Goal: Task Accomplishment & Management: Manage account settings

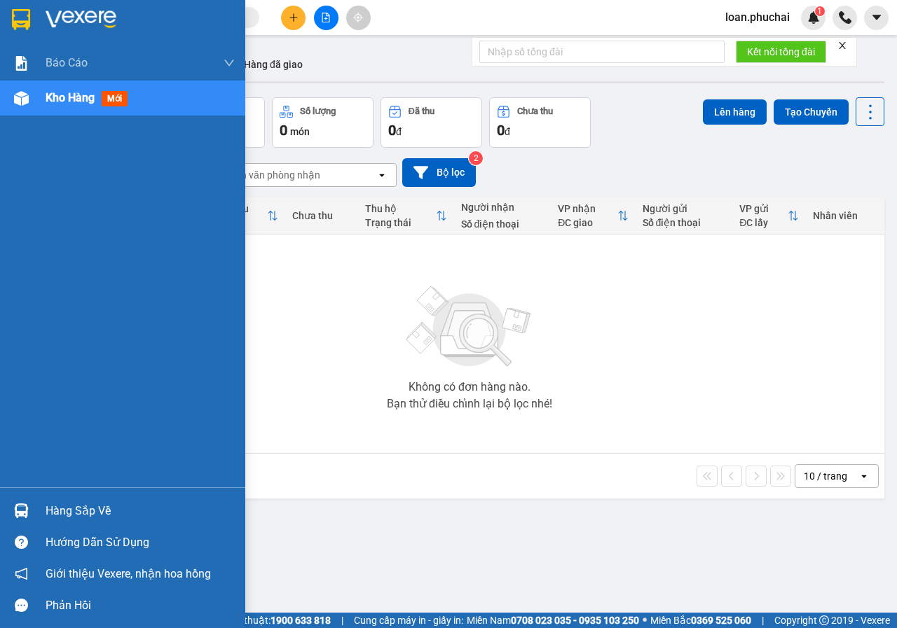
click at [5, 105] on div "Kho hàng mới" at bounding box center [122, 98] width 245 height 35
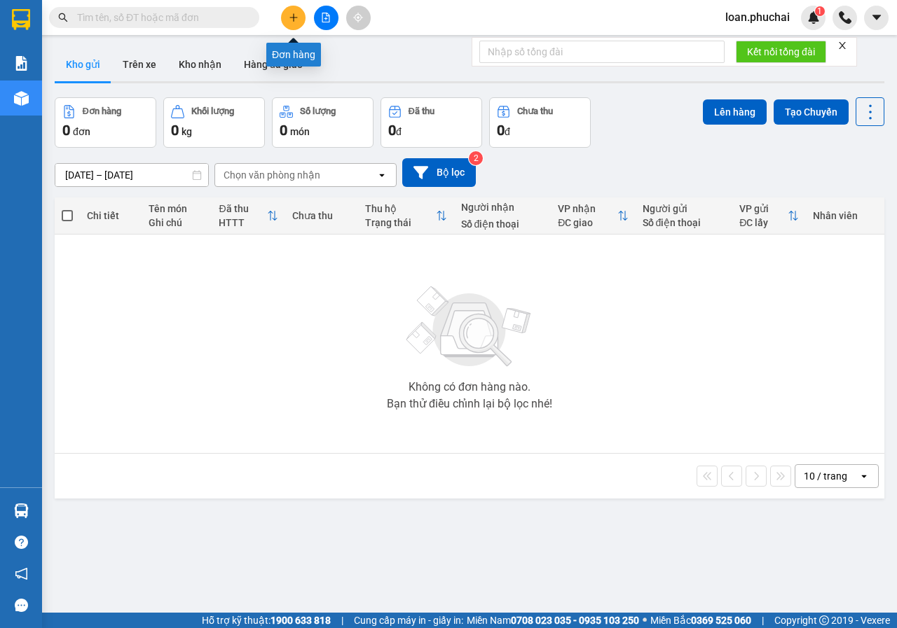
click at [299, 21] on button at bounding box center [293, 18] width 25 height 25
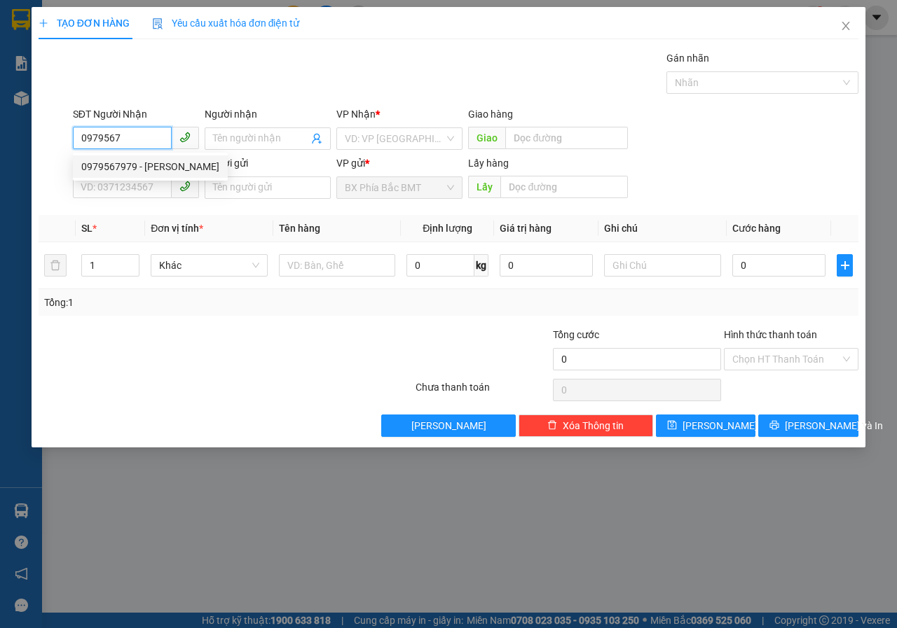
click at [147, 164] on div "0979567979 - [PERSON_NAME]" at bounding box center [150, 166] width 138 height 15
type input "0979567979"
type input "Tuấn"
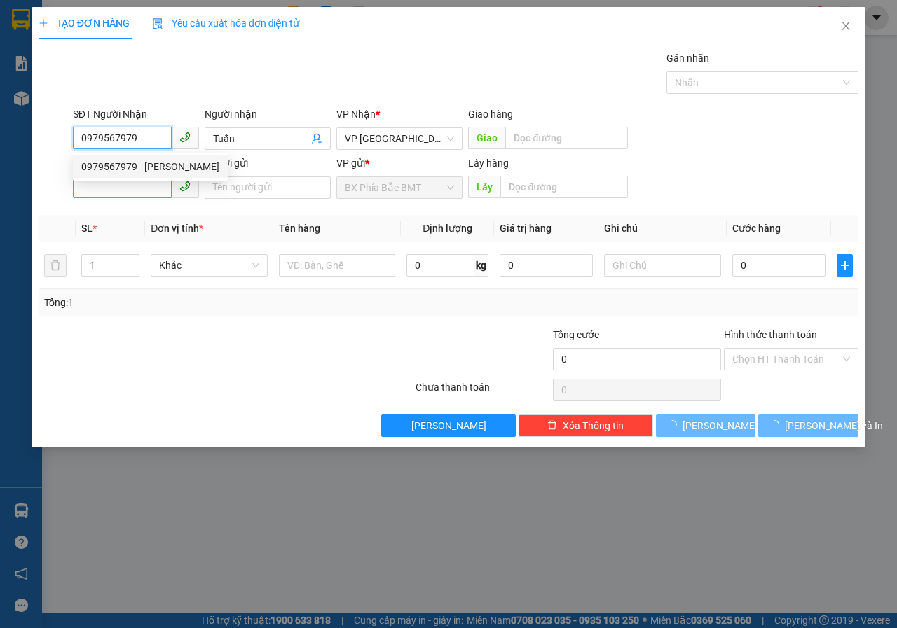
type input "100.000"
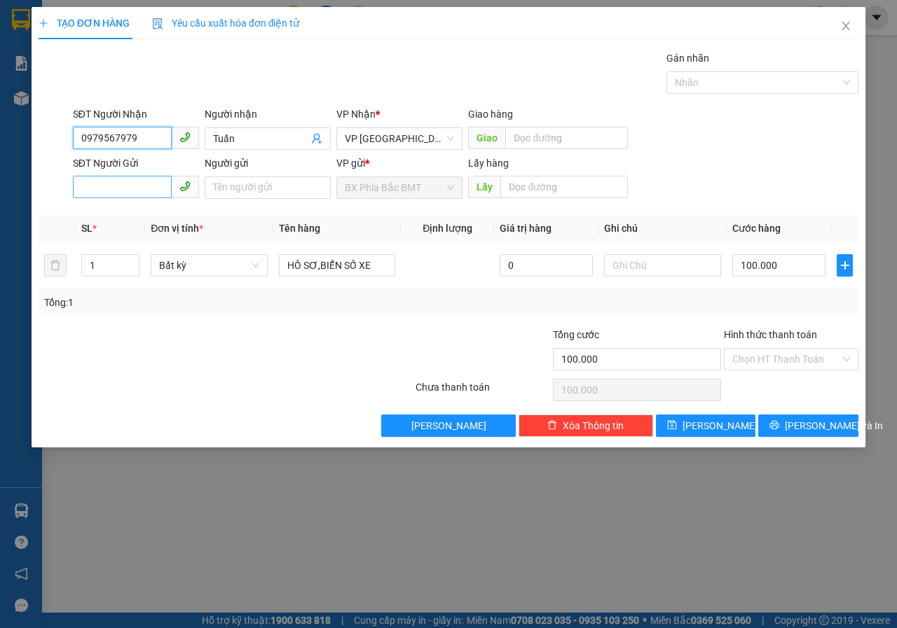
type input "0979567979"
click at [146, 190] on input "SĐT Người Gửi" at bounding box center [122, 187] width 99 height 22
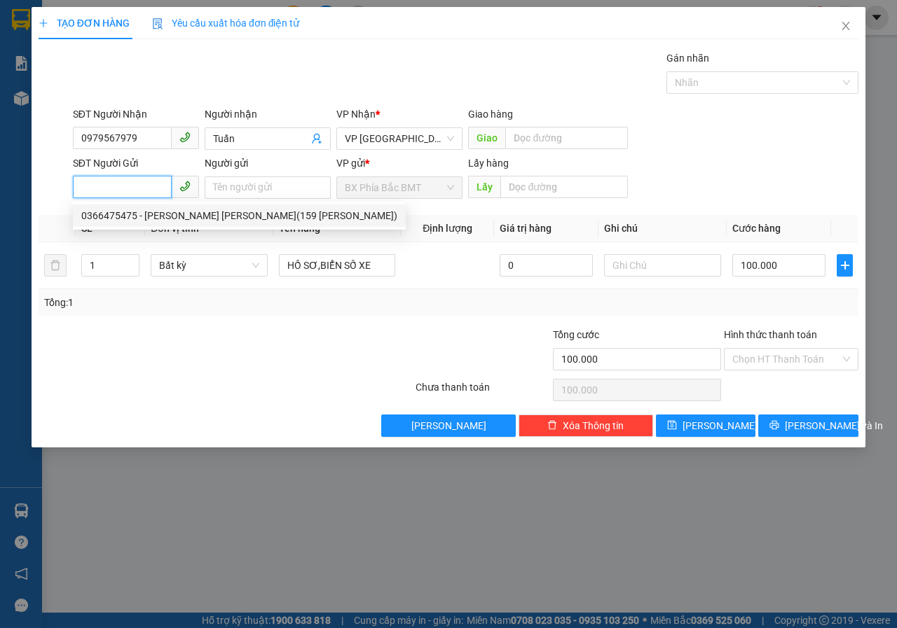
click at [169, 218] on div "0366475475 - [PERSON_NAME] [PERSON_NAME](159 [PERSON_NAME])" at bounding box center [239, 215] width 316 height 15
type input "0366475475"
type input "[PERSON_NAME] [PERSON_NAME](159 [PERSON_NAME])"
type input "BMT"
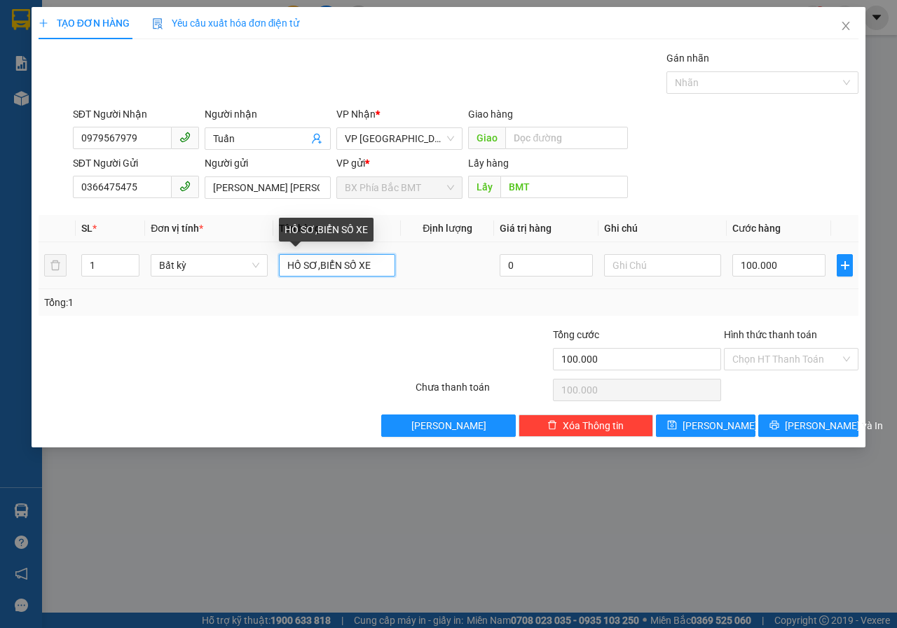
drag, startPoint x: 372, startPoint y: 261, endPoint x: 298, endPoint y: 261, distance: 74.3
click at [358, 261] on input "HỒ SƠ,BIỂN SỐ XE" at bounding box center [337, 265] width 117 height 22
click at [183, 256] on span "Bất kỳ" at bounding box center [209, 265] width 100 height 21
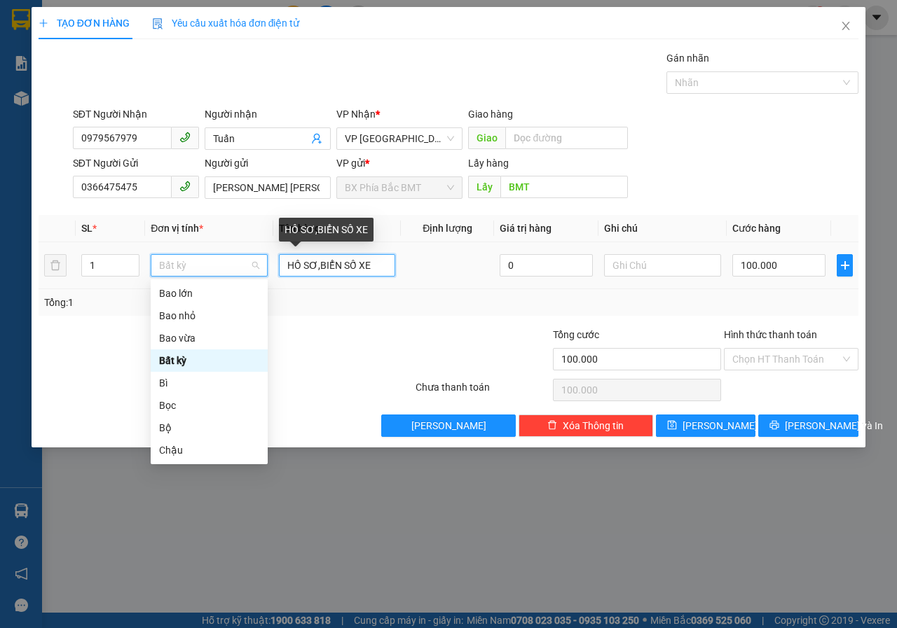
drag, startPoint x: 385, startPoint y: 268, endPoint x: 201, endPoint y: 271, distance: 184.3
click at [207, 270] on tr "1 Bất kỳ HỒ SƠ,BIỂN SỐ XE 0 100.000" at bounding box center [449, 265] width 820 height 47
type input "0"
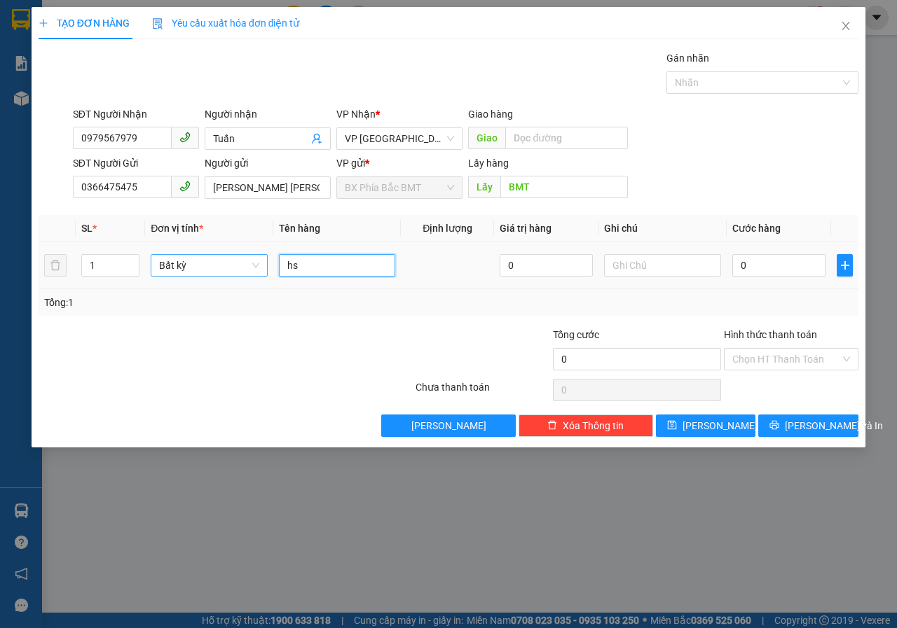
click at [201, 271] on span "Bất kỳ" at bounding box center [209, 265] width 100 height 21
type input "hs"
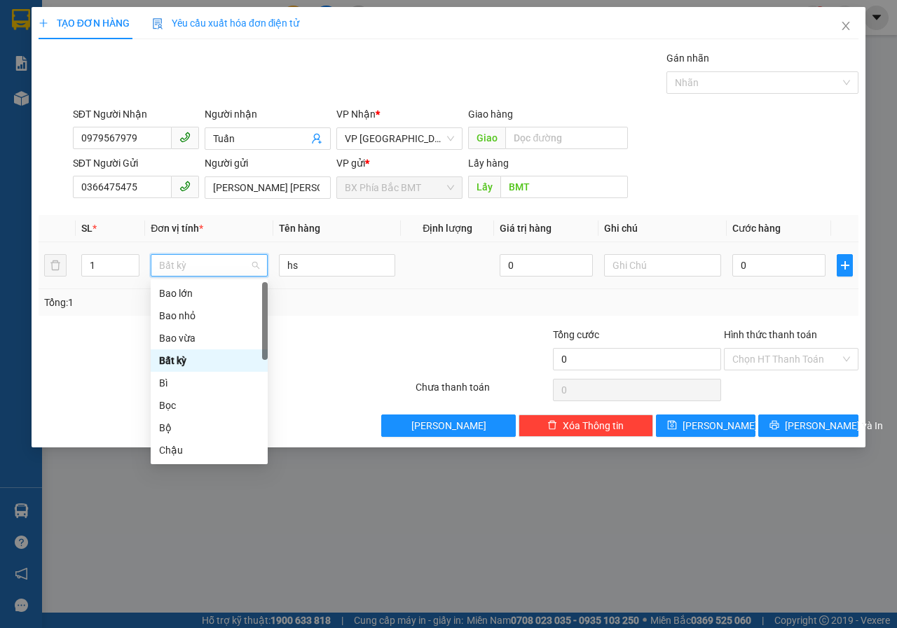
type input "r"
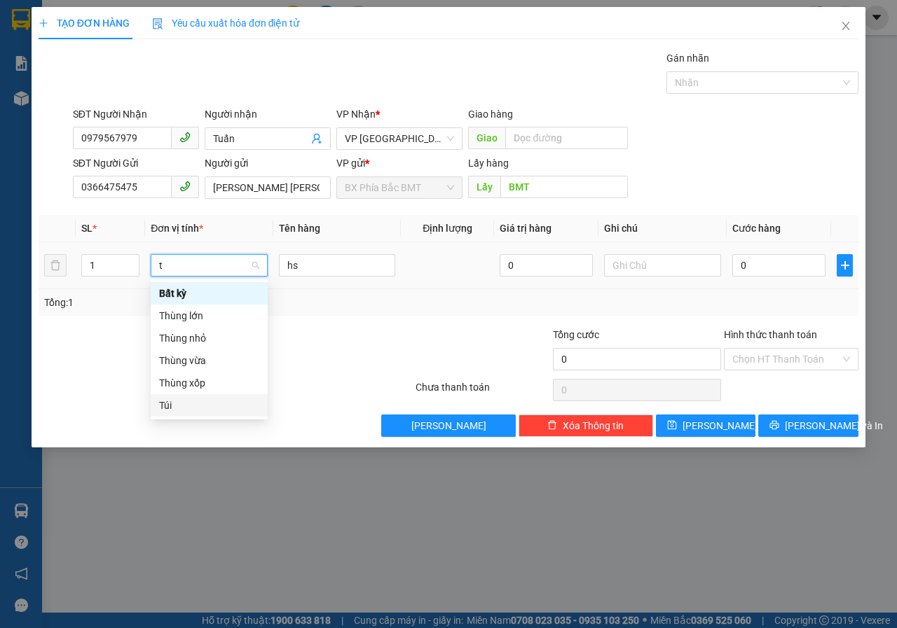
type input "t"
click at [149, 409] on div "Transit Pickup Surcharge Ids Transit Deliver Surcharge Ids Transit Deliver Surc…" at bounding box center [449, 243] width 820 height 387
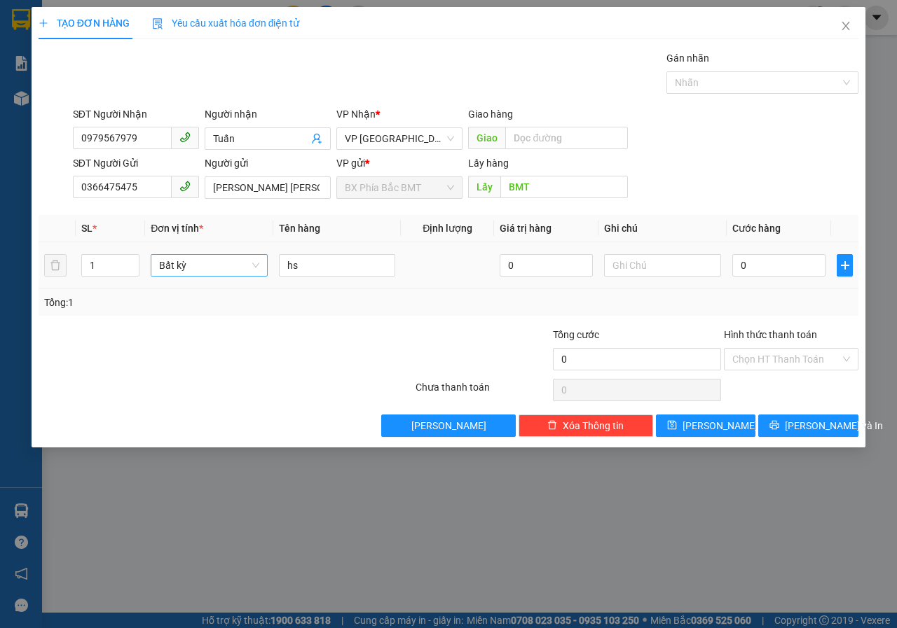
click at [193, 262] on span "Bất kỳ" at bounding box center [209, 265] width 100 height 21
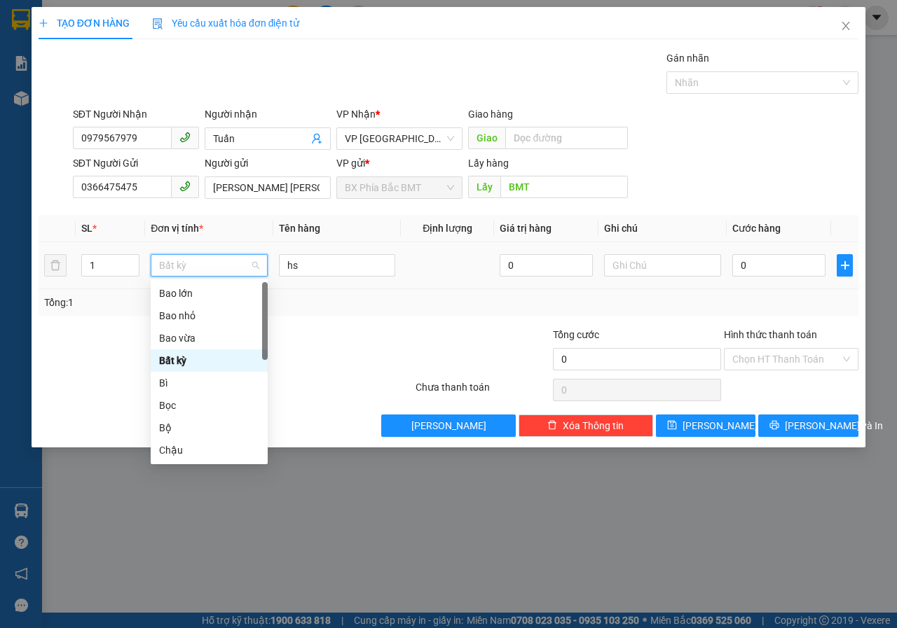
type input "t"
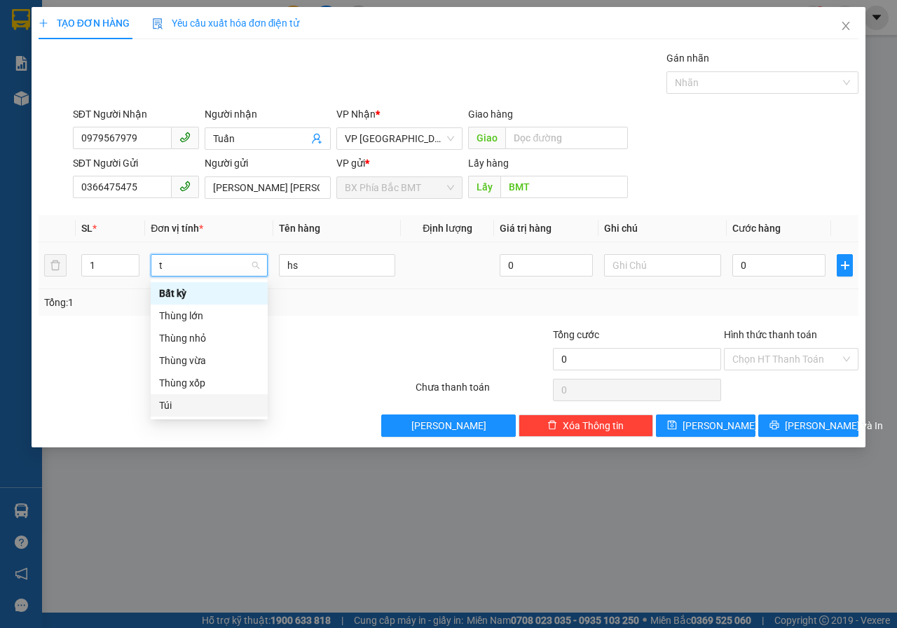
click at [180, 397] on div "Túi" at bounding box center [209, 405] width 117 height 22
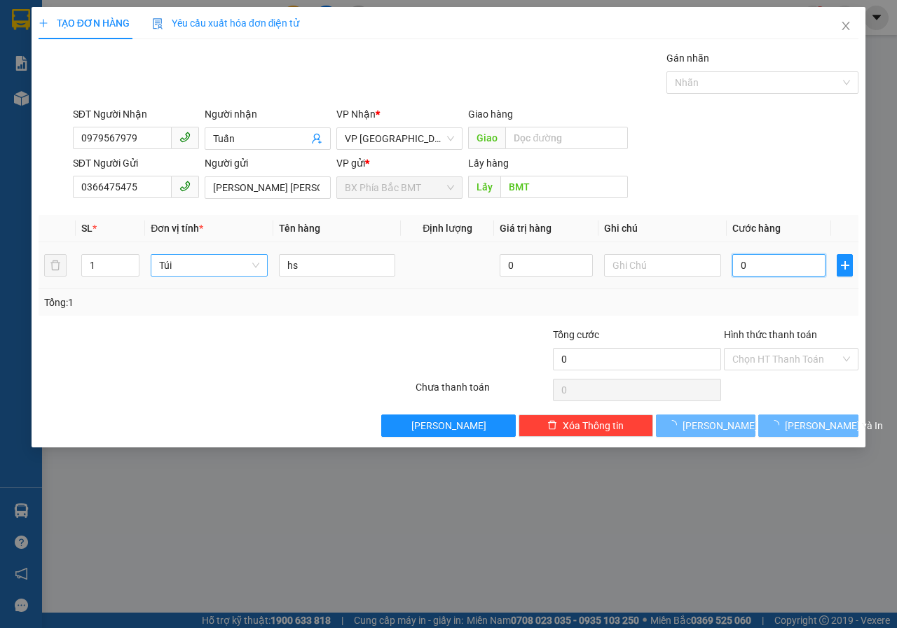
click at [738, 266] on input "0" at bounding box center [778, 265] width 93 height 22
type input "5"
type input "50"
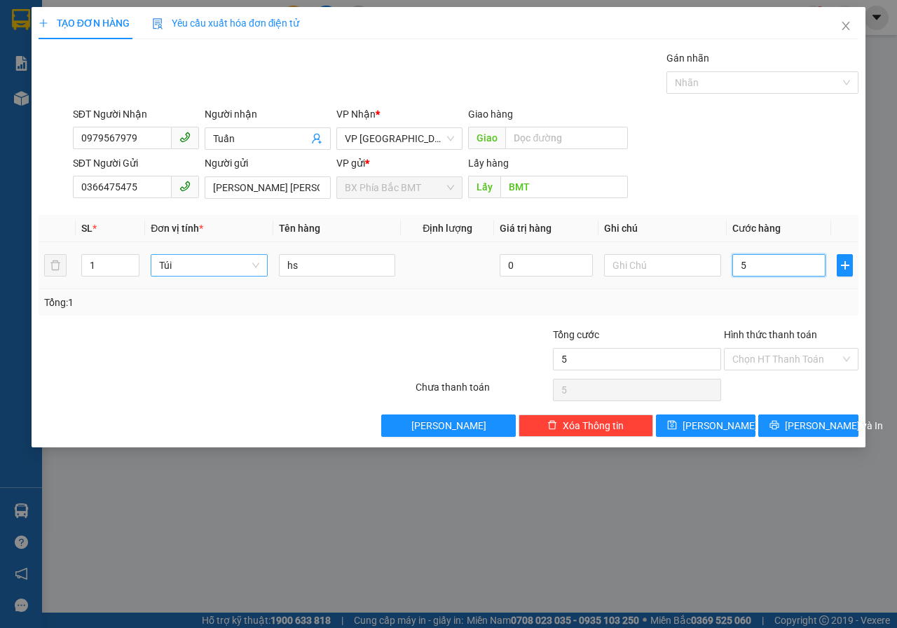
type input "50"
type input "500"
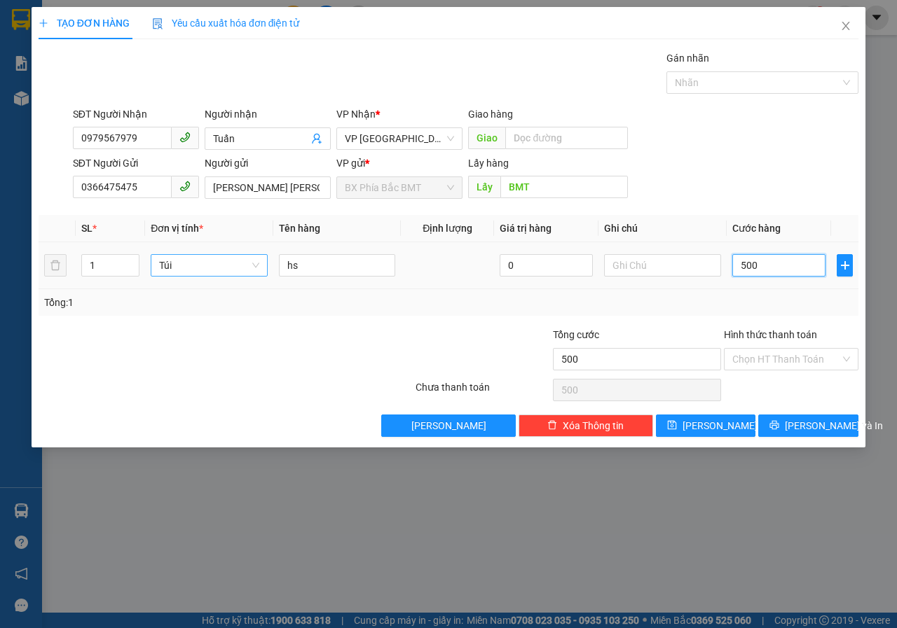
type input "5.000"
type input "50.000"
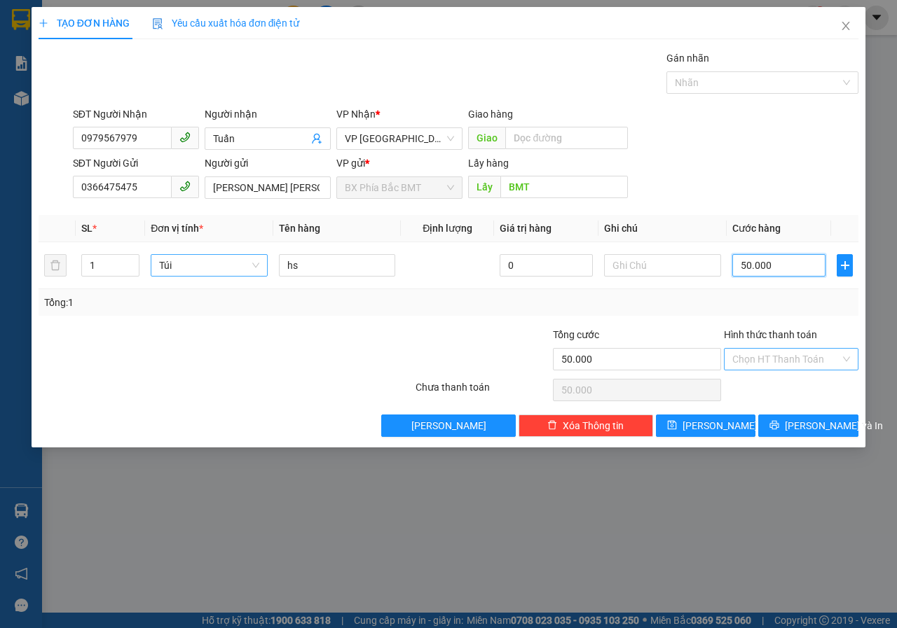
type input "50.000"
click at [771, 364] on input "Hình thức thanh toán" at bounding box center [786, 359] width 108 height 21
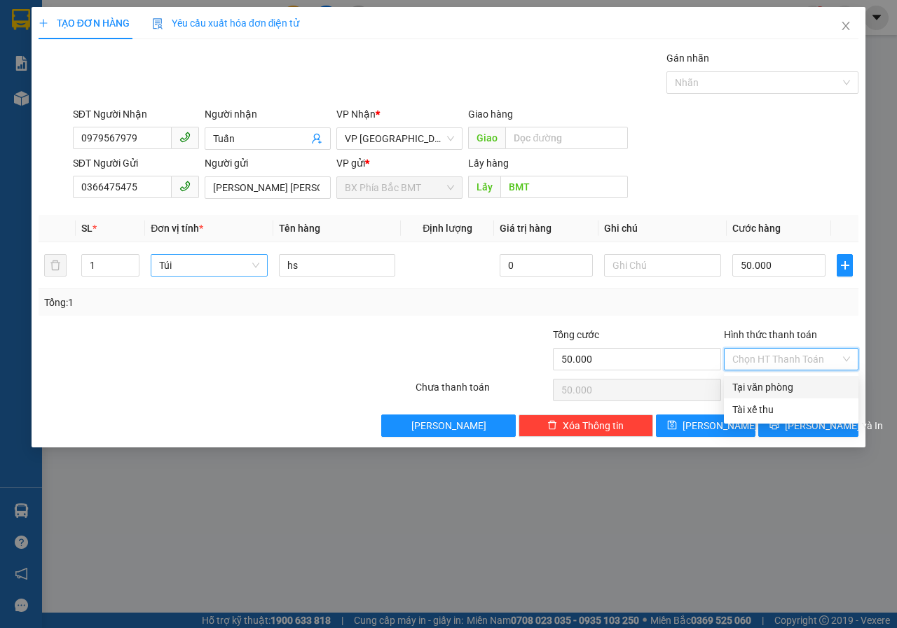
click at [782, 383] on div "Tại văn phòng" at bounding box center [791, 387] width 118 height 15
type input "0"
click at [779, 425] on icon "printer" at bounding box center [774, 425] width 10 height 10
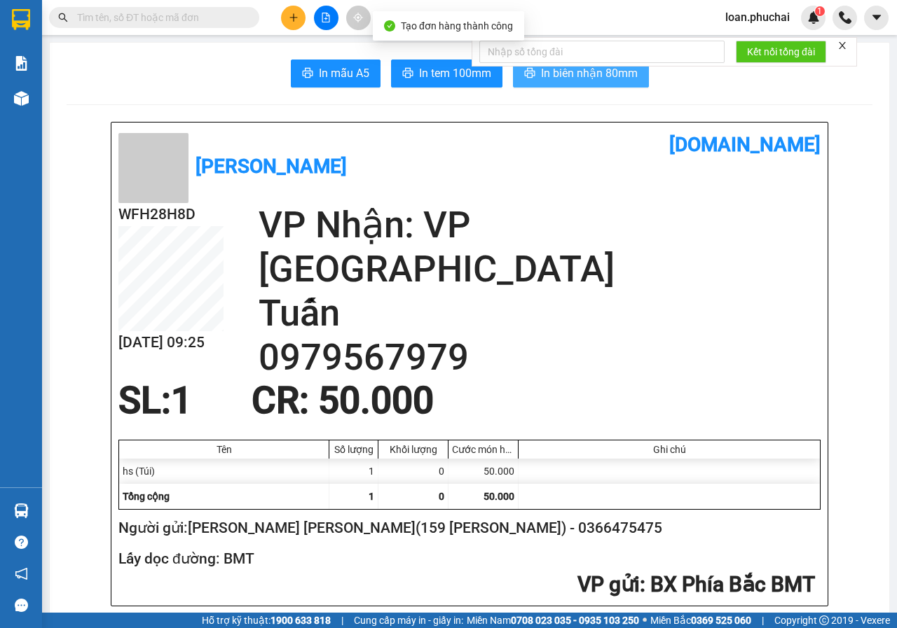
click at [557, 70] on span "In biên nhận 80mm" at bounding box center [589, 73] width 97 height 18
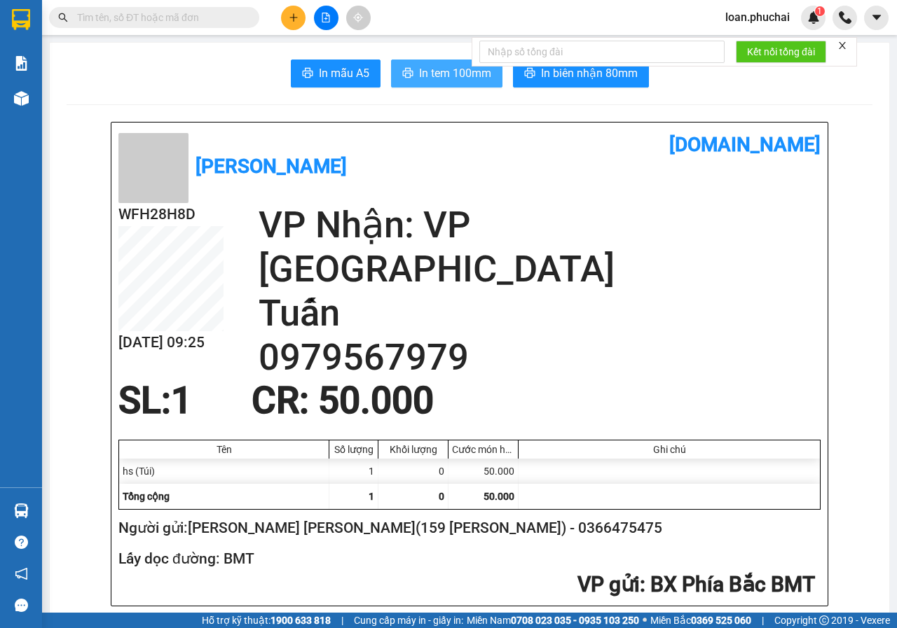
drag, startPoint x: 433, startPoint y: 95, endPoint x: 441, endPoint y: 71, distance: 25.0
click at [446, 71] on span "In tem 100mm" at bounding box center [455, 73] width 72 height 18
click at [285, 22] on button at bounding box center [293, 18] width 25 height 25
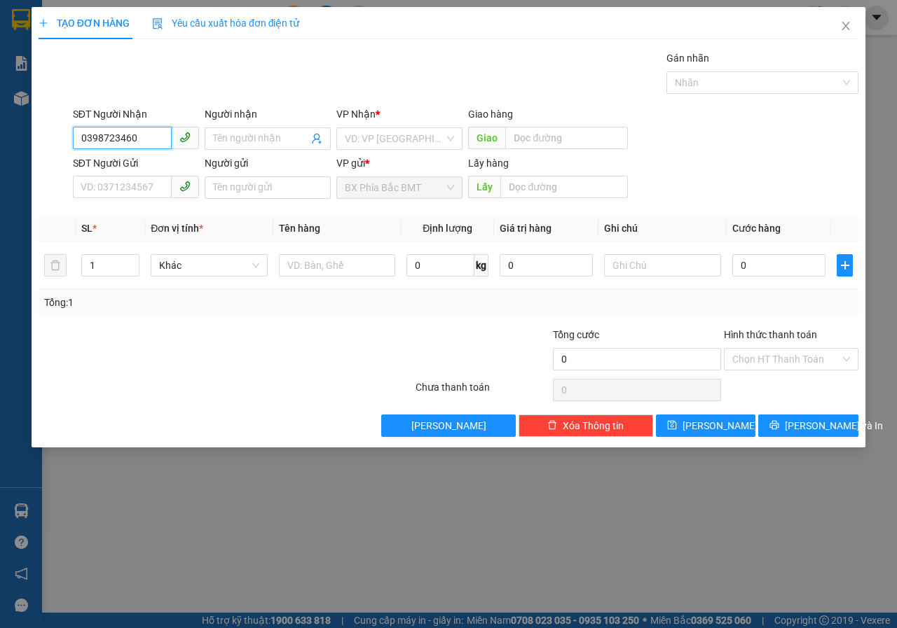
click at [147, 144] on input "0398723460" at bounding box center [122, 138] width 99 height 22
click at [0, 154] on div "TẠO ĐƠN HÀNG Yêu cầu xuất [PERSON_NAME] điện tử Transit Pickup Surcharge Ids Tr…" at bounding box center [448, 314] width 897 height 628
drag, startPoint x: 122, startPoint y: 149, endPoint x: 42, endPoint y: 149, distance: 79.9
click at [51, 149] on div "SĐT Người [PERSON_NAME] 00 00 Người [PERSON_NAME] Tên người [PERSON_NAME] [PERS…" at bounding box center [448, 130] width 823 height 49
type input "03987234"
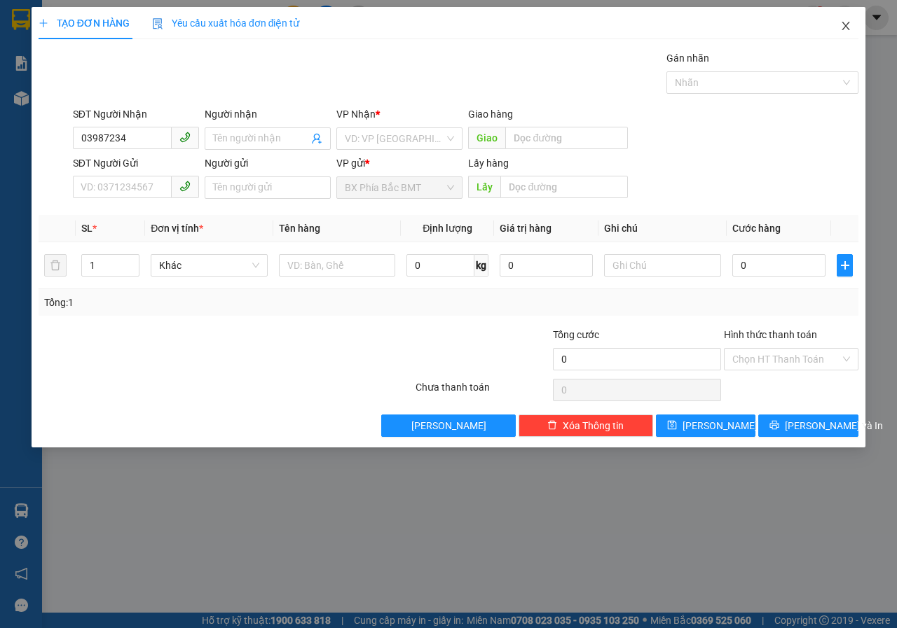
click at [843, 25] on icon "close" at bounding box center [845, 25] width 11 height 11
drag, startPoint x: 843, startPoint y: 25, endPoint x: 786, endPoint y: 9, distance: 59.0
click at [843, 25] on div at bounding box center [844, 18] width 25 height 25
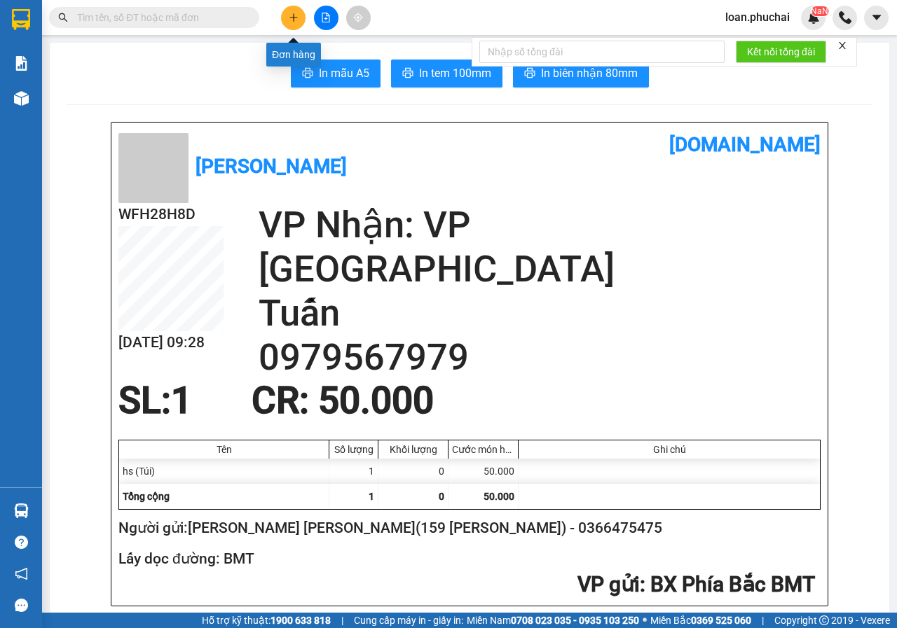
click at [296, 18] on icon "plus" at bounding box center [294, 18] width 10 height 10
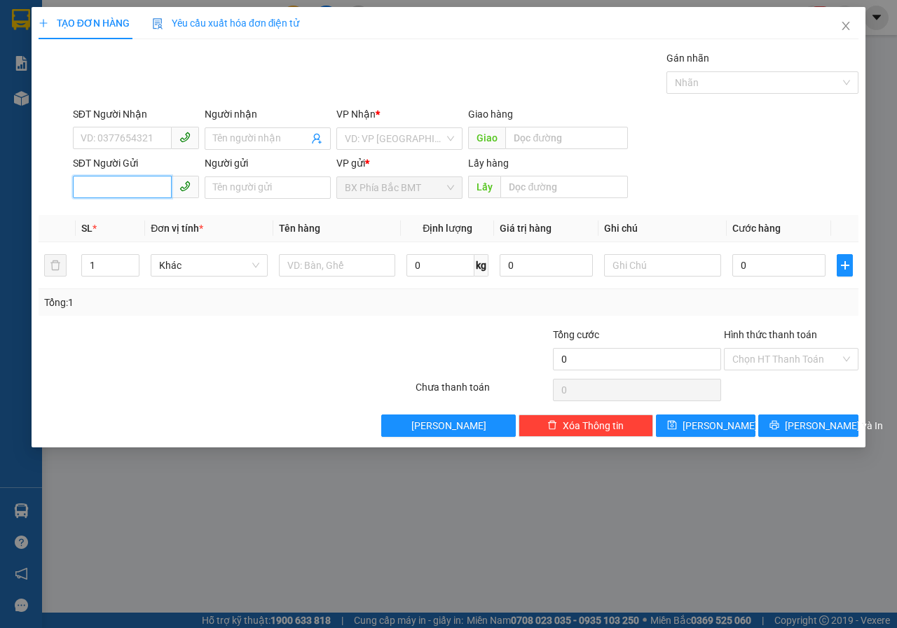
click at [127, 190] on input "SĐT Người Gửi" at bounding box center [122, 187] width 99 height 22
type input "0963055"
click at [148, 211] on div "0963055408 - H'ĐON" at bounding box center [135, 215] width 109 height 15
type input "0364010170"
type input "[PERSON_NAME]"
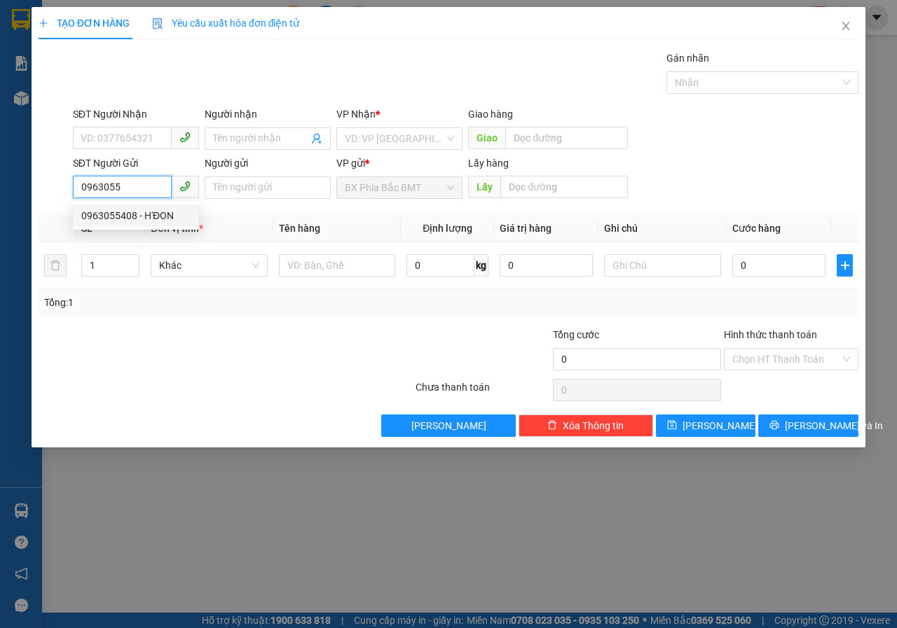
type input "0963055408"
type input "H'ĐON"
type input "BMT"
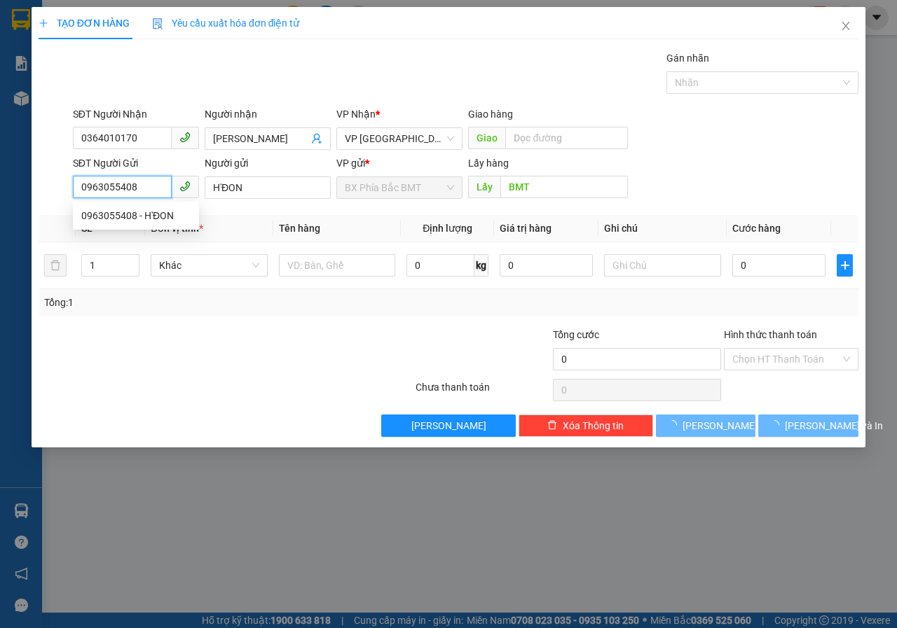
type input "60.000"
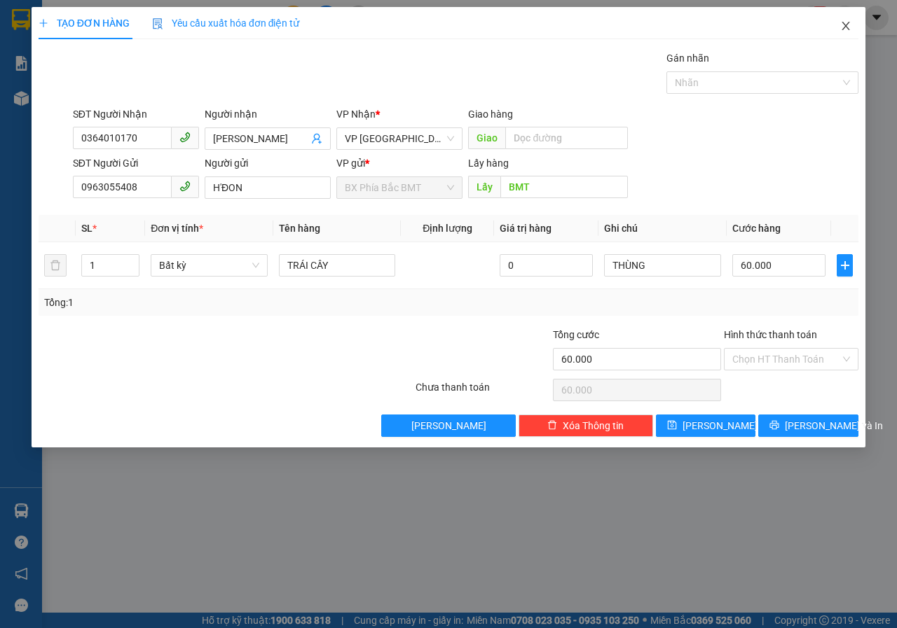
click at [837, 18] on span "Close" at bounding box center [845, 26] width 39 height 39
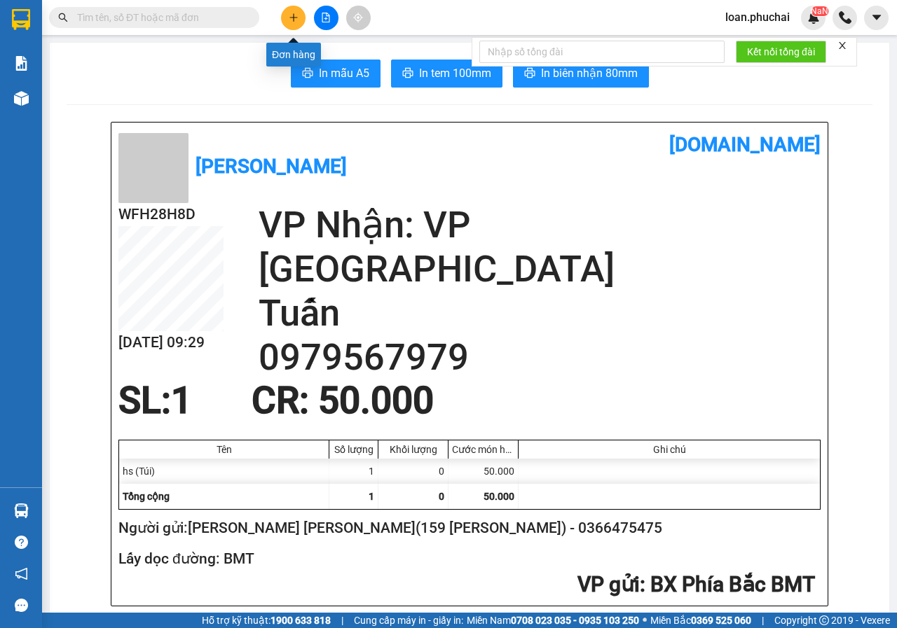
click at [289, 11] on button at bounding box center [293, 18] width 25 height 25
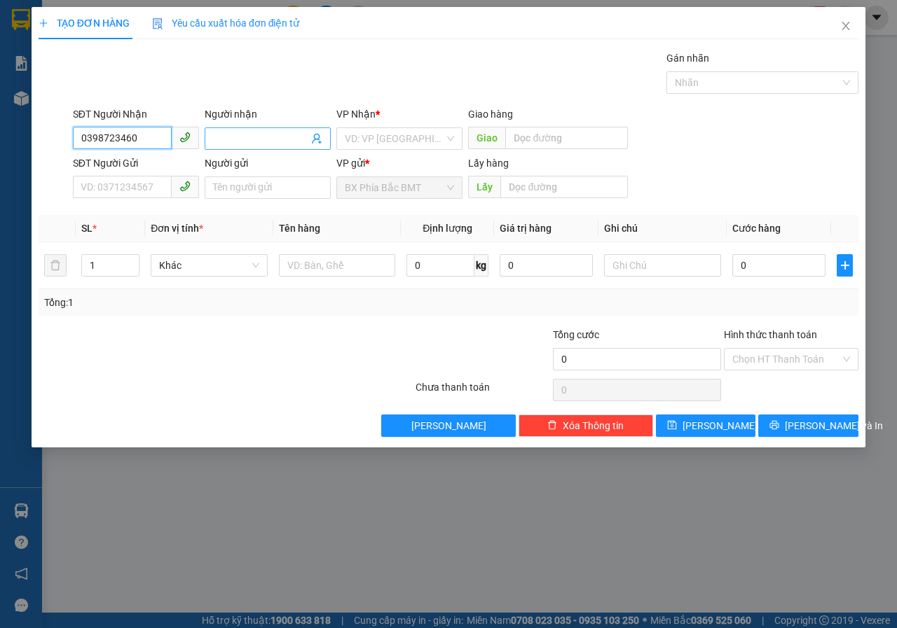
type input "0398723460"
click at [256, 132] on input "Người nhận" at bounding box center [260, 138] width 95 height 15
type input "chị su"
click at [387, 149] on input "search" at bounding box center [394, 138] width 99 height 21
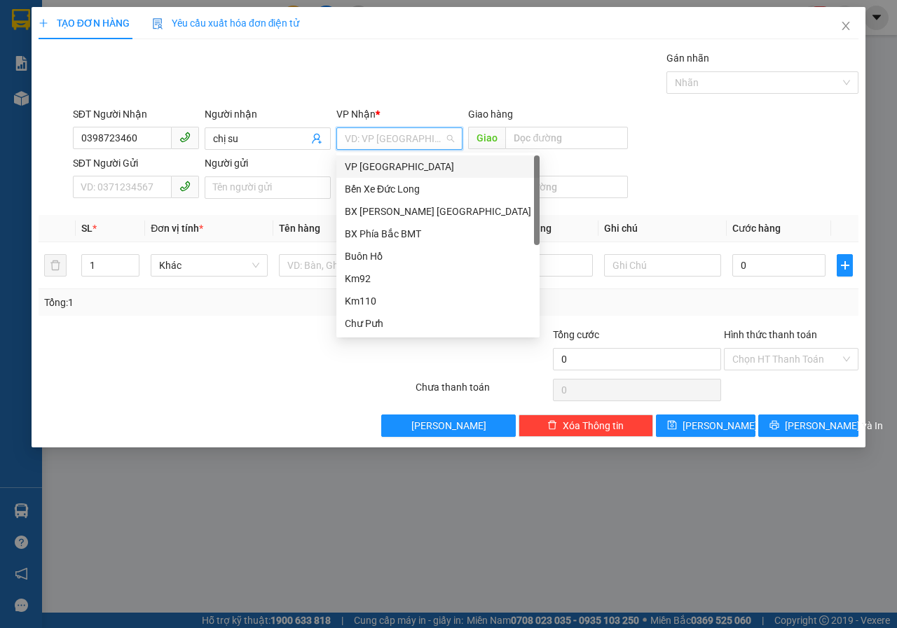
click at [366, 165] on div "VP [GEOGRAPHIC_DATA]" at bounding box center [438, 166] width 186 height 15
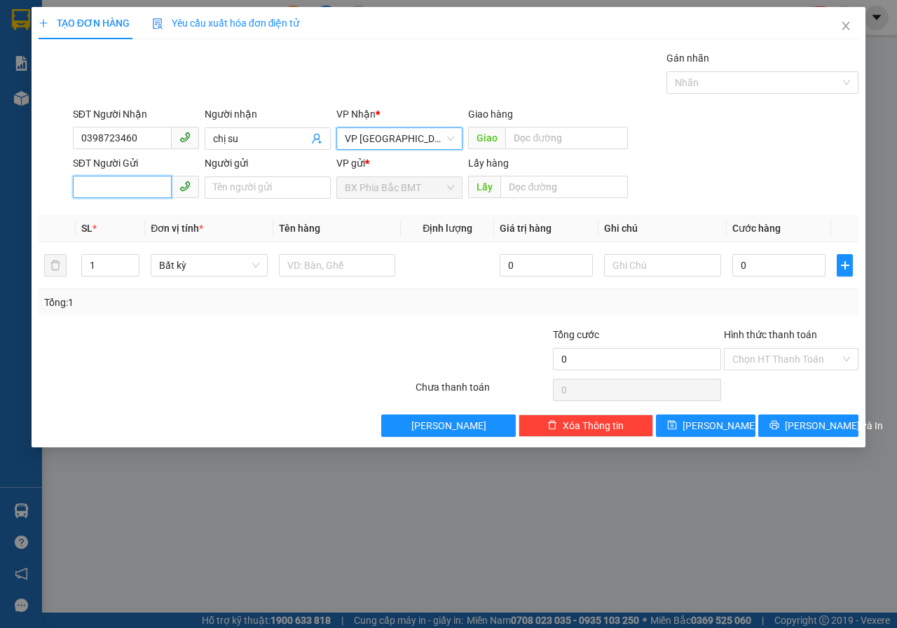
click at [123, 191] on input "SĐT Người Gửi" at bounding box center [122, 187] width 99 height 22
type input "0963055408"
click at [163, 216] on div "0963055408 - H'ĐON" at bounding box center [135, 215] width 109 height 15
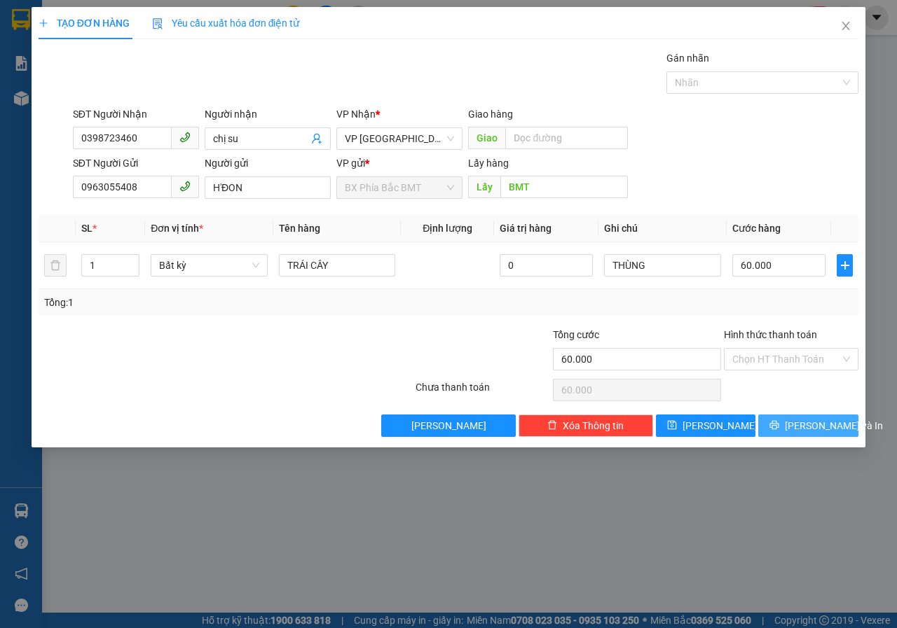
click at [779, 431] on span "printer" at bounding box center [774, 425] width 10 height 11
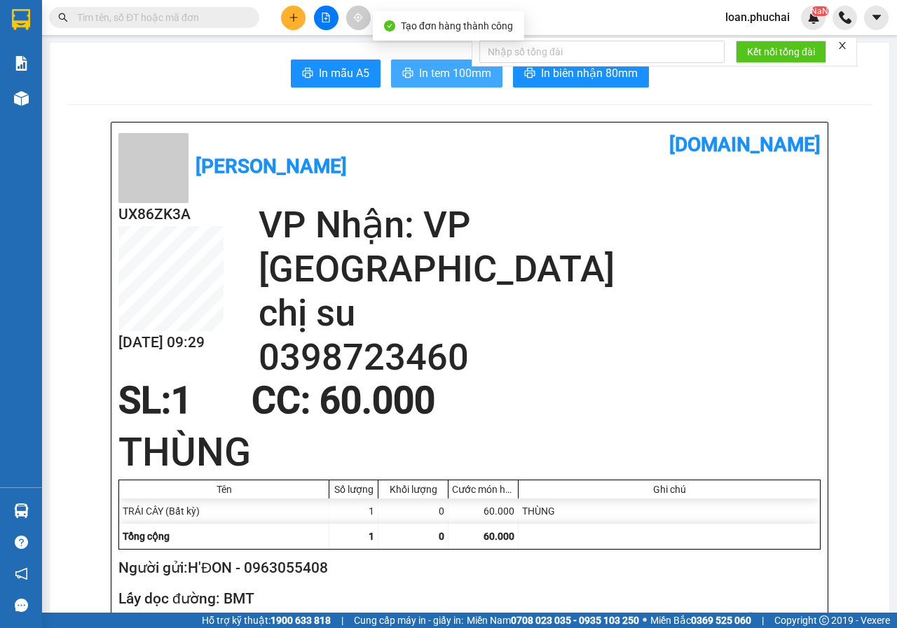
click at [428, 80] on span "In tem 100mm" at bounding box center [455, 73] width 72 height 18
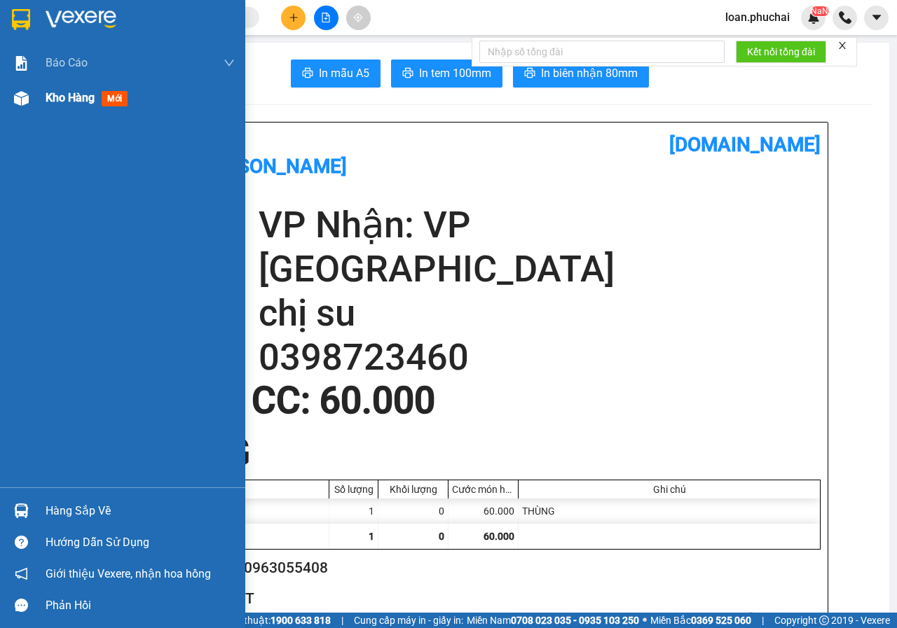
click at [25, 99] on img at bounding box center [21, 98] width 15 height 15
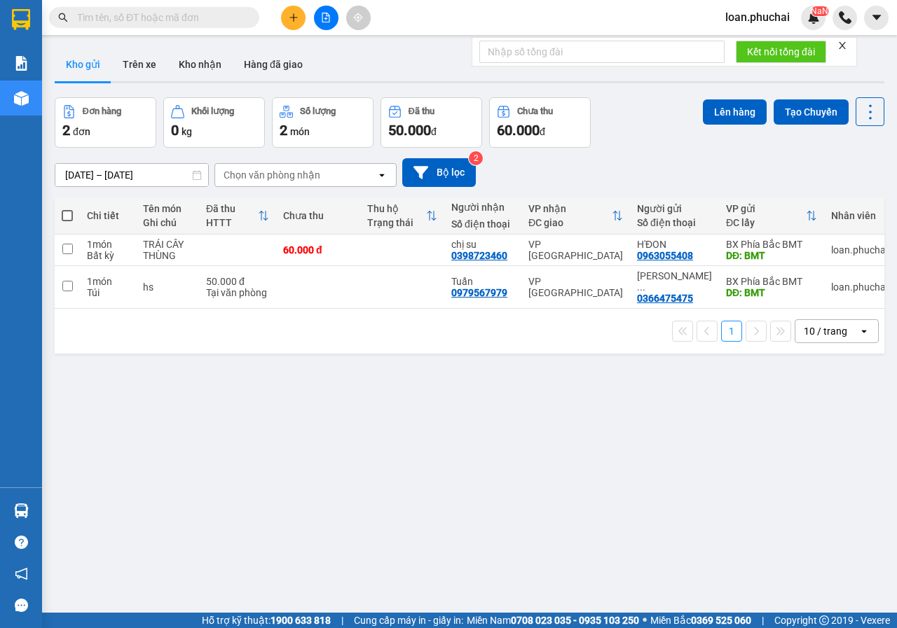
click at [312, 15] on div at bounding box center [325, 18] width 105 height 25
click at [321, 17] on icon "file-add" at bounding box center [326, 18] width 10 height 10
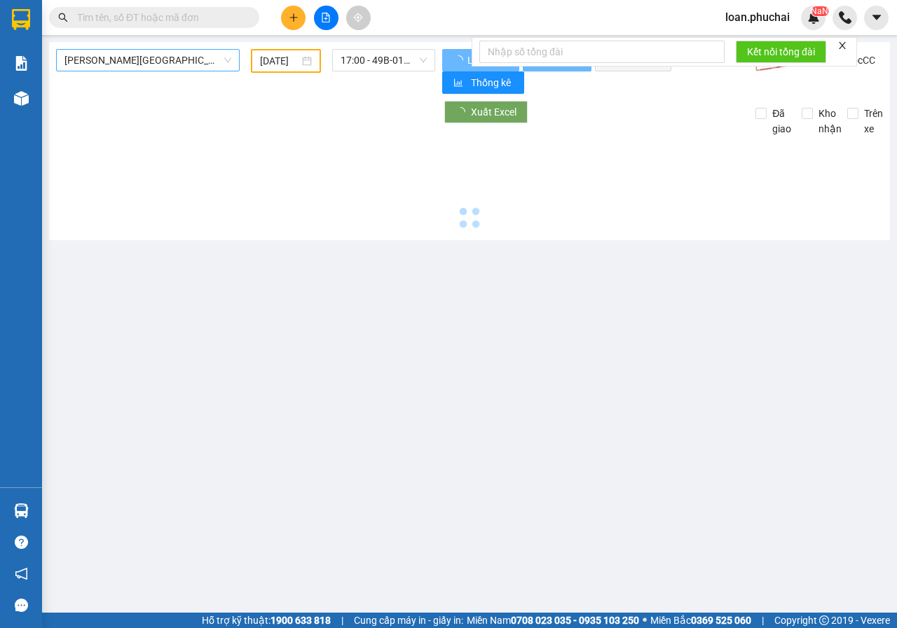
type input "[DATE]"
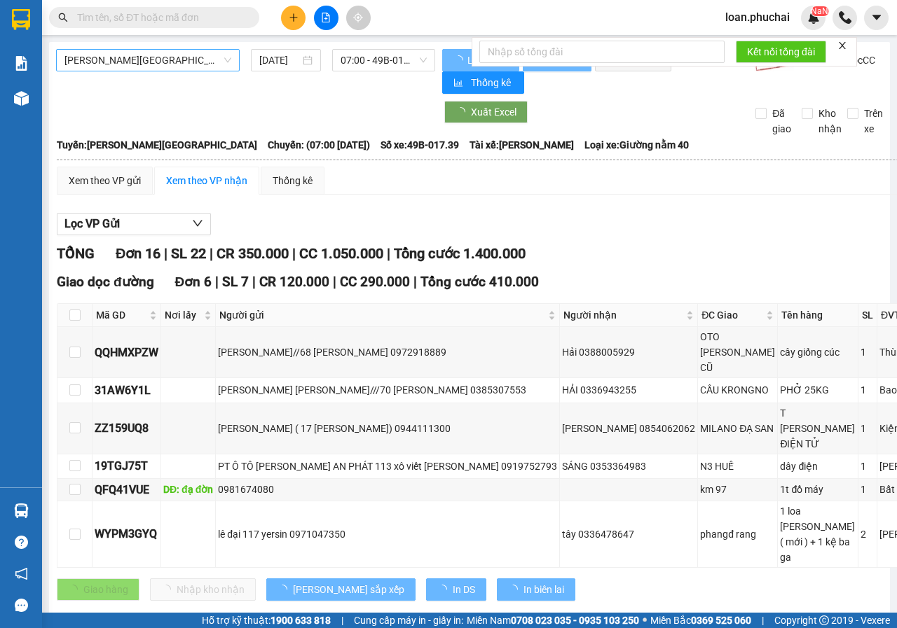
click at [198, 49] on div "[PERSON_NAME][GEOGRAPHIC_DATA]" at bounding box center [148, 60] width 184 height 22
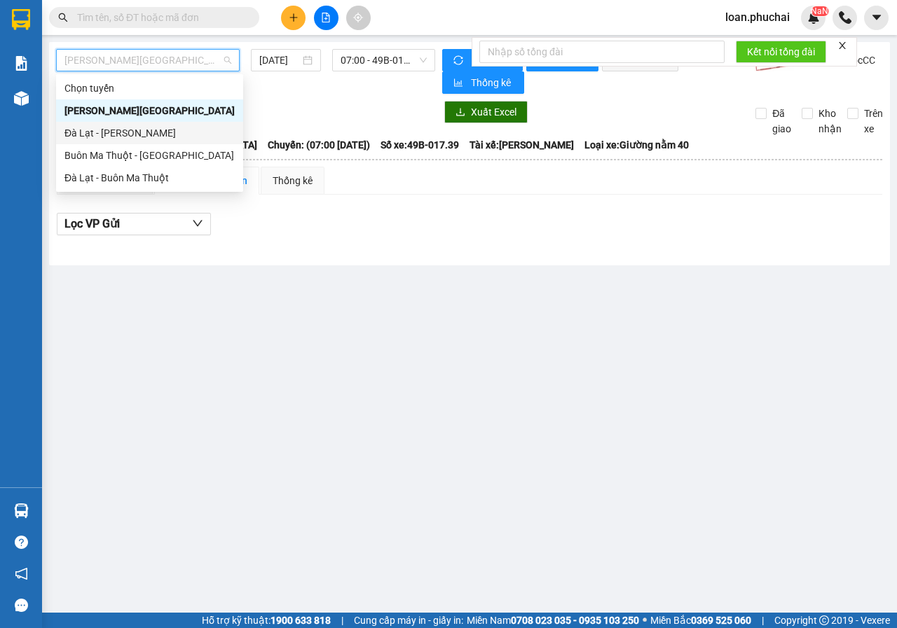
click at [123, 141] on div "Đà Lạt - [PERSON_NAME]" at bounding box center [149, 133] width 187 height 22
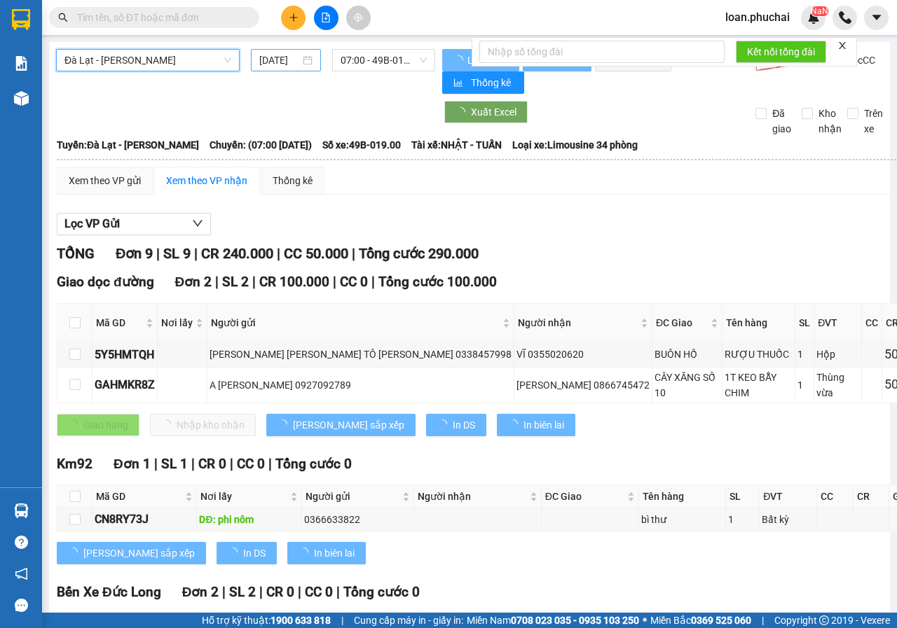
click at [288, 56] on input "[DATE]" at bounding box center [279, 60] width 41 height 15
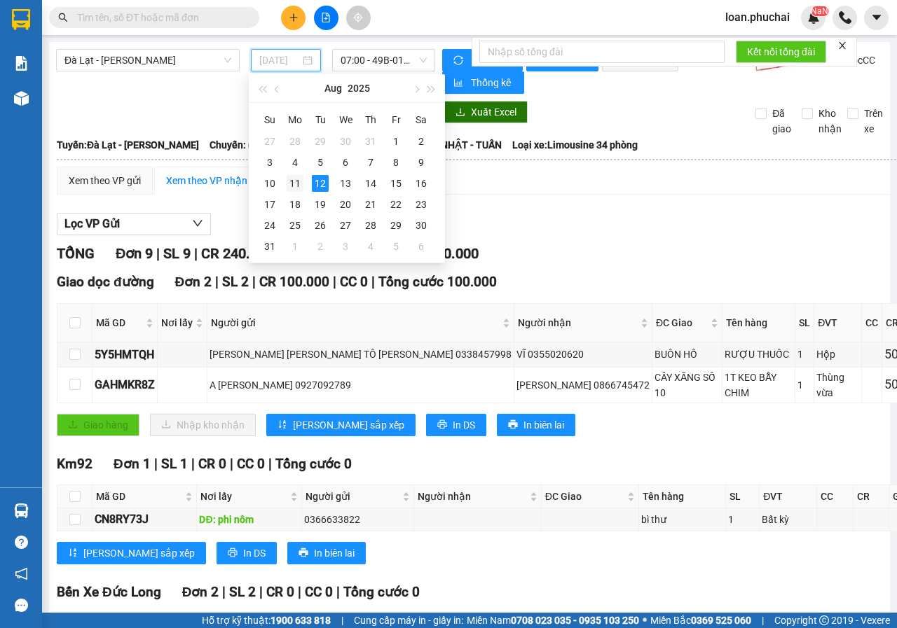
click at [295, 187] on div "11" at bounding box center [295, 183] width 17 height 17
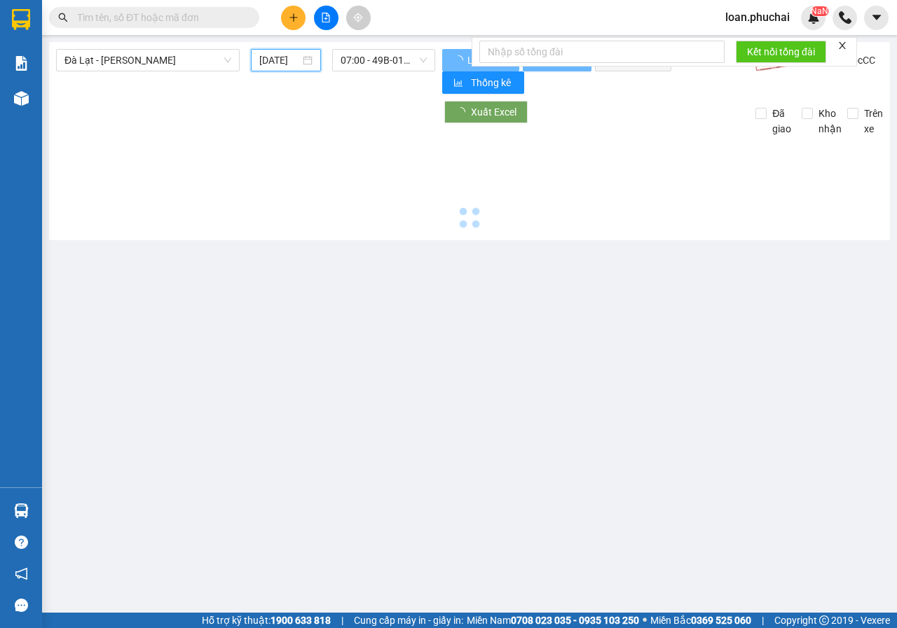
type input "[DATE]"
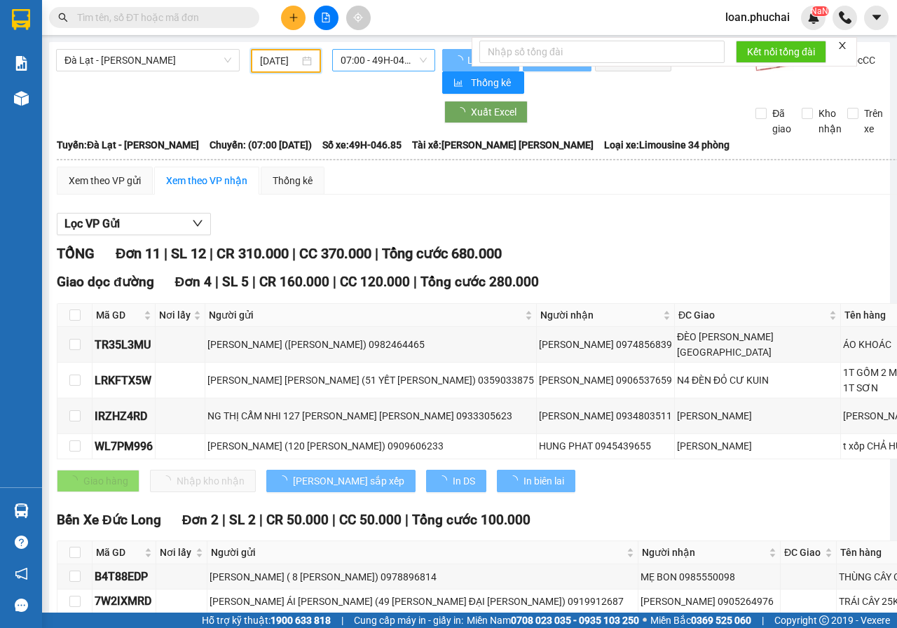
click at [376, 67] on span "07:00 - 49H-046.85" at bounding box center [383, 60] width 85 height 21
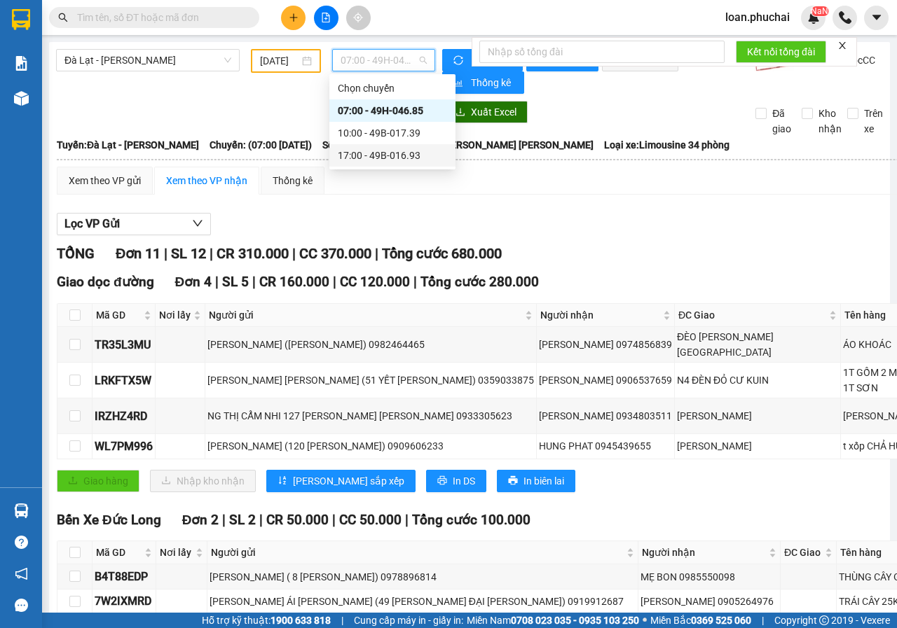
click at [376, 148] on div "17:00 - 49B-016.93" at bounding box center [392, 155] width 109 height 15
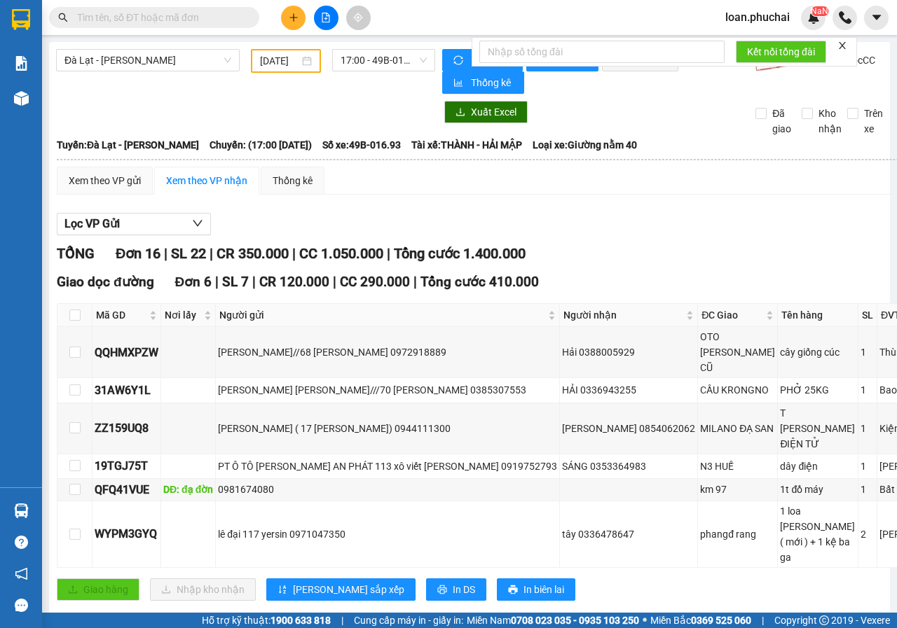
click at [146, 22] on input "text" at bounding box center [159, 17] width 165 height 15
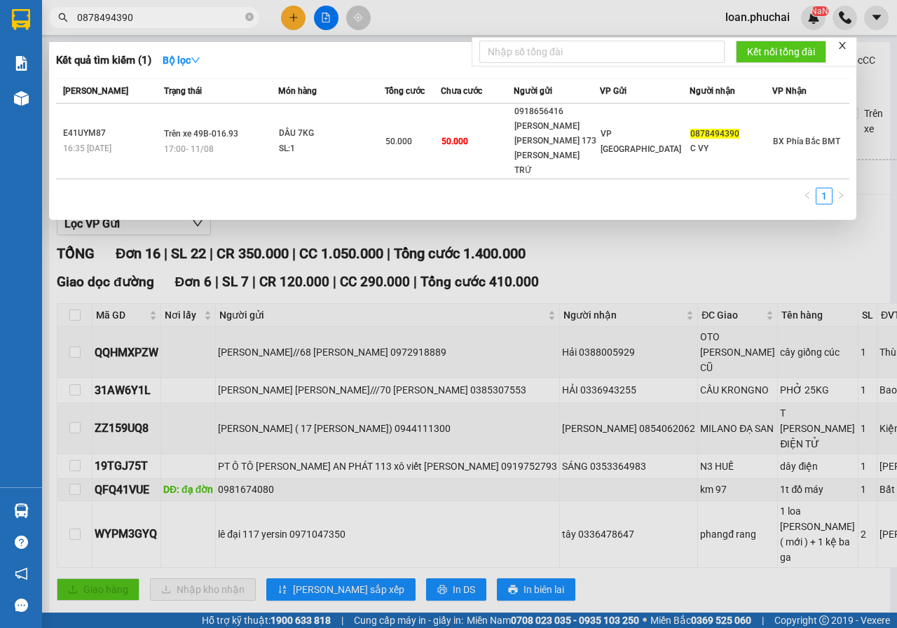
type input "0878494390"
click at [597, 304] on div at bounding box center [448, 314] width 897 height 628
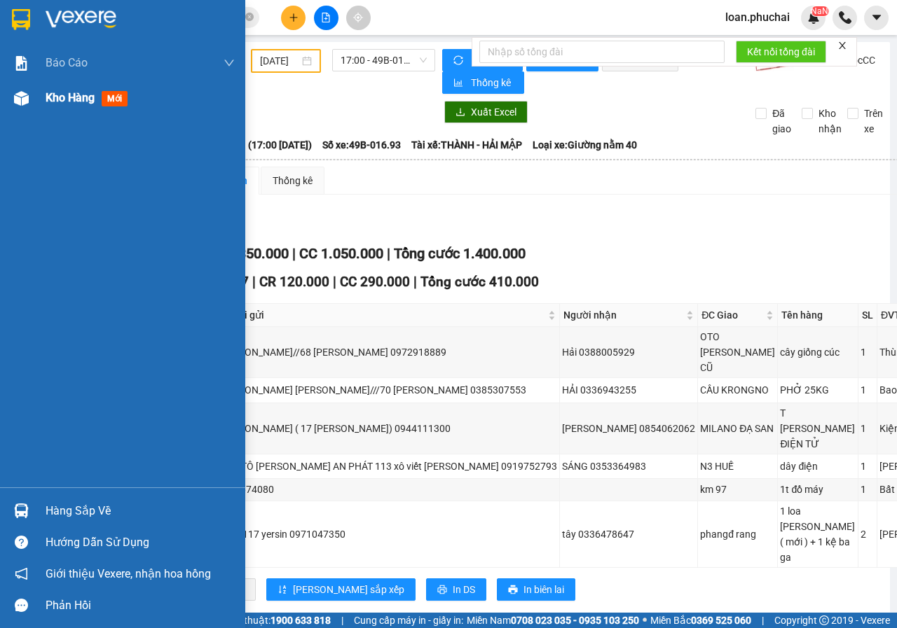
click at [12, 101] on div at bounding box center [21, 98] width 25 height 25
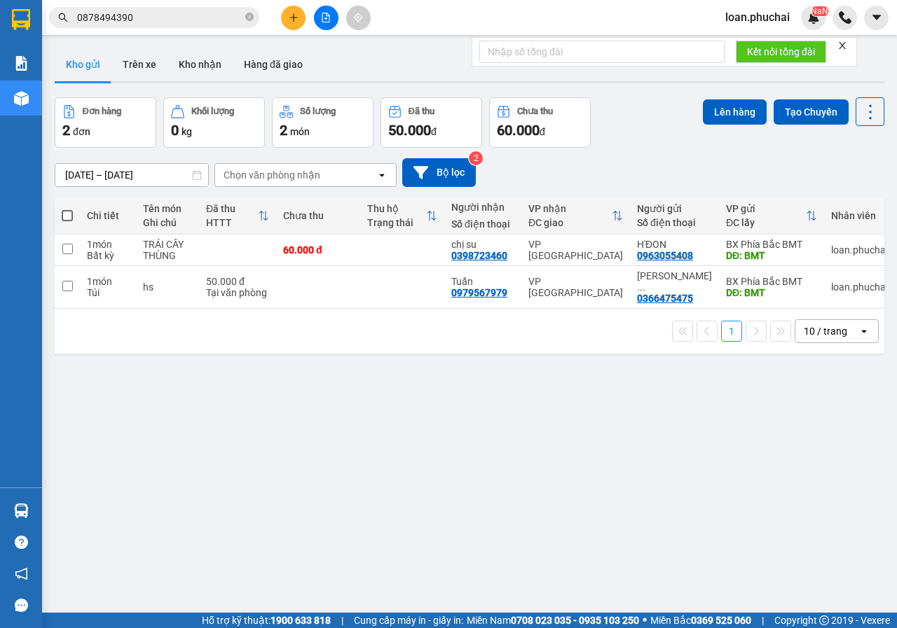
click at [841, 45] on icon "close" at bounding box center [842, 46] width 10 height 10
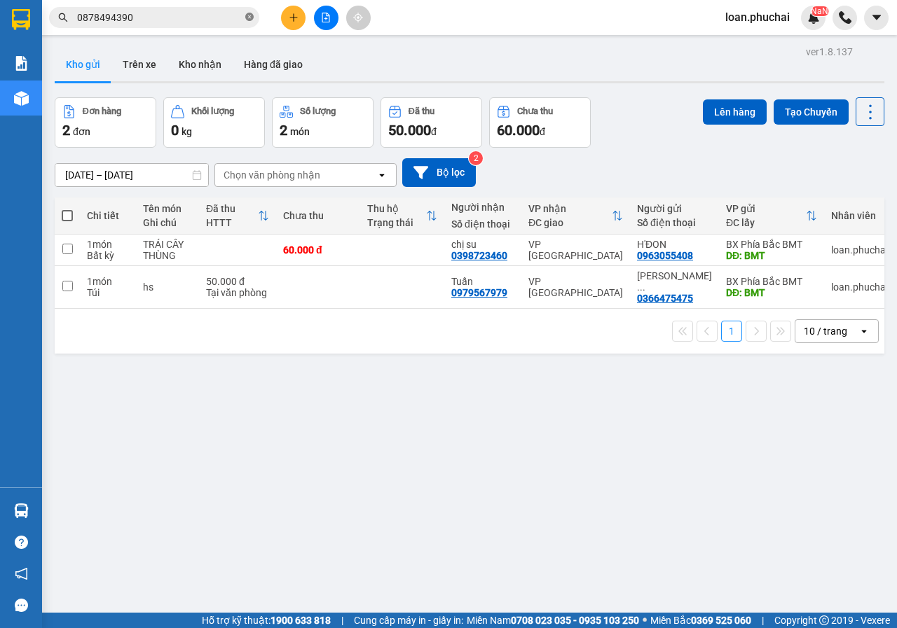
click at [249, 18] on icon "close-circle" at bounding box center [249, 17] width 8 height 8
click at [184, 13] on input "text" at bounding box center [159, 17] width 165 height 15
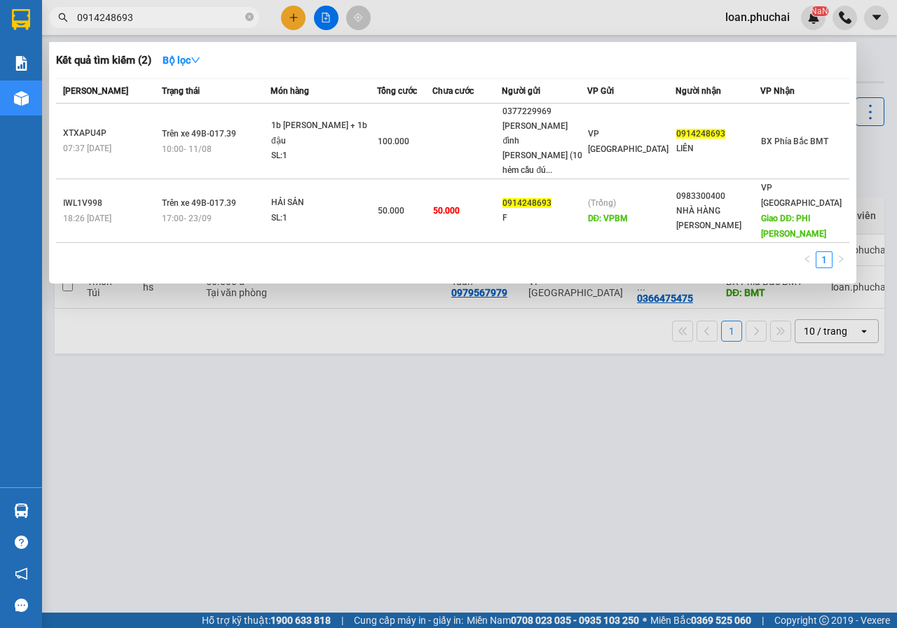
type input "0914248693"
click at [208, 390] on div at bounding box center [448, 314] width 897 height 628
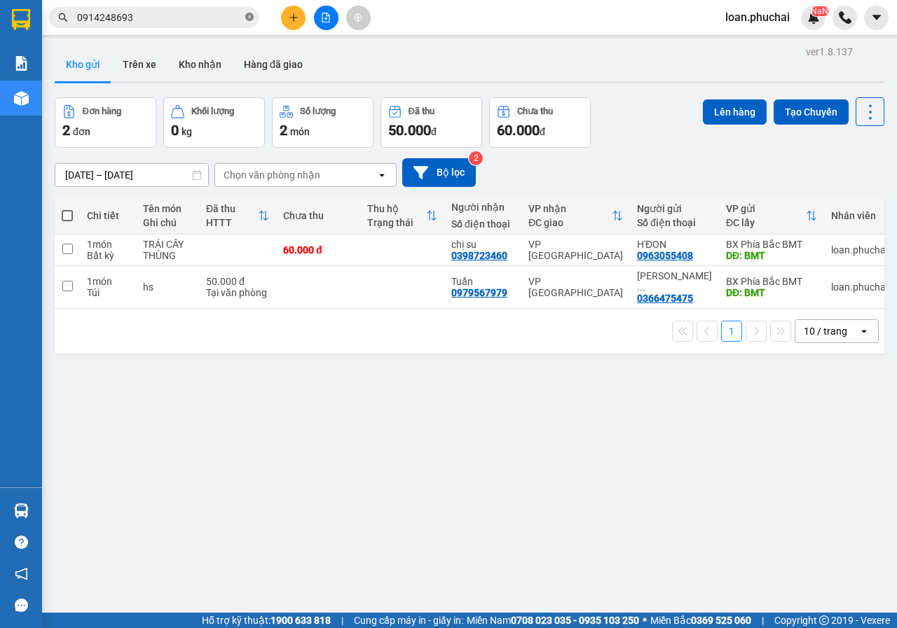
click at [248, 18] on icon "close-circle" at bounding box center [249, 17] width 8 height 8
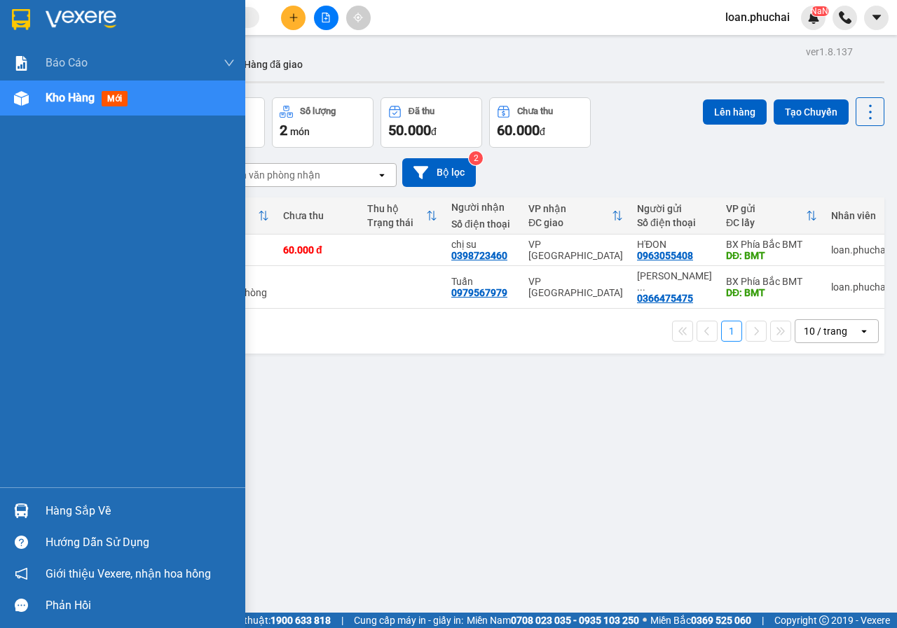
click at [37, 110] on div "Kho hàng mới" at bounding box center [122, 98] width 245 height 35
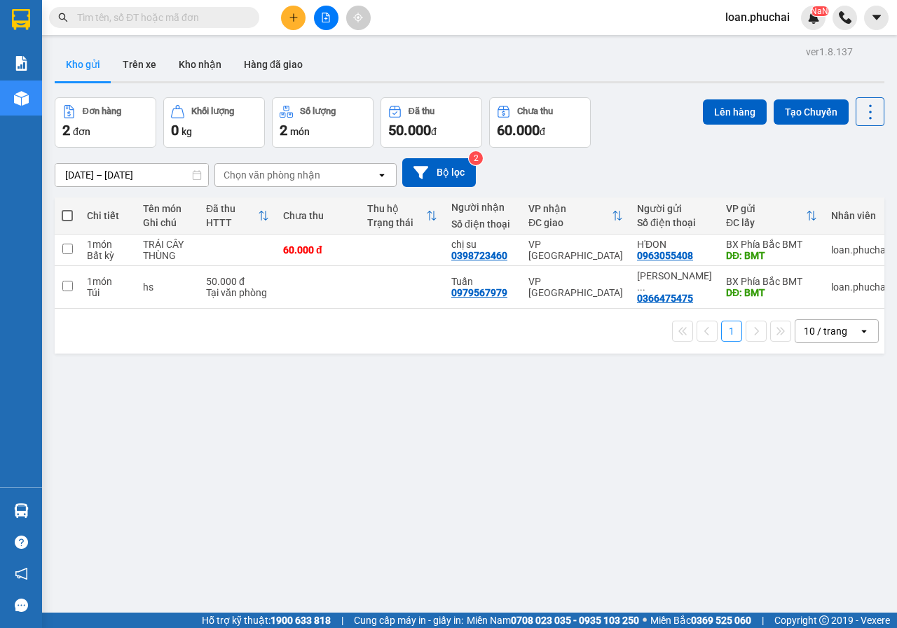
click at [315, 27] on div at bounding box center [325, 18] width 105 height 25
click at [327, 18] on icon "file-add" at bounding box center [326, 18] width 10 height 10
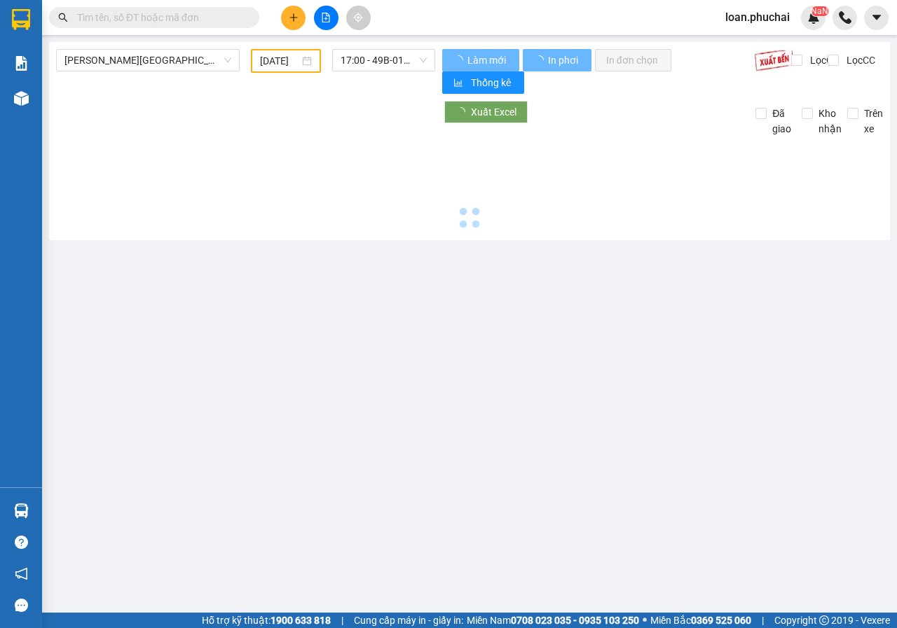
type input "[DATE]"
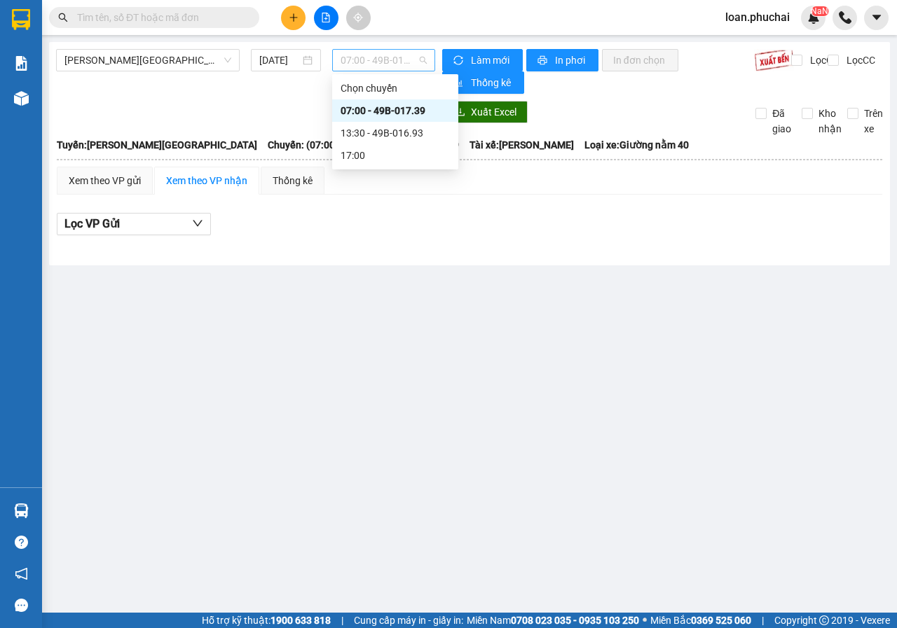
click at [390, 63] on span "07:00 - 49B-017.39" at bounding box center [383, 60] width 85 height 21
click at [390, 107] on div "07:00 - 49B-017.39" at bounding box center [395, 110] width 109 height 15
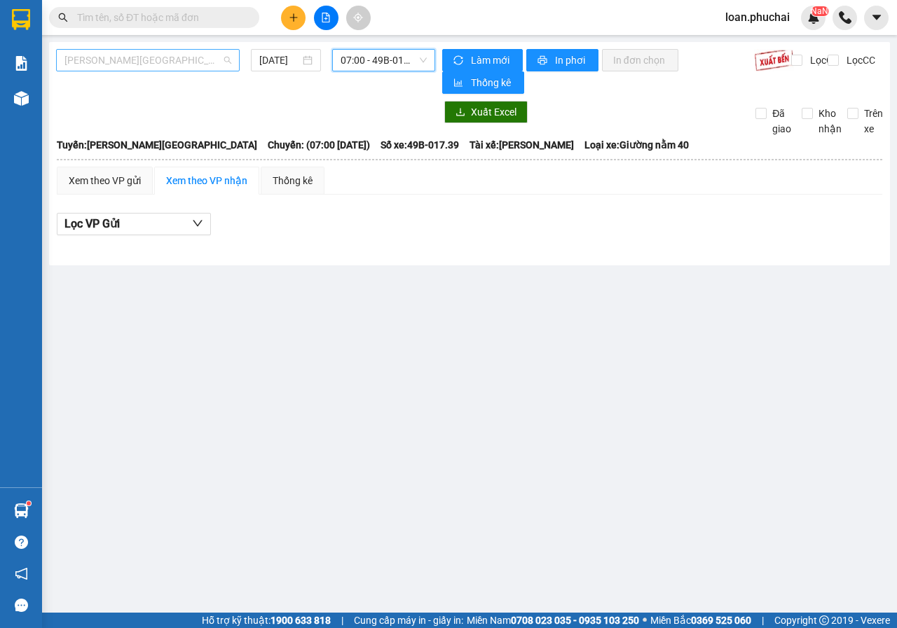
click at [158, 67] on span "[PERSON_NAME][GEOGRAPHIC_DATA]" at bounding box center [147, 60] width 167 height 21
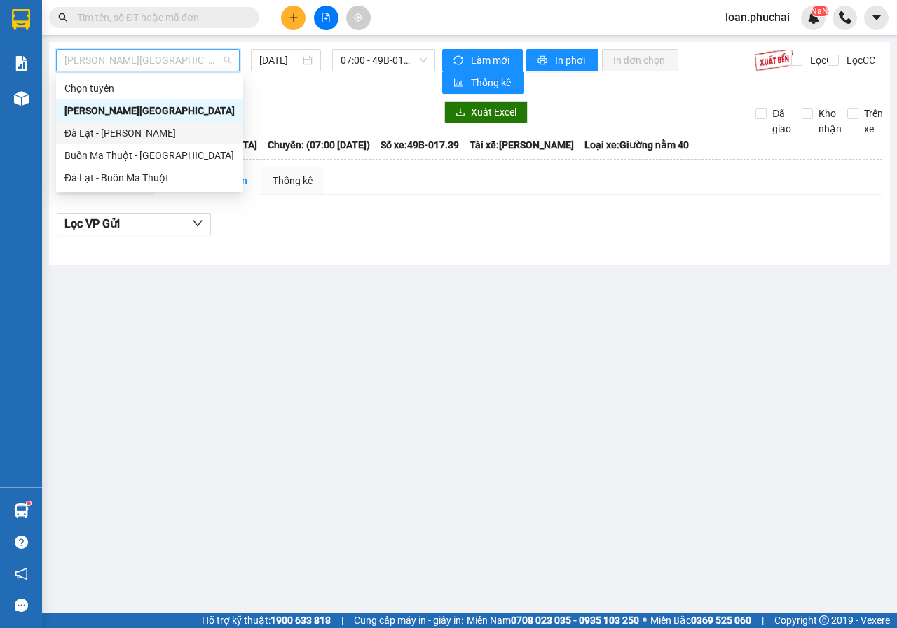
click at [132, 135] on div "Đà Lạt - [PERSON_NAME]" at bounding box center [149, 132] width 170 height 15
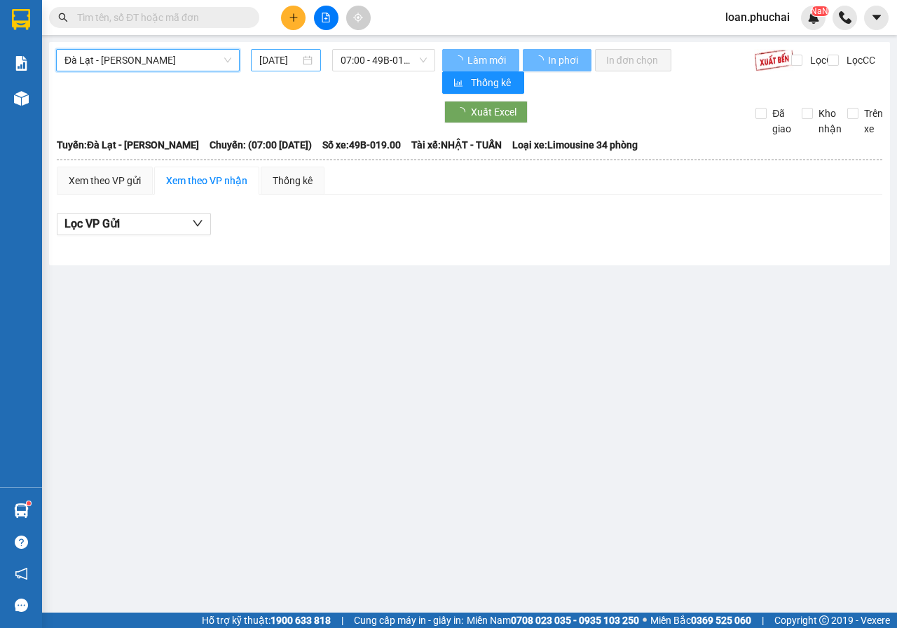
click at [279, 64] on input "[DATE]" at bounding box center [279, 60] width 41 height 15
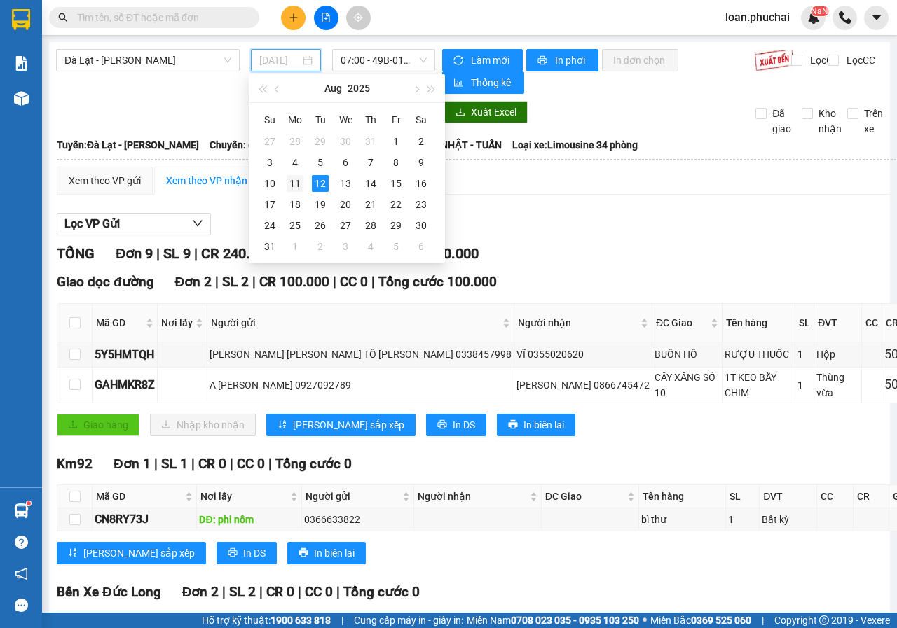
click at [294, 179] on div "11" at bounding box center [295, 183] width 17 height 17
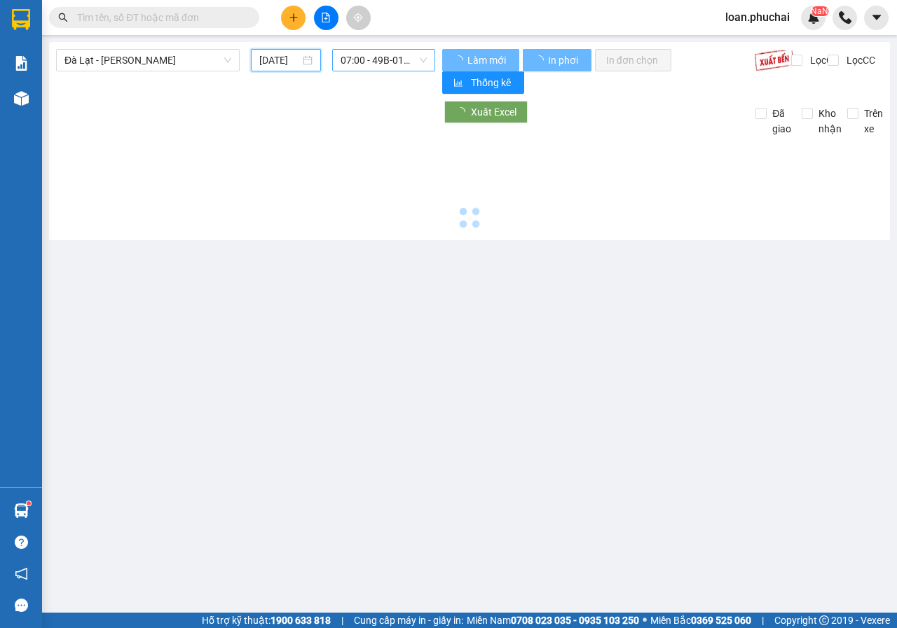
type input "[DATE]"
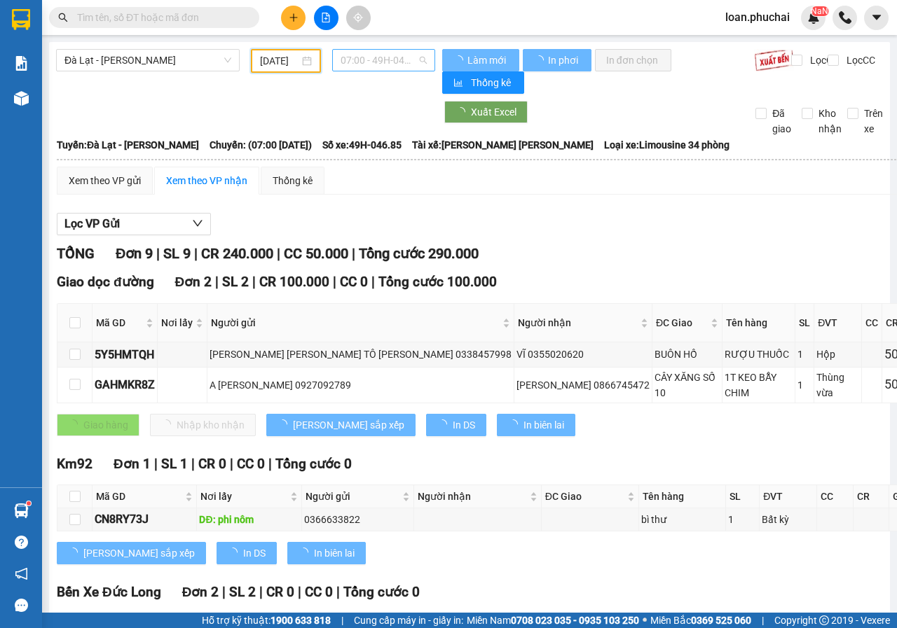
click at [353, 62] on span "07:00 - 49H-046.85" at bounding box center [383, 60] width 85 height 21
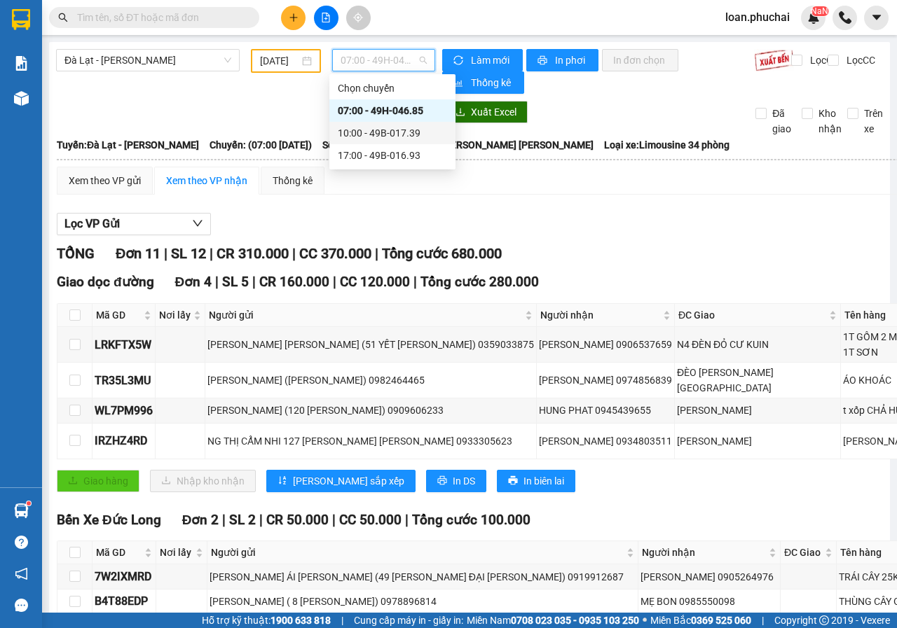
click at [406, 141] on div "10:00 - 49B-017.39" at bounding box center [392, 133] width 126 height 22
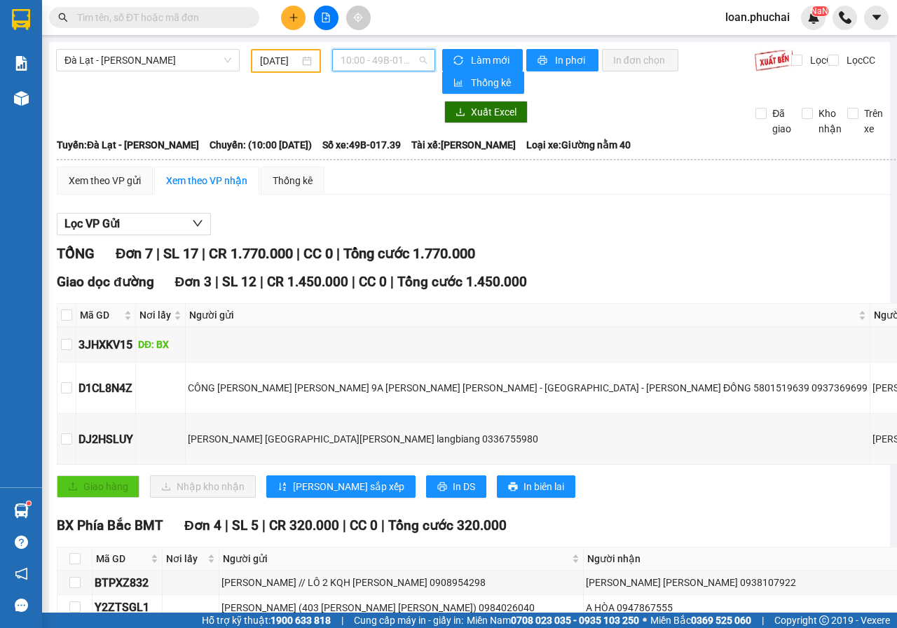
click at [408, 69] on span "10:00 - 49B-017.39" at bounding box center [383, 60] width 85 height 21
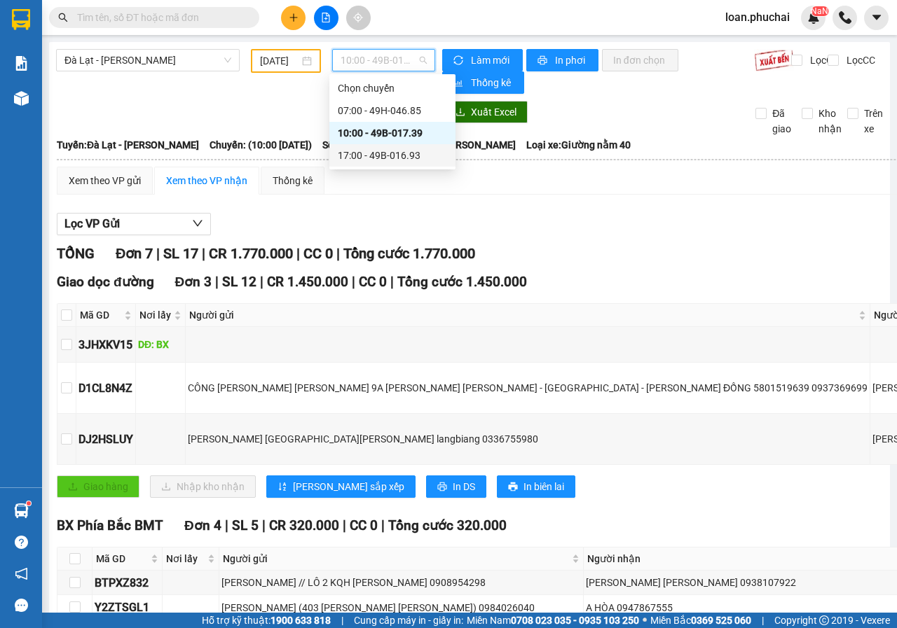
click at [388, 159] on div "17:00 - 49B-016.93" at bounding box center [392, 155] width 109 height 15
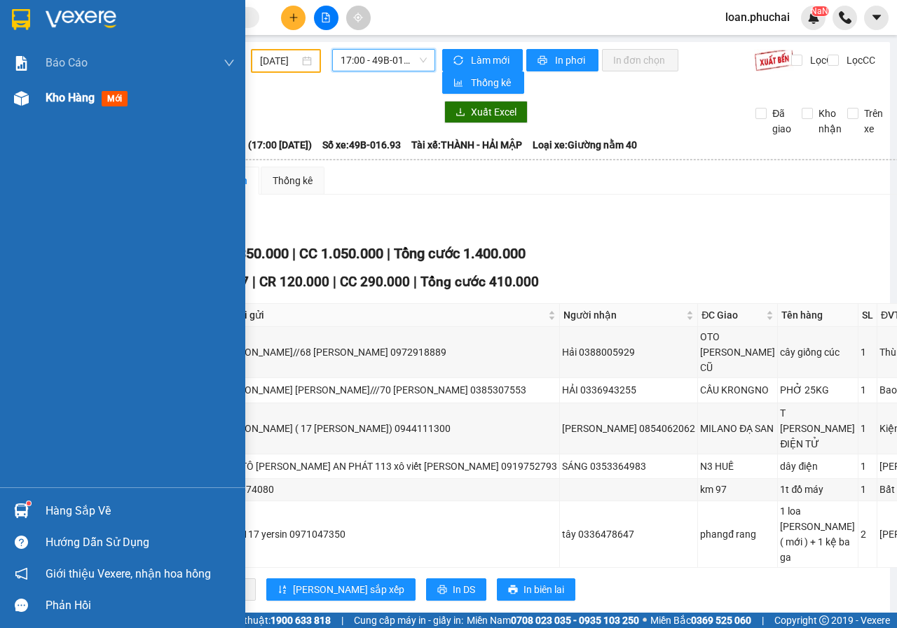
click at [20, 104] on img at bounding box center [21, 98] width 15 height 15
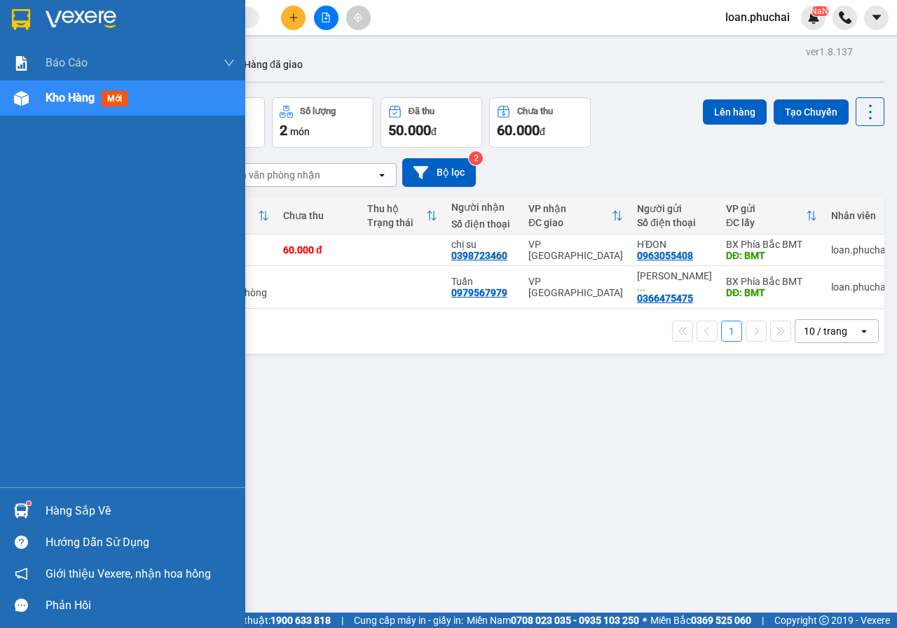
click at [20, 115] on div "Kho hàng mới" at bounding box center [122, 98] width 245 height 35
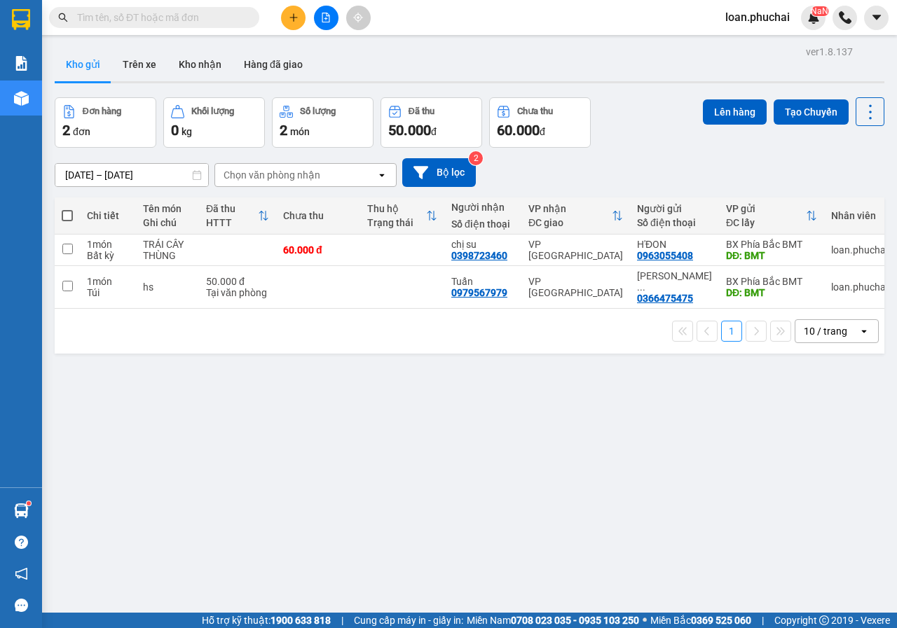
click at [238, 23] on input "text" at bounding box center [159, 17] width 165 height 15
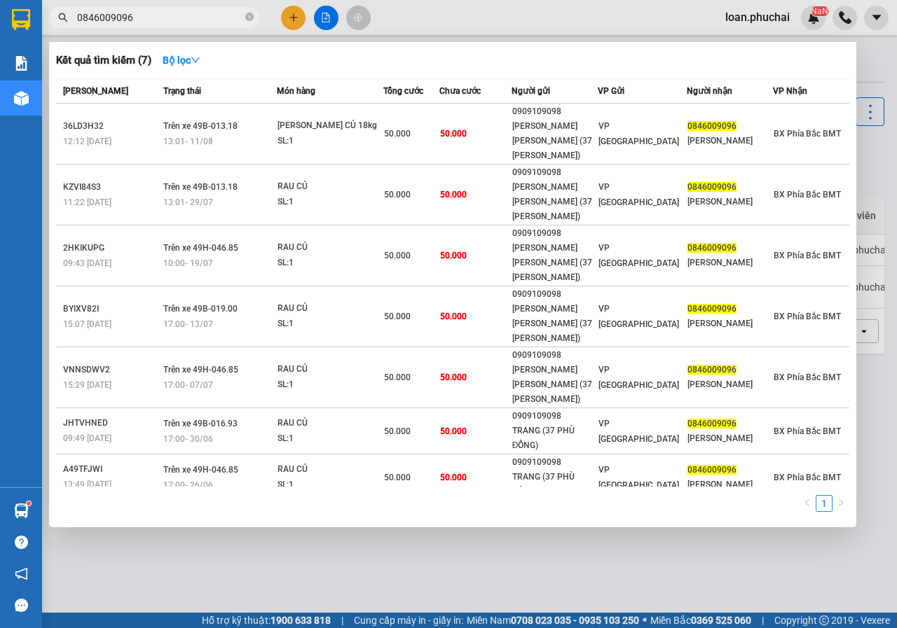
type input "0846009096"
click at [295, 15] on div at bounding box center [448, 314] width 897 height 628
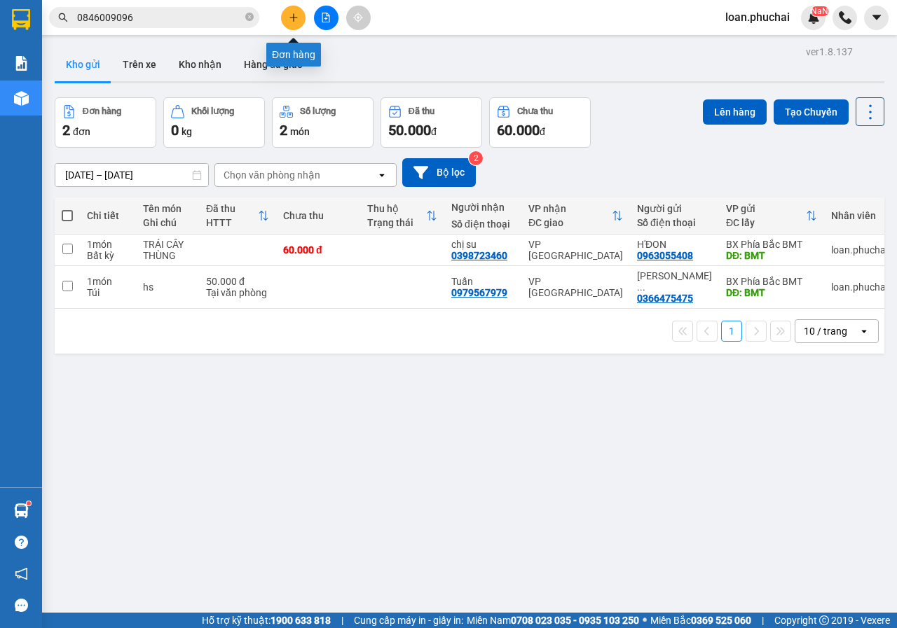
click at [295, 15] on icon "plus" at bounding box center [294, 18] width 10 height 10
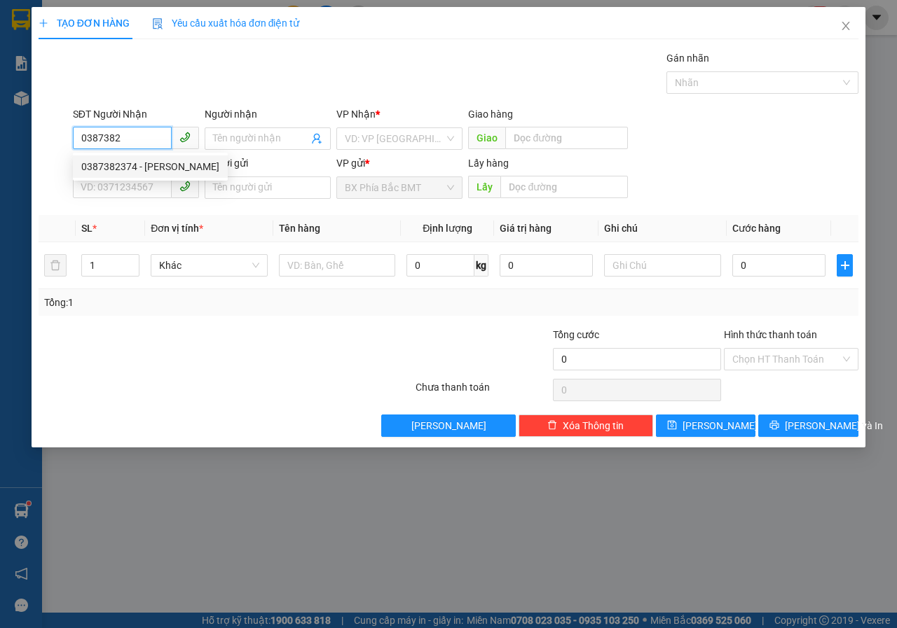
click at [178, 166] on div "0387382374 - [PERSON_NAME]" at bounding box center [150, 166] width 138 height 15
type input "0387382374"
type input "[PERSON_NAME]"
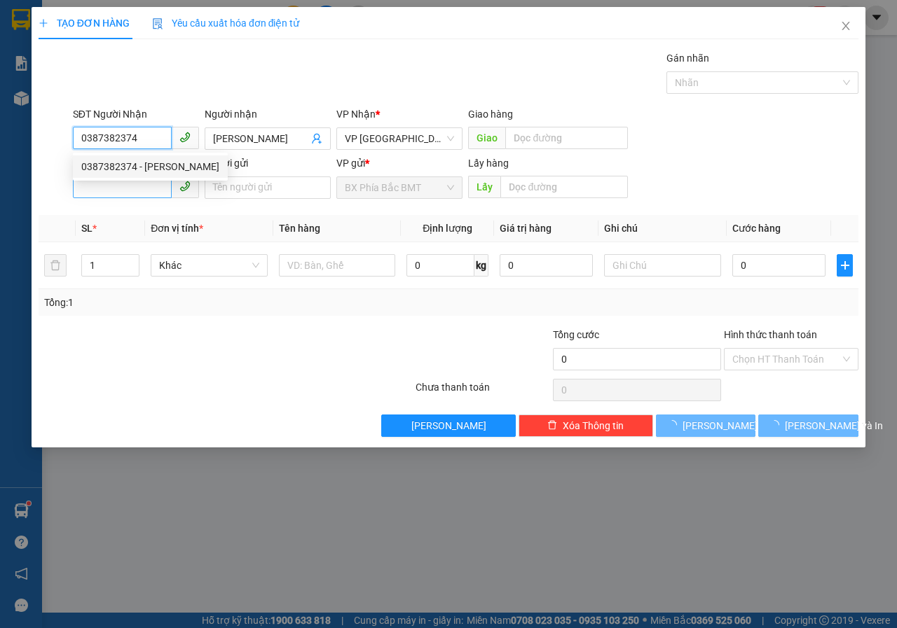
type input "50.000"
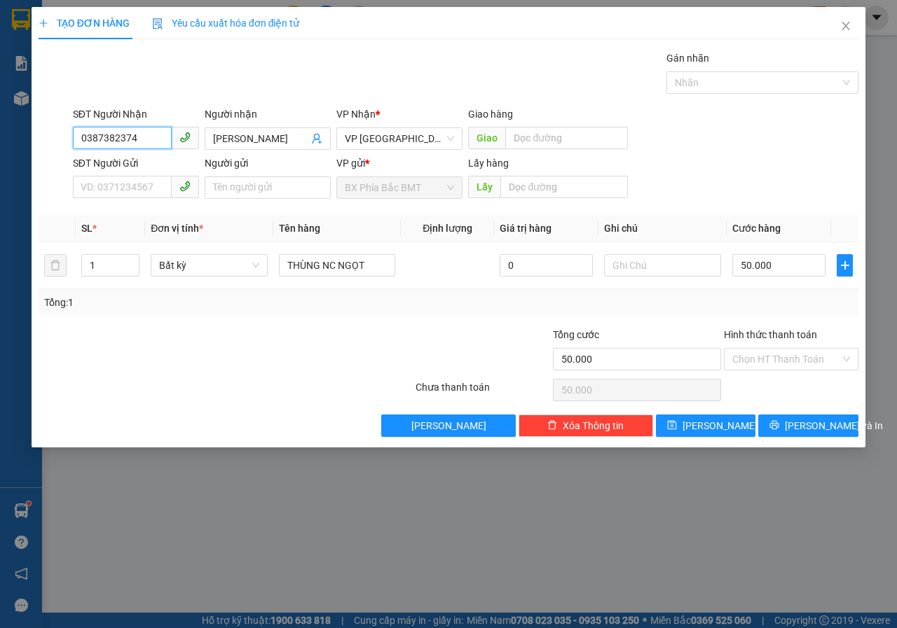
click at [111, 198] on span at bounding box center [136, 188] width 126 height 22
type input "0387382374"
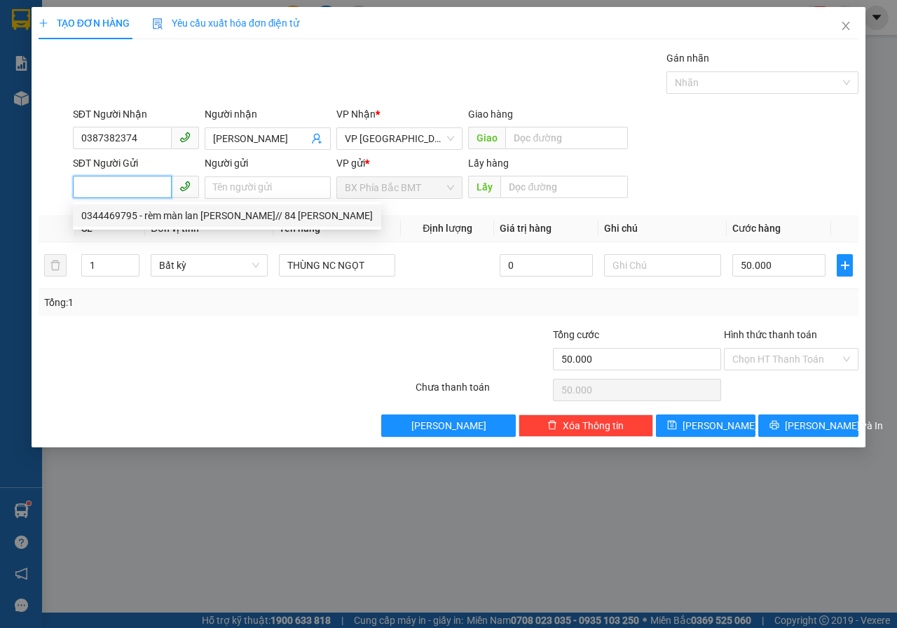
click at [188, 217] on div "0344469795 - rèm màn lan [PERSON_NAME]// 84 [PERSON_NAME]" at bounding box center [226, 215] width 291 height 15
type input "0344469795"
type input "rèm màn lan [PERSON_NAME]// 84 [PERSON_NAME]"
type input "bmt"
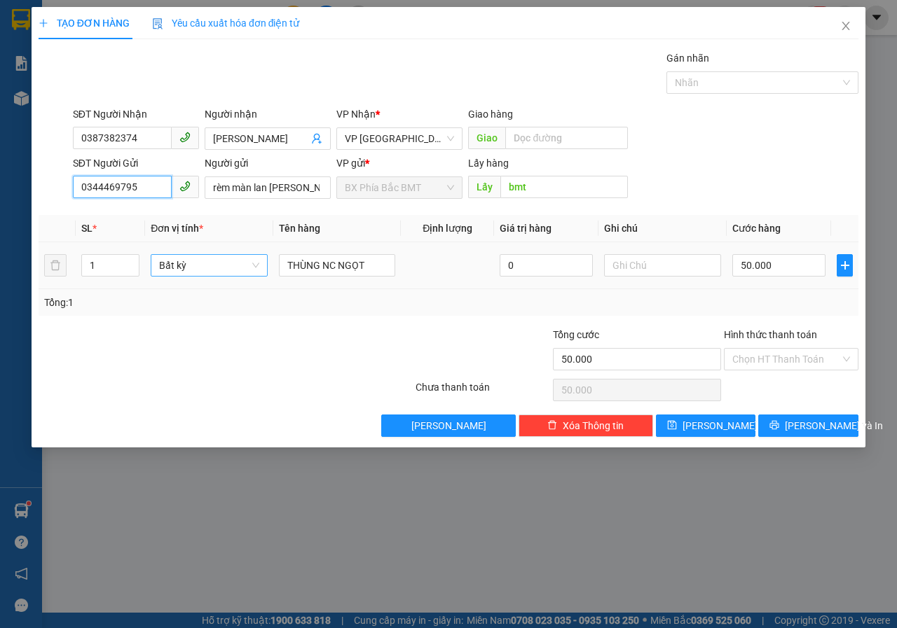
click at [200, 268] on span "Bất kỳ" at bounding box center [209, 265] width 100 height 21
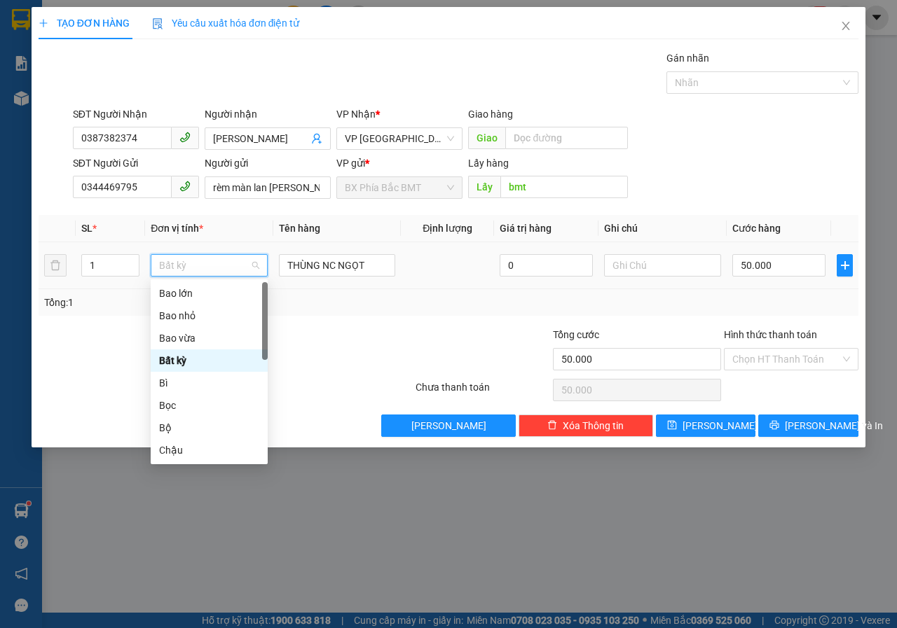
type input "b"
click at [212, 335] on div "Bao vừa" at bounding box center [209, 338] width 100 height 15
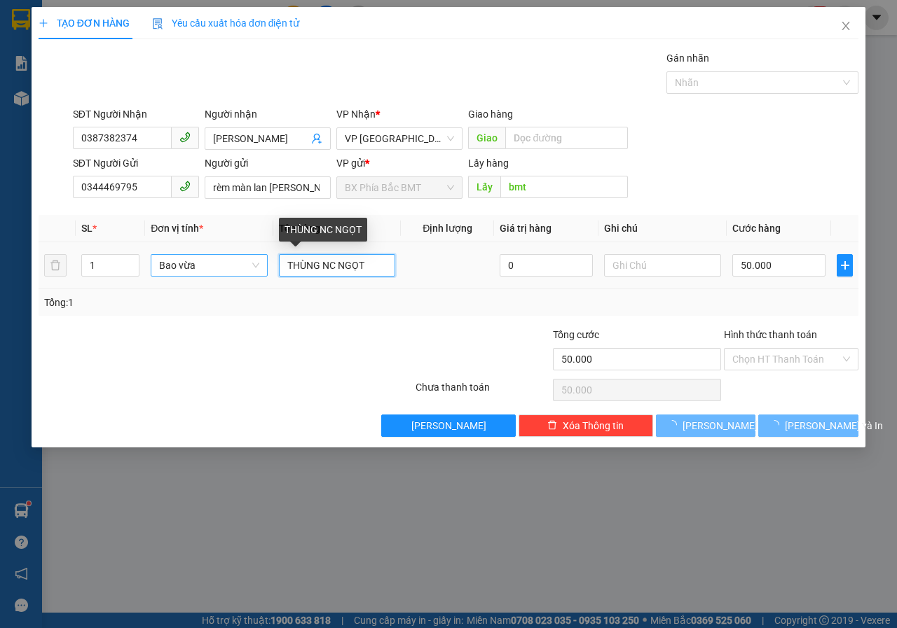
drag, startPoint x: 364, startPoint y: 271, endPoint x: 204, endPoint y: 254, distance: 161.3
click at [212, 254] on tr "1 Bao vừa THÙNG NC NGỌT 0 50.000" at bounding box center [449, 265] width 820 height 47
type input "0"
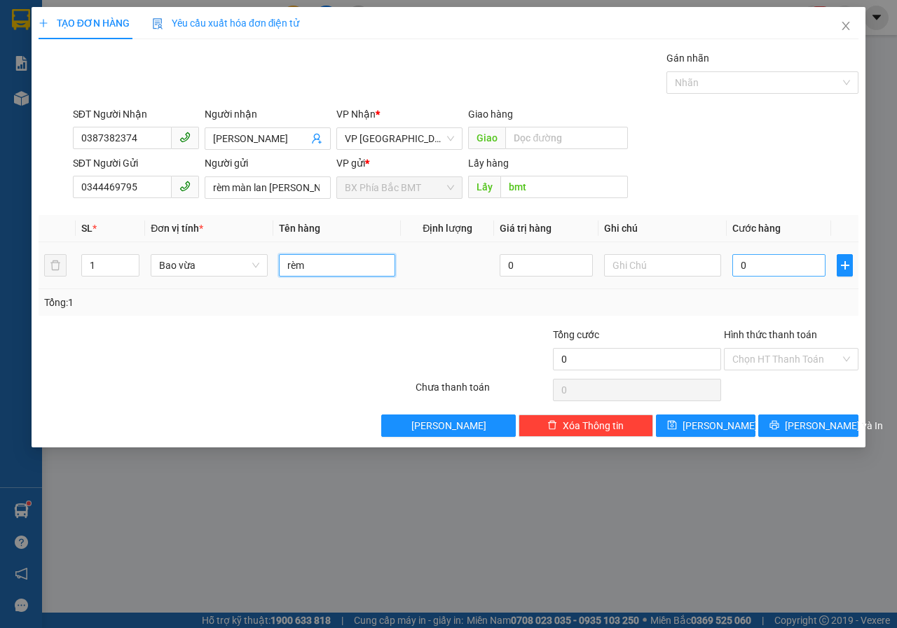
type input "rèm"
click at [790, 266] on input "0" at bounding box center [778, 265] width 93 height 22
type input "6"
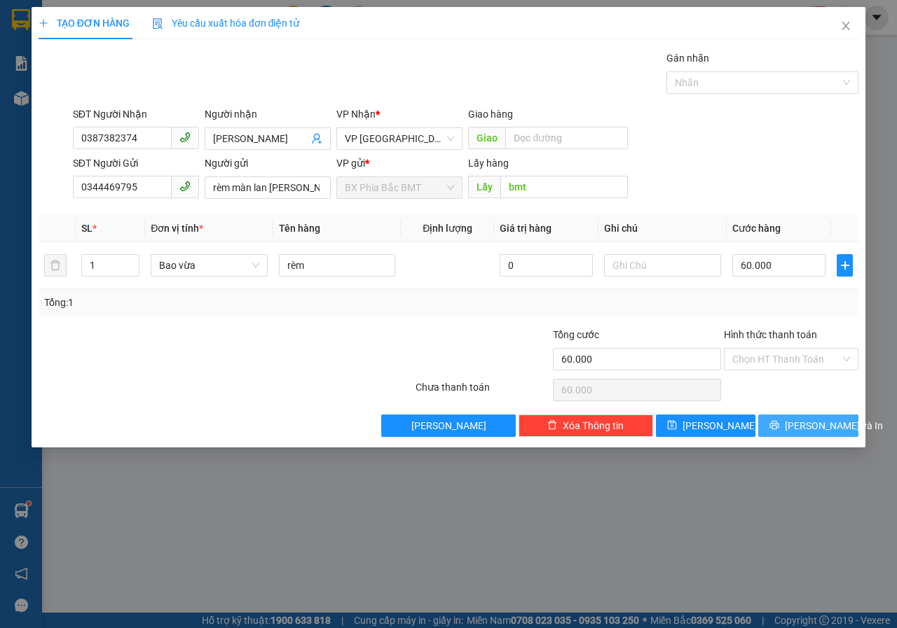
click at [779, 420] on icon "printer" at bounding box center [774, 425] width 10 height 10
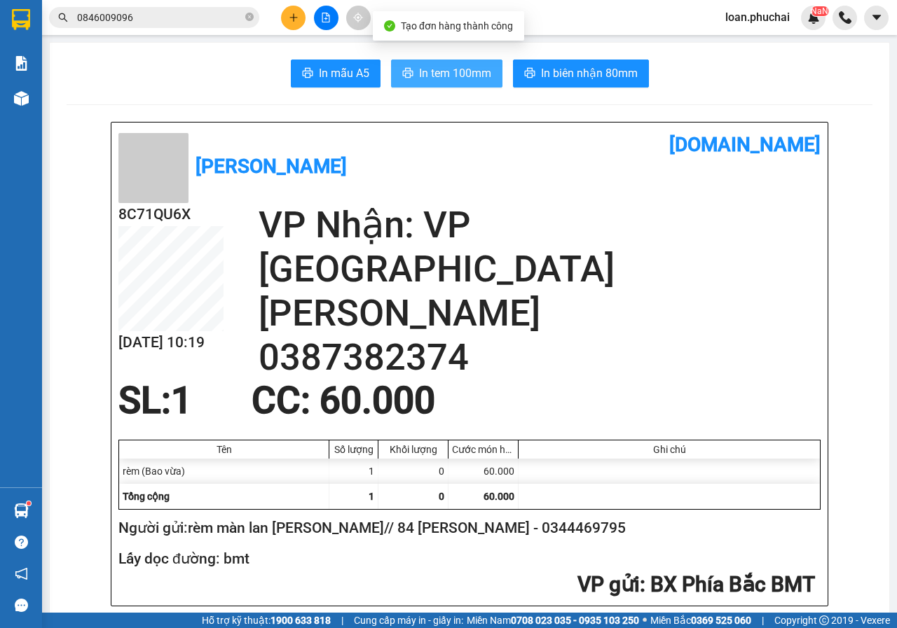
click at [432, 78] on span "In tem 100mm" at bounding box center [455, 73] width 72 height 18
click at [293, 11] on button at bounding box center [293, 18] width 25 height 25
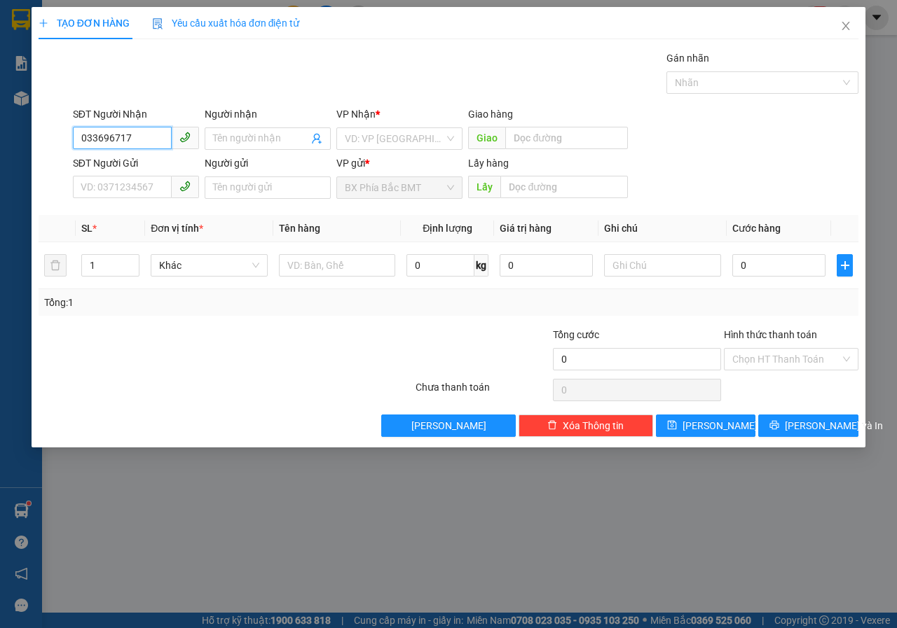
type input "0336967179"
click at [158, 159] on div "0336967179 - [PERSON_NAME]" at bounding box center [150, 166] width 138 height 15
type input "HƯƠNG"
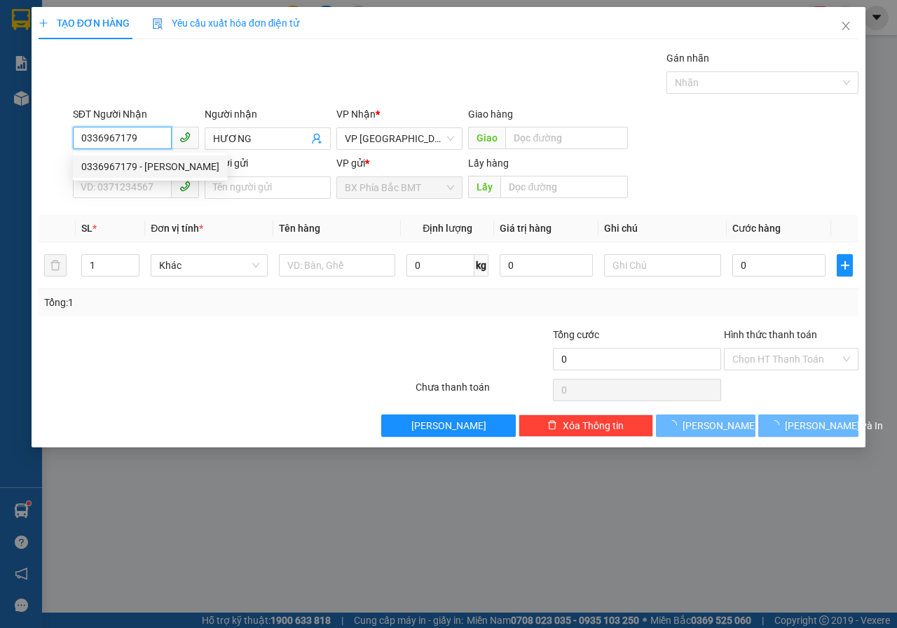
type input "60.000"
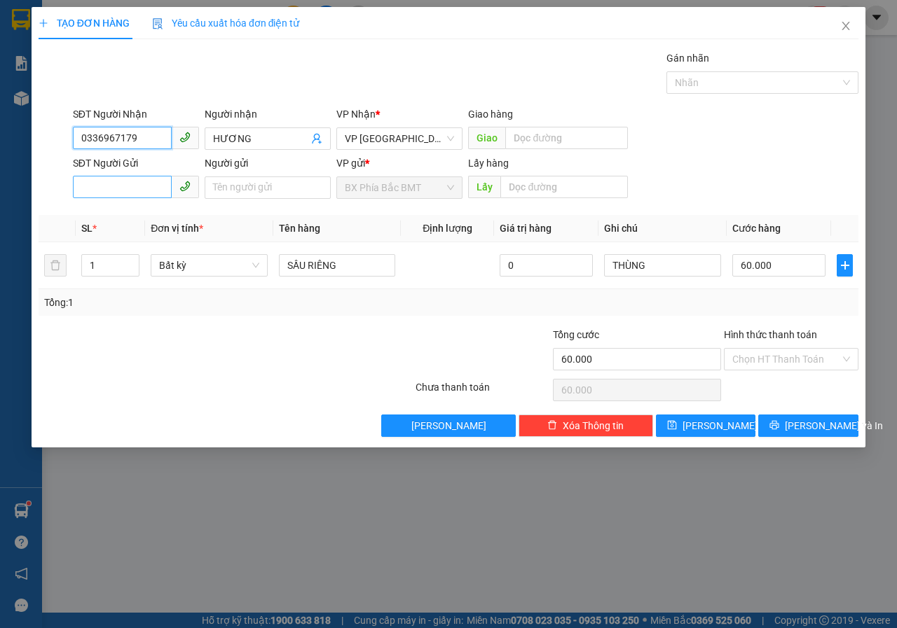
type input "0336967179"
click at [136, 190] on input "SĐT Người Gửi" at bounding box center [122, 187] width 99 height 22
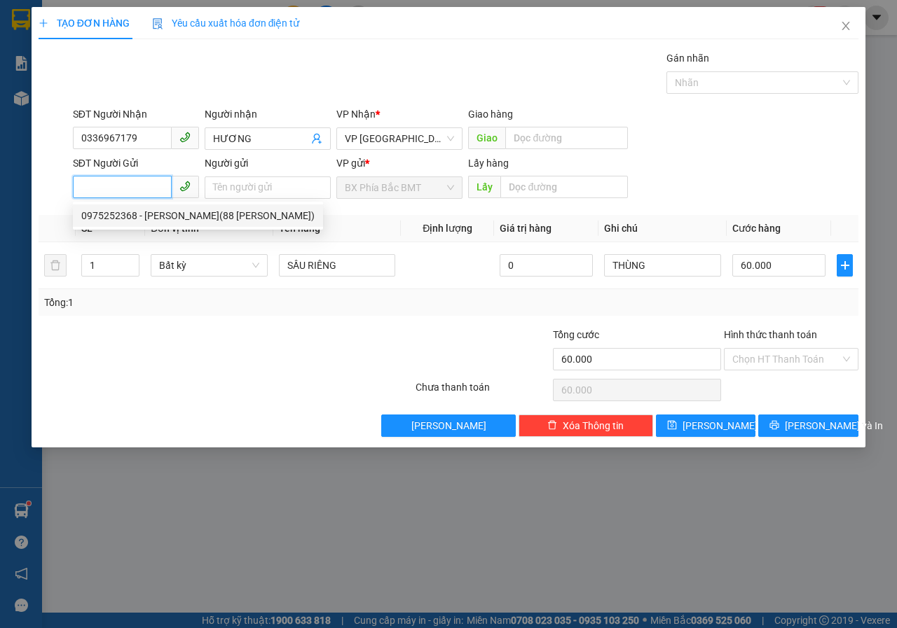
click at [195, 217] on div "0975252368 - [PERSON_NAME](88 [PERSON_NAME])" at bounding box center [197, 215] width 233 height 15
type input "0975252368"
type input "[PERSON_NAME](88 [PERSON_NAME])"
type input "BMT"
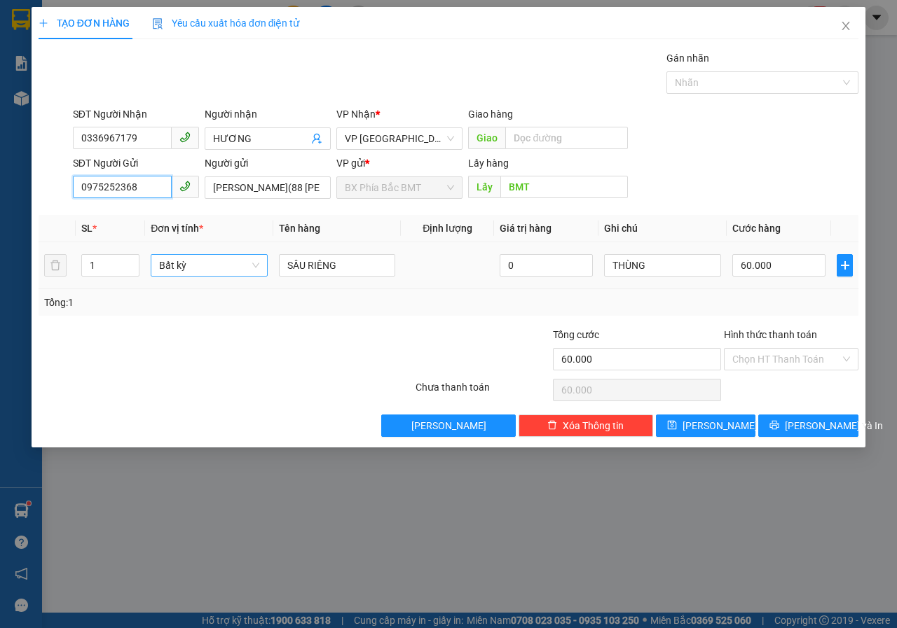
click at [235, 266] on span "Bất kỳ" at bounding box center [209, 265] width 100 height 21
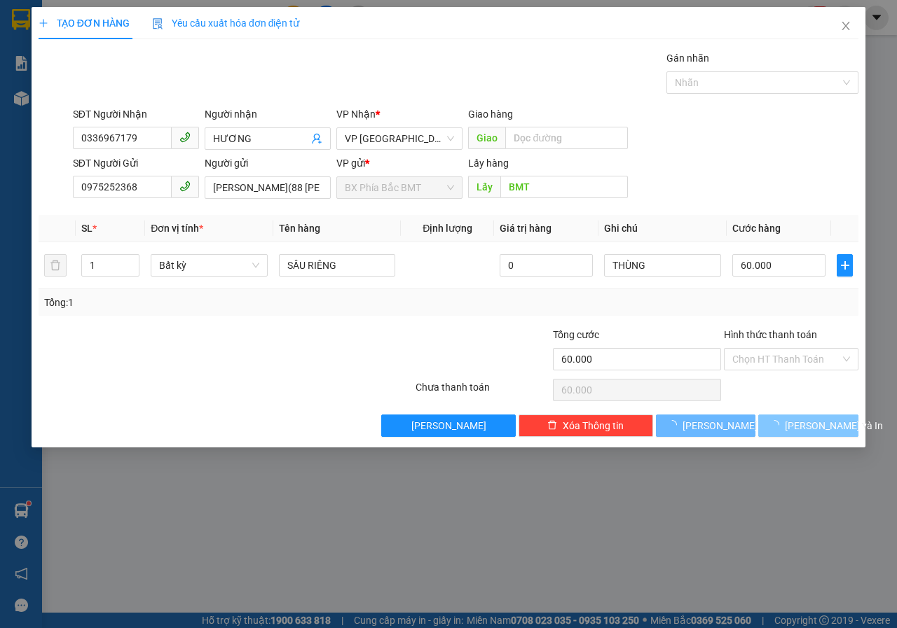
click at [784, 419] on button "[PERSON_NAME] và In" at bounding box center [808, 426] width 100 height 22
type input "0"
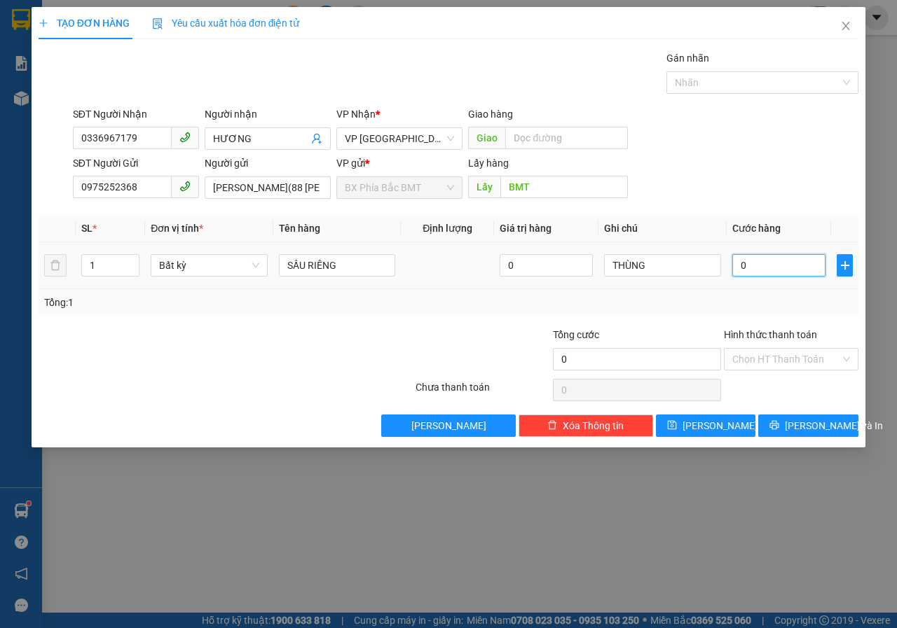
click at [761, 272] on input "0" at bounding box center [778, 265] width 93 height 22
type input "6"
type input "60"
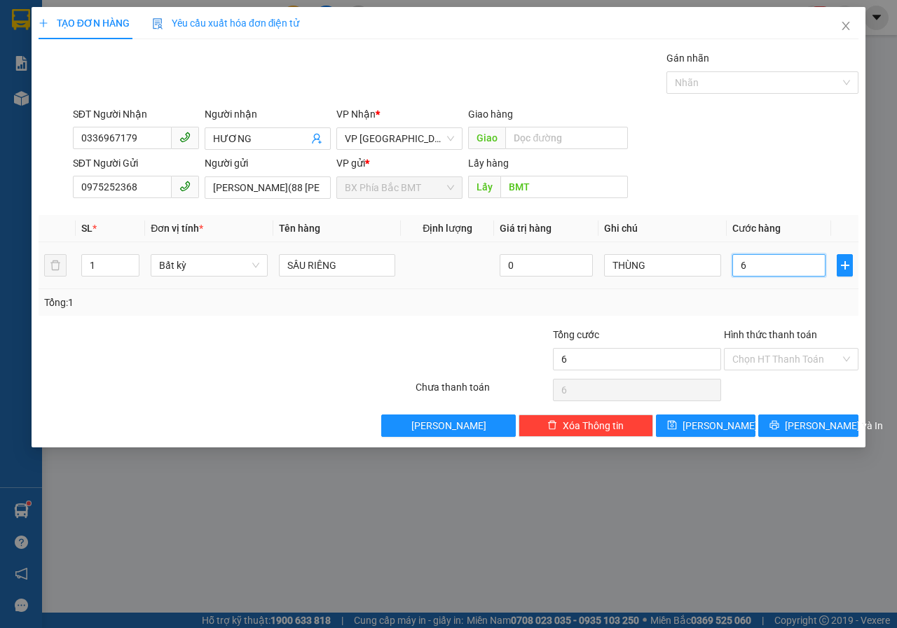
type input "60"
type input "600"
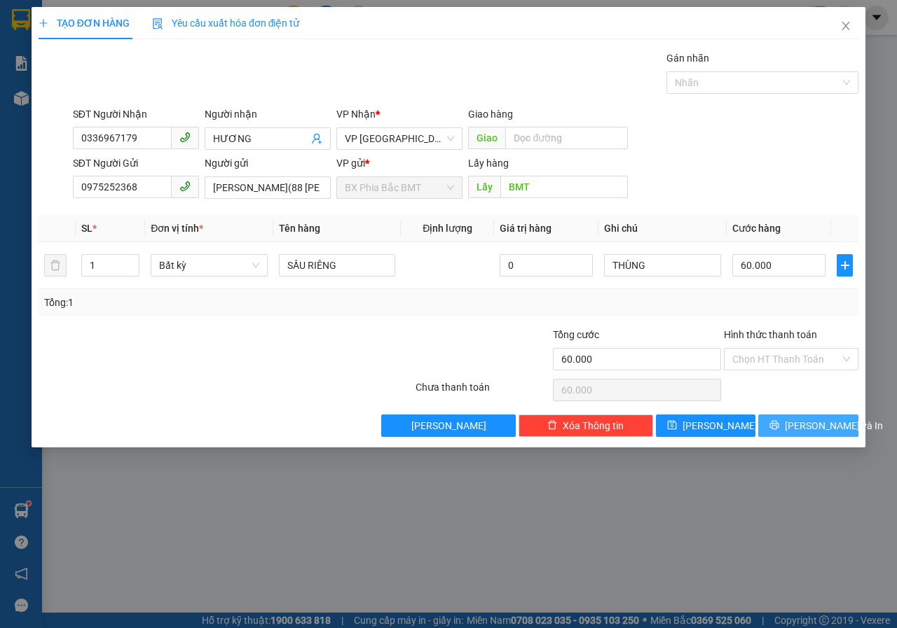
click at [794, 432] on button "[PERSON_NAME] và In" at bounding box center [808, 426] width 100 height 22
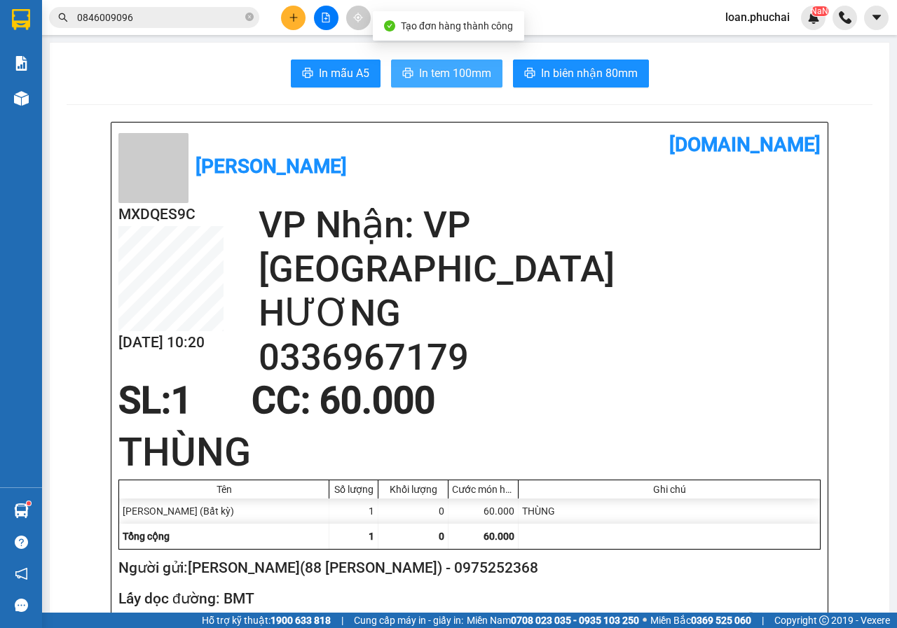
click at [439, 81] on span "In tem 100mm" at bounding box center [455, 73] width 72 height 18
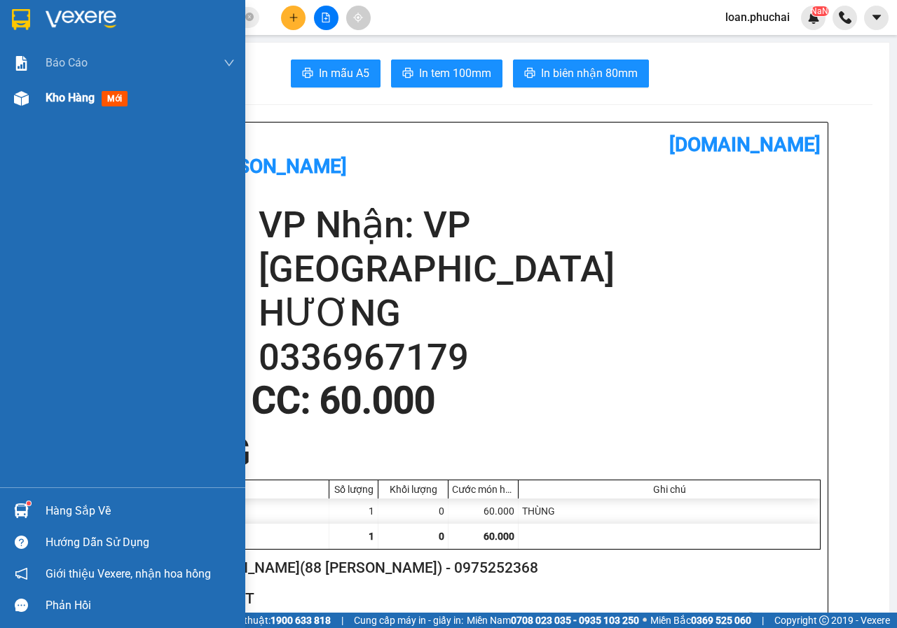
click at [16, 99] on img at bounding box center [21, 98] width 15 height 15
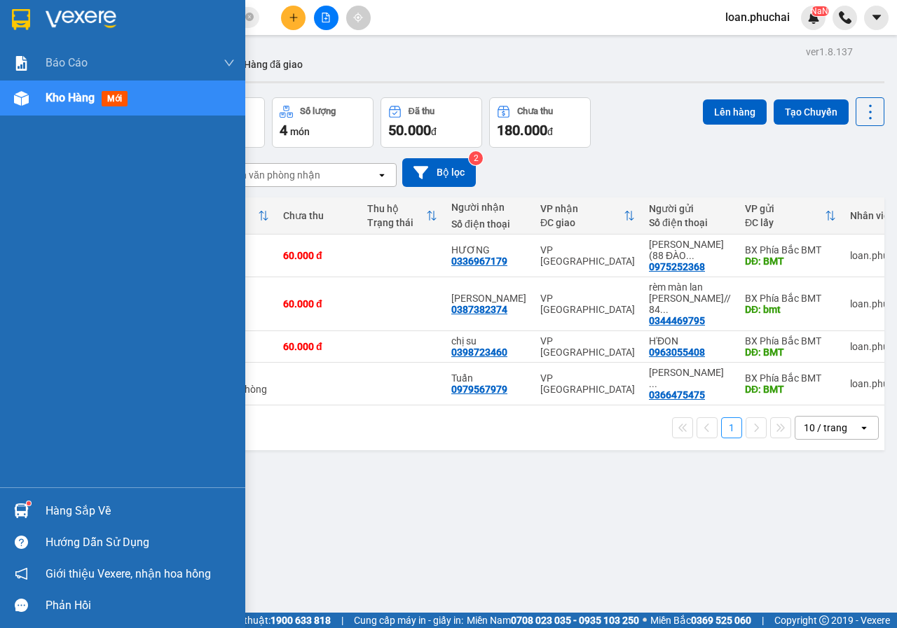
click at [34, 97] on div "Kho hàng mới" at bounding box center [122, 98] width 245 height 35
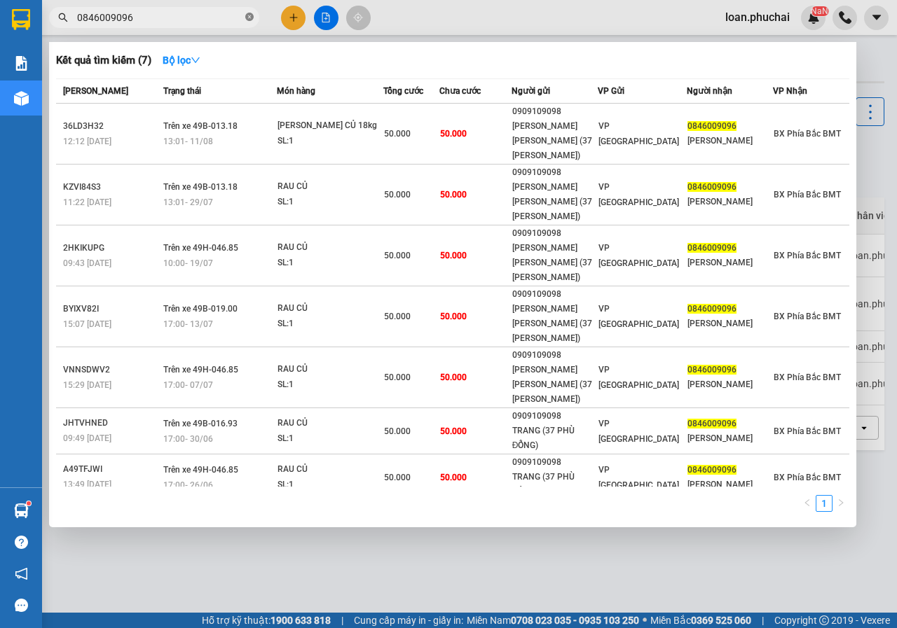
click at [249, 15] on icon "close-circle" at bounding box center [249, 17] width 8 height 8
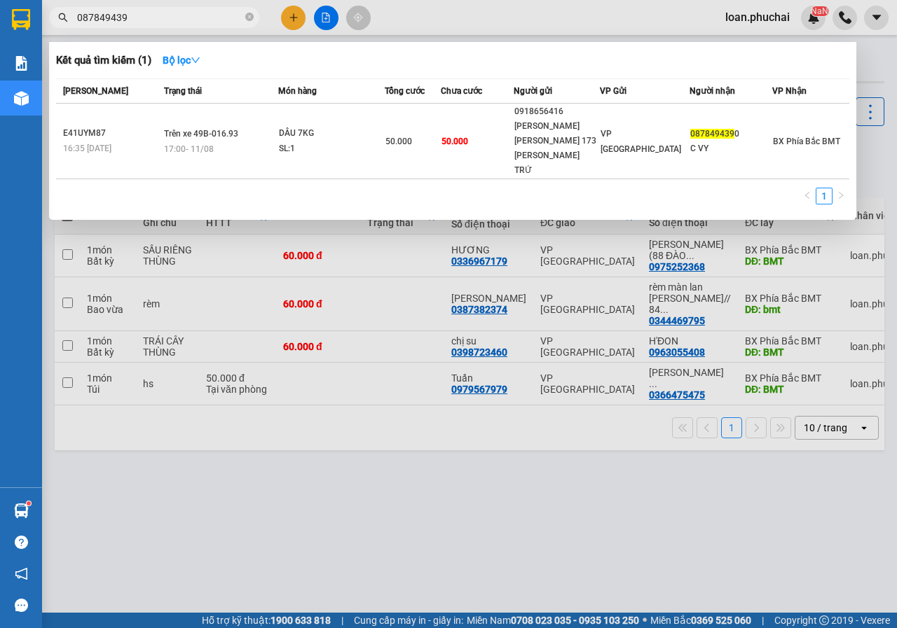
type input "0878494390"
click at [251, 15] on icon "close-circle" at bounding box center [249, 17] width 8 height 8
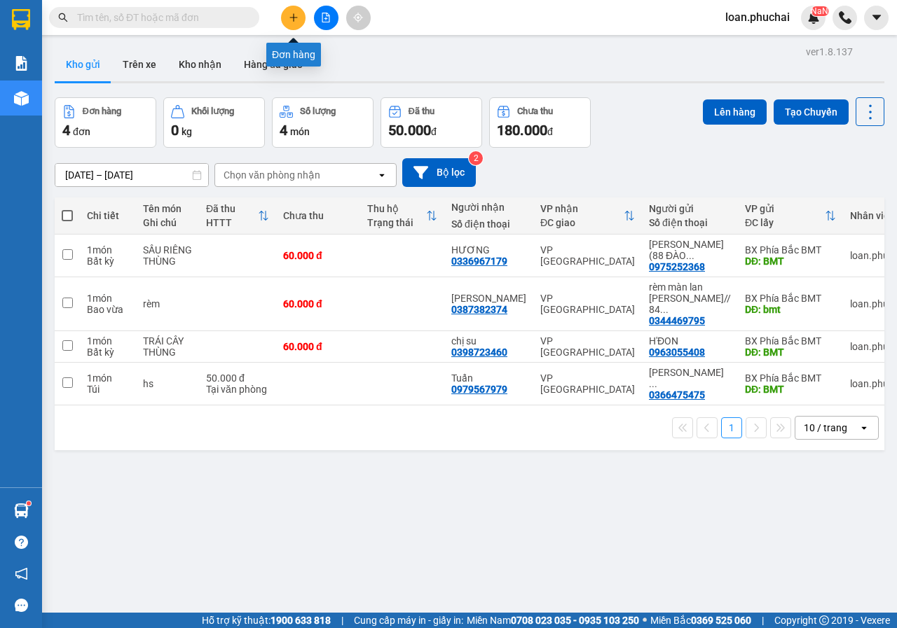
click at [289, 19] on icon "plus" at bounding box center [294, 18] width 10 height 10
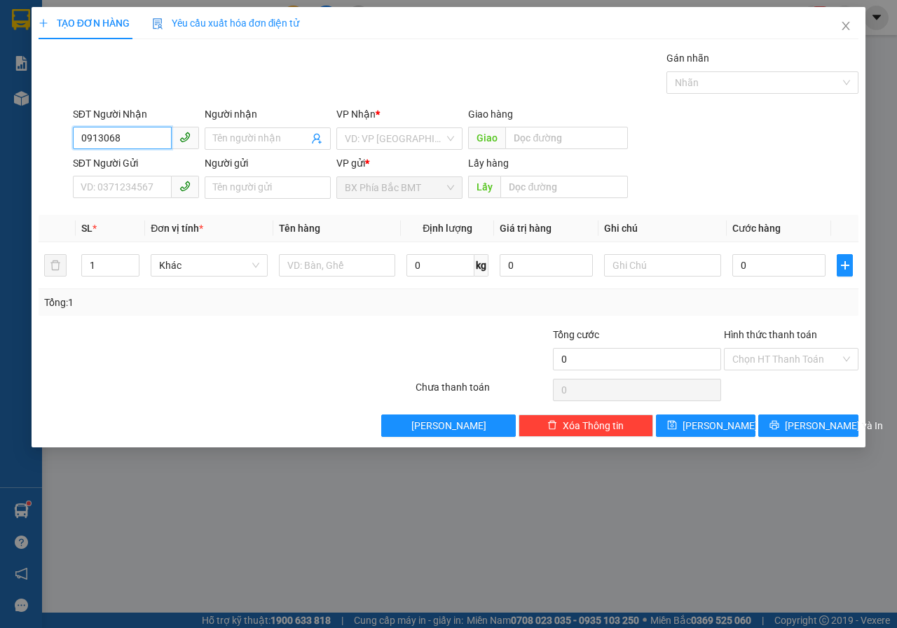
drag, startPoint x: 144, startPoint y: 141, endPoint x: 0, endPoint y: 130, distance: 144.1
click at [0, 130] on div "TẠO ĐƠN HÀNG Yêu cầu xuất [PERSON_NAME] điện tử Transit Pickup Surcharge Ids Tr…" at bounding box center [448, 314] width 897 height 628
type input "0913068379"
click at [270, 140] on input "Người nhận" at bounding box center [260, 138] width 95 height 15
type input "[PERSON_NAME] trí"
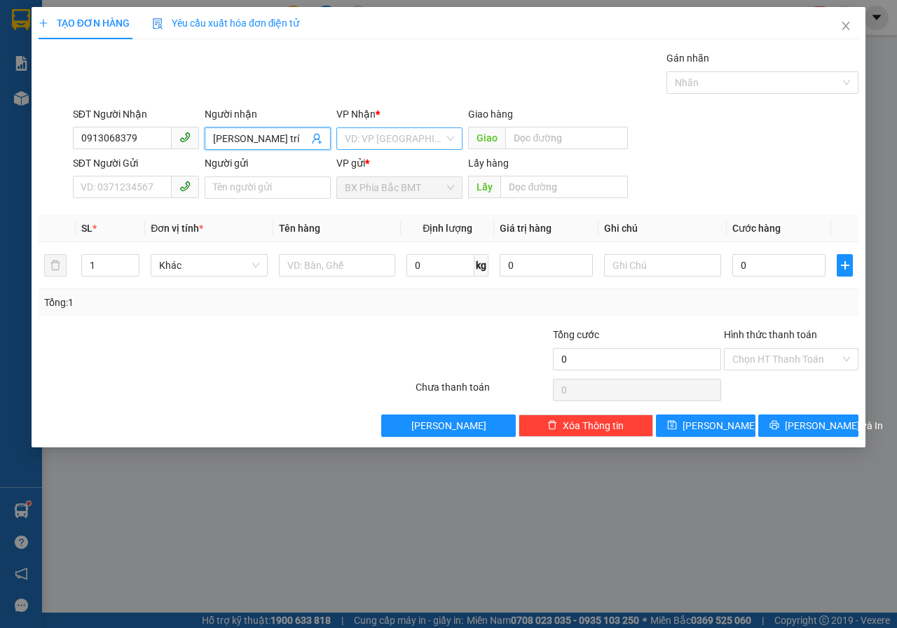
click at [376, 140] on input "search" at bounding box center [394, 138] width 99 height 21
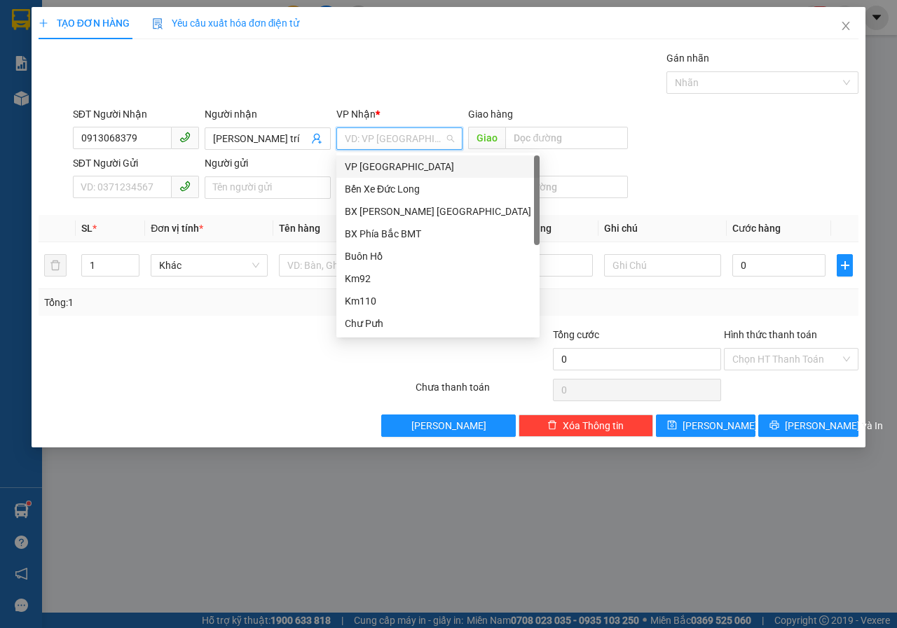
click at [377, 156] on div "VP [GEOGRAPHIC_DATA]" at bounding box center [437, 167] width 203 height 22
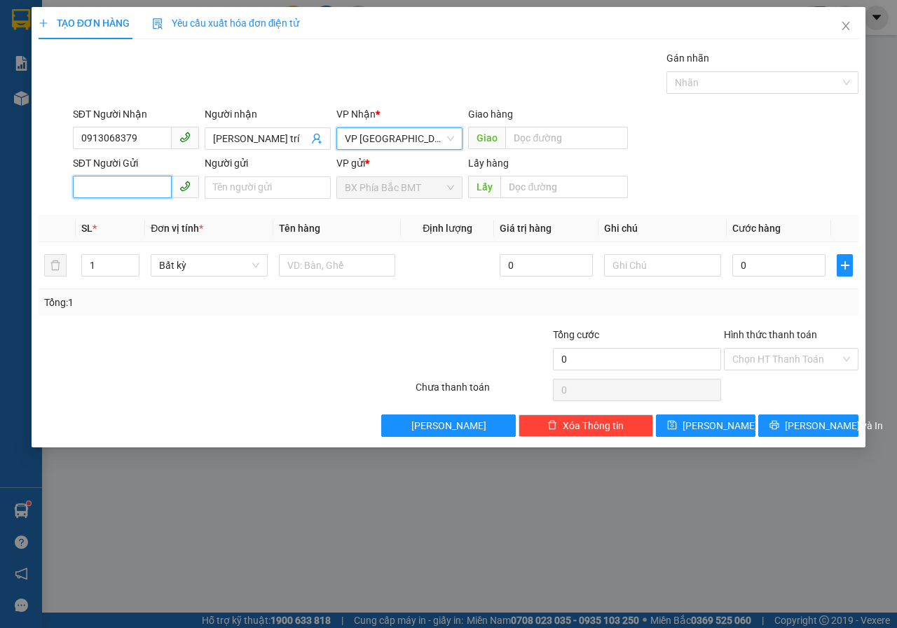
click at [116, 191] on input "SĐT Người Gửi" at bounding box center [122, 187] width 99 height 22
type input "0905473868"
click at [135, 211] on div "0905473868 - a tòng" at bounding box center [135, 215] width 109 height 15
type input "a tòng"
type input "bmt"
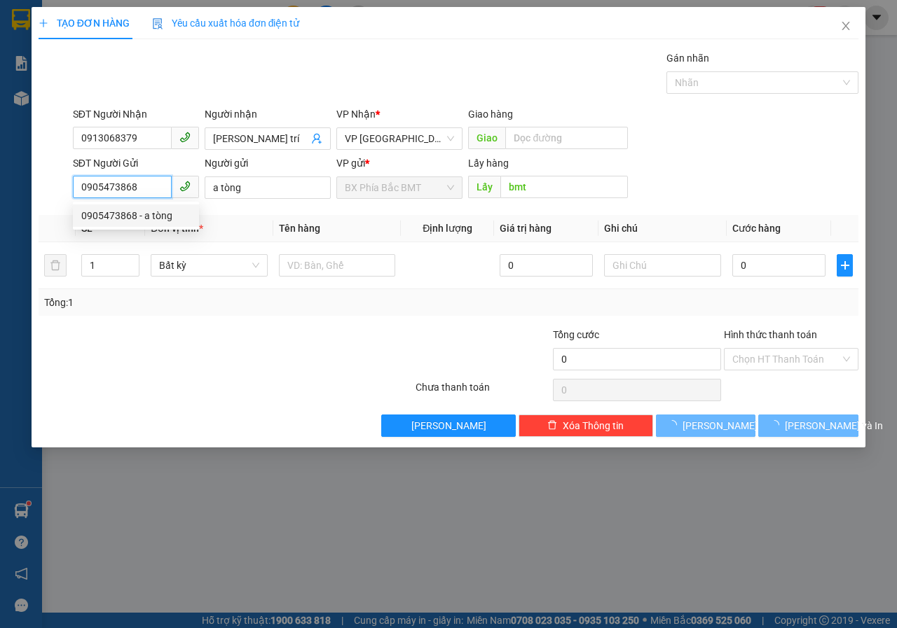
type input "80.000"
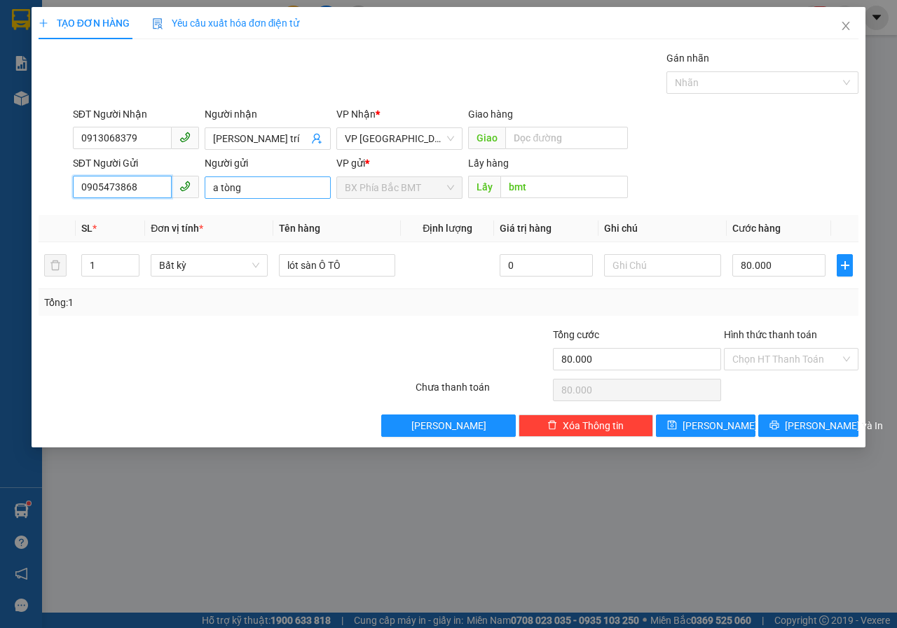
type input "0905473868"
drag, startPoint x: 229, startPoint y: 190, endPoint x: 130, endPoint y: 212, distance: 101.8
click at [130, 212] on div "Transit Pickup Surcharge Ids Transit Deliver Surcharge Ids Transit Deliver Surc…" at bounding box center [449, 243] width 820 height 387
type input "r"
type input "[PERSON_NAME] [PERSON_NAME]"
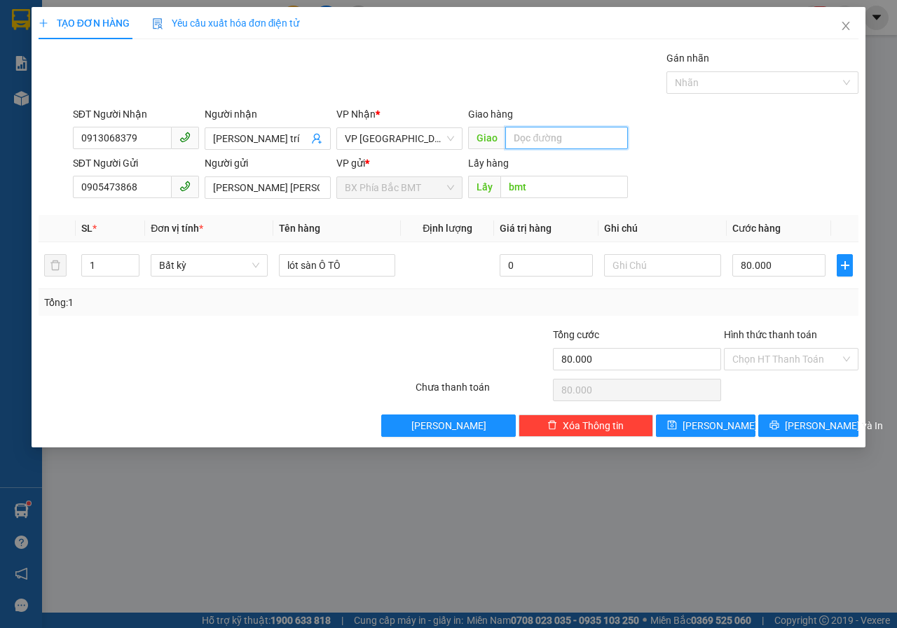
click at [524, 135] on input "text" at bounding box center [566, 138] width 122 height 22
type input "[PERSON_NAME]"
click at [310, 192] on input "[PERSON_NAME] [PERSON_NAME]" at bounding box center [268, 188] width 126 height 22
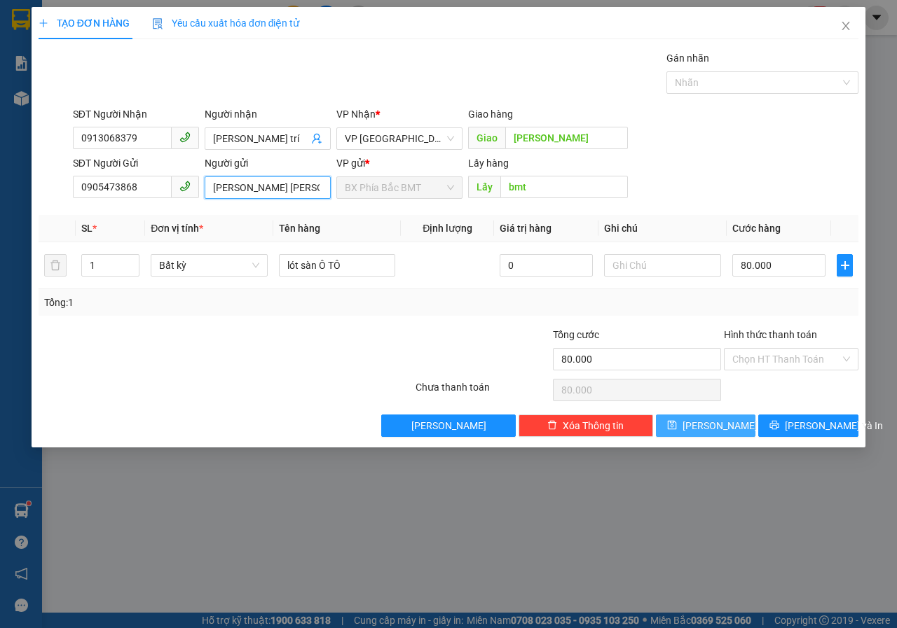
type input "[PERSON_NAME] [PERSON_NAME]//180 [PERSON_NAME]"
click at [714, 433] on span "[PERSON_NAME]" at bounding box center [719, 425] width 75 height 15
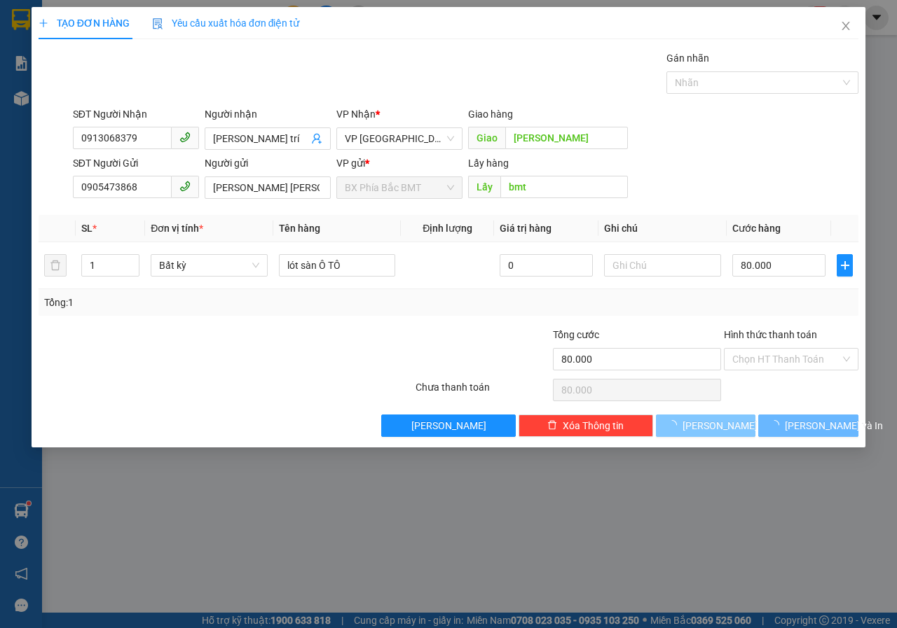
type input "0"
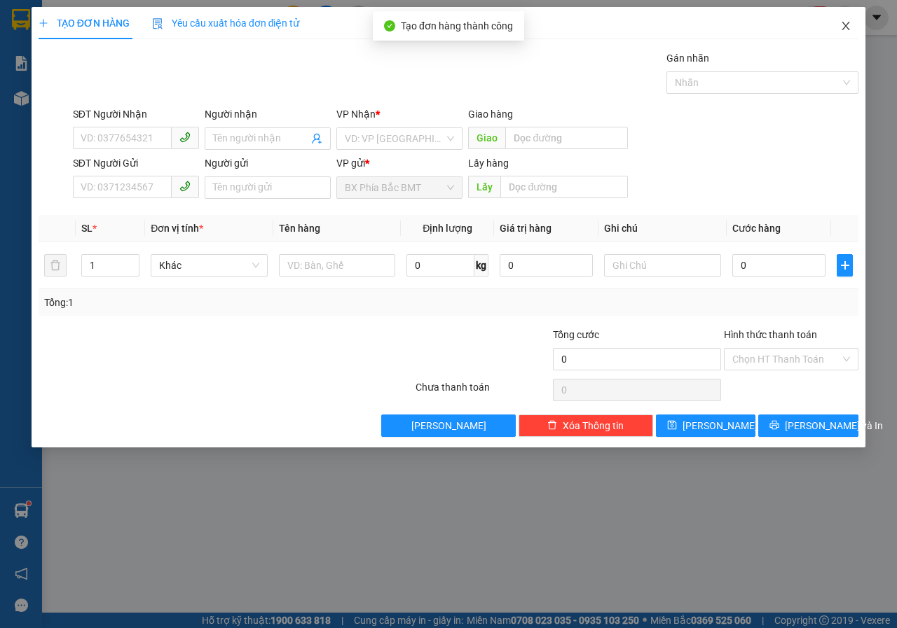
click at [855, 22] on span "Close" at bounding box center [845, 26] width 39 height 39
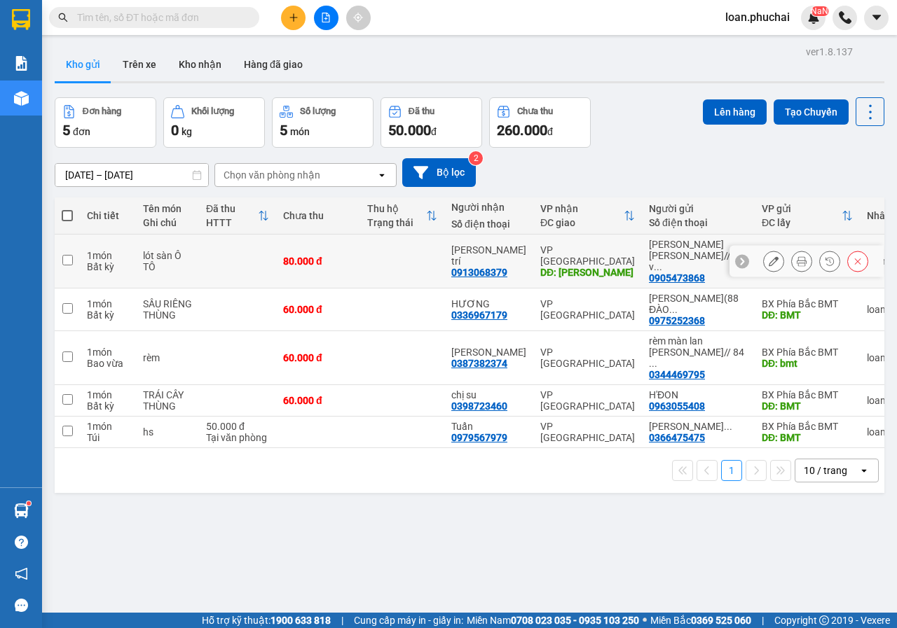
click at [797, 256] on icon at bounding box center [802, 261] width 10 height 10
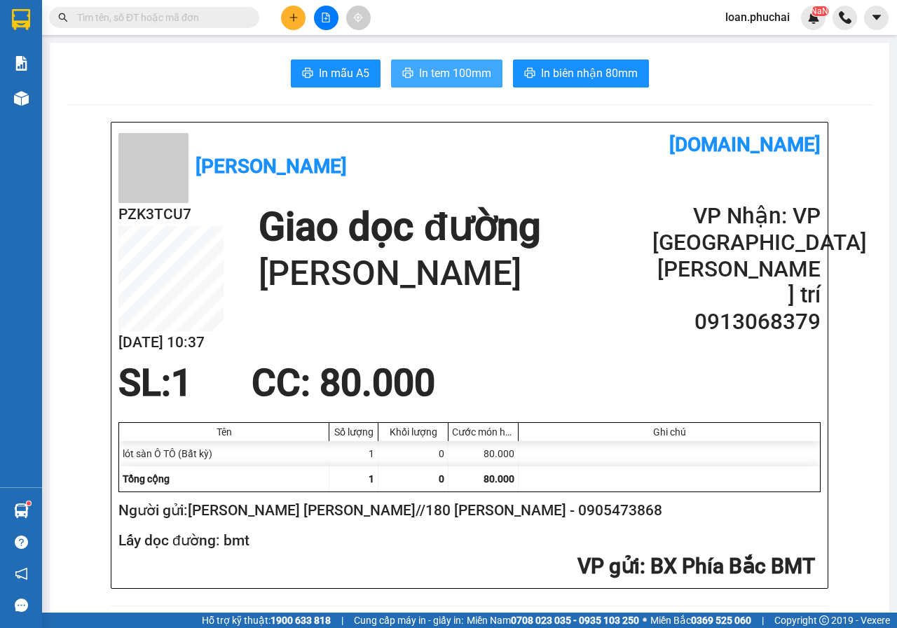
click at [444, 73] on span "In tem 100mm" at bounding box center [455, 73] width 72 height 18
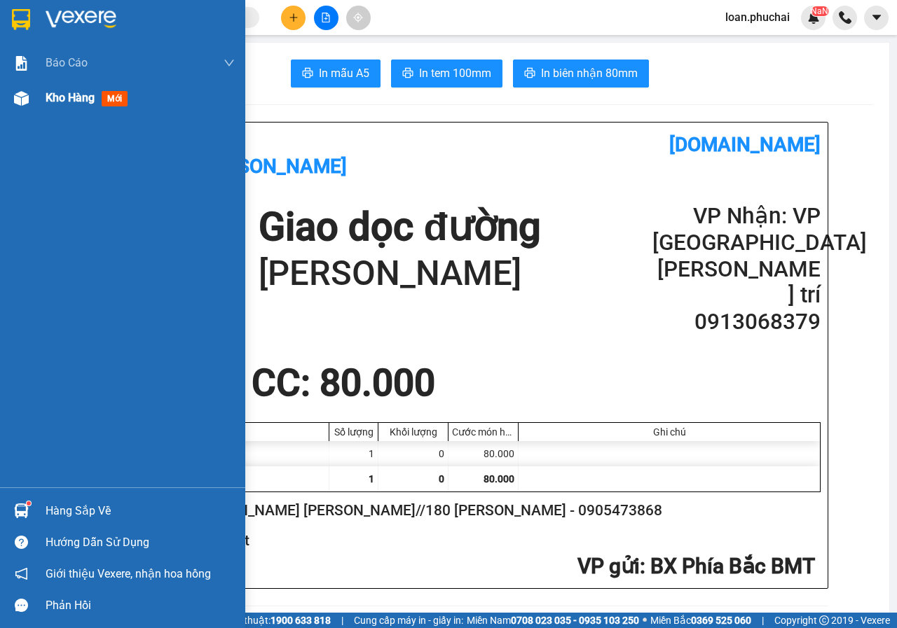
click at [44, 107] on div "Kho hàng mới" at bounding box center [122, 98] width 245 height 35
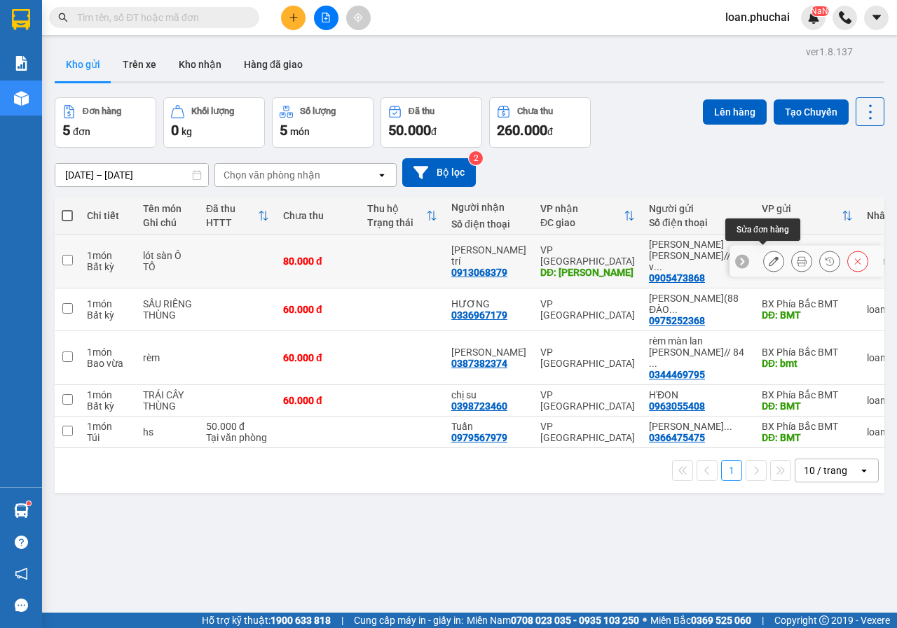
click at [769, 256] on icon at bounding box center [774, 261] width 10 height 10
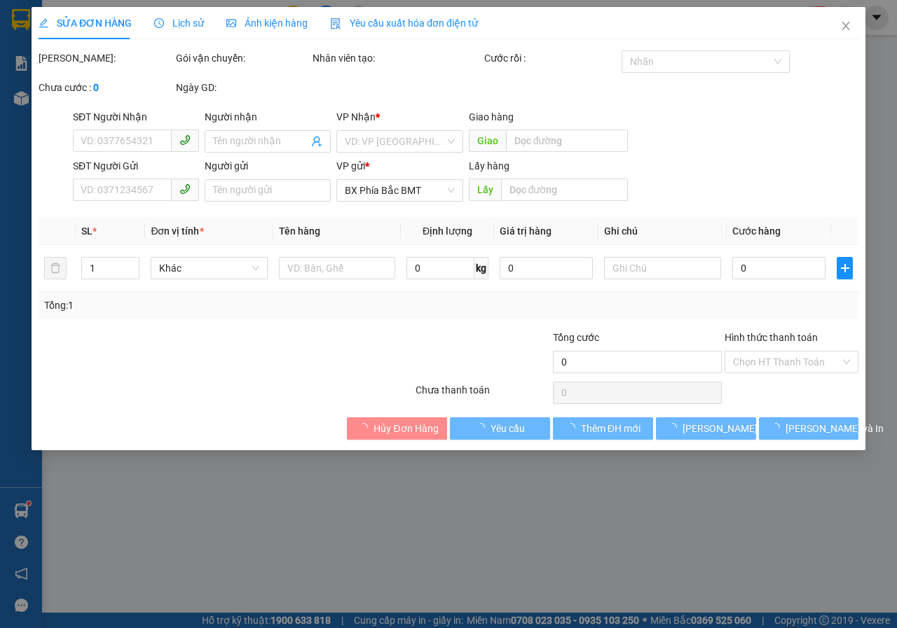
type input "0913068379"
type input "[PERSON_NAME] trí"
type input "[PERSON_NAME]"
type input "0905473868"
type input "[PERSON_NAME] [PERSON_NAME]//180 [PERSON_NAME]"
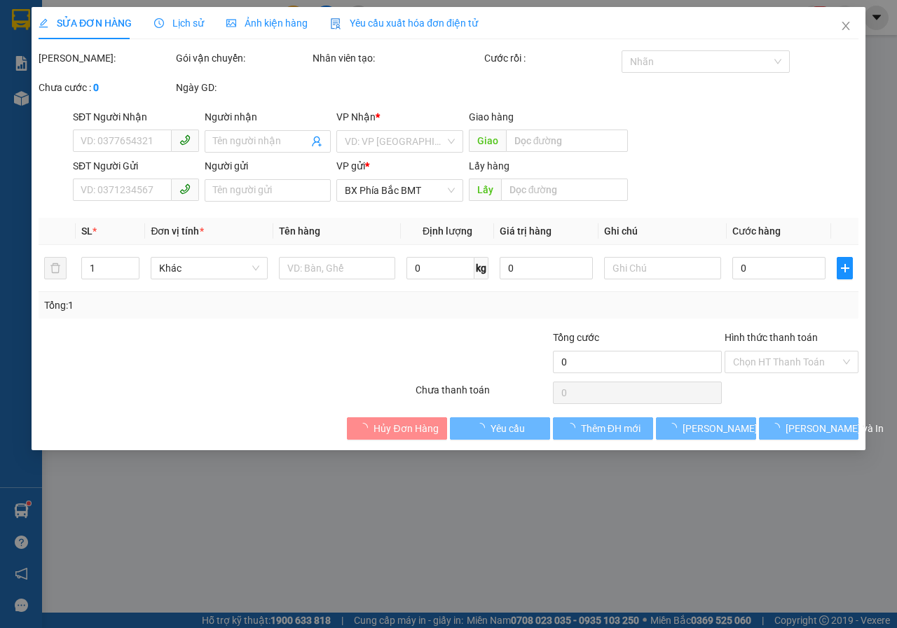
type input "bmt"
type input "80.000"
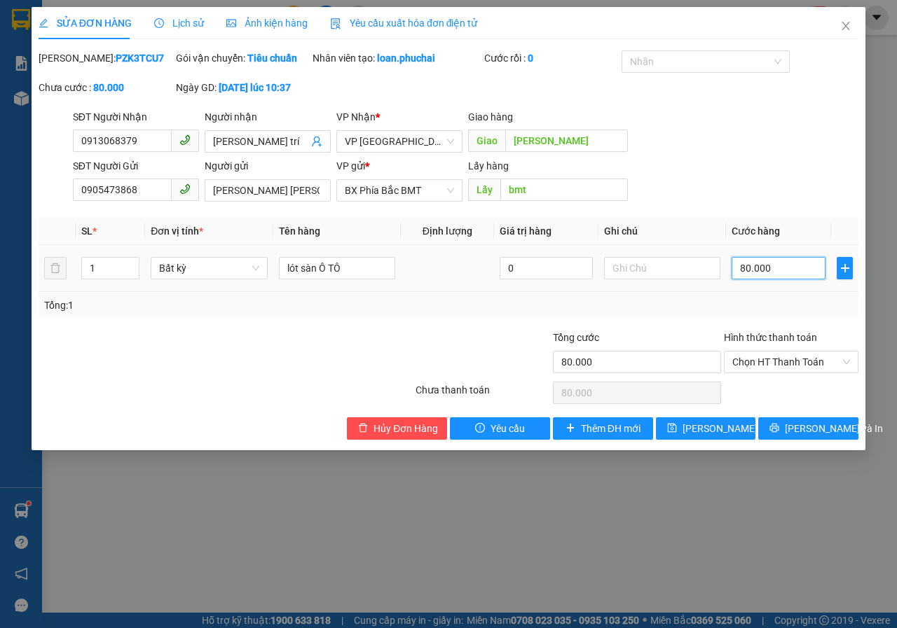
click at [792, 277] on input "80.000" at bounding box center [778, 268] width 94 height 22
type input "6"
type input "60"
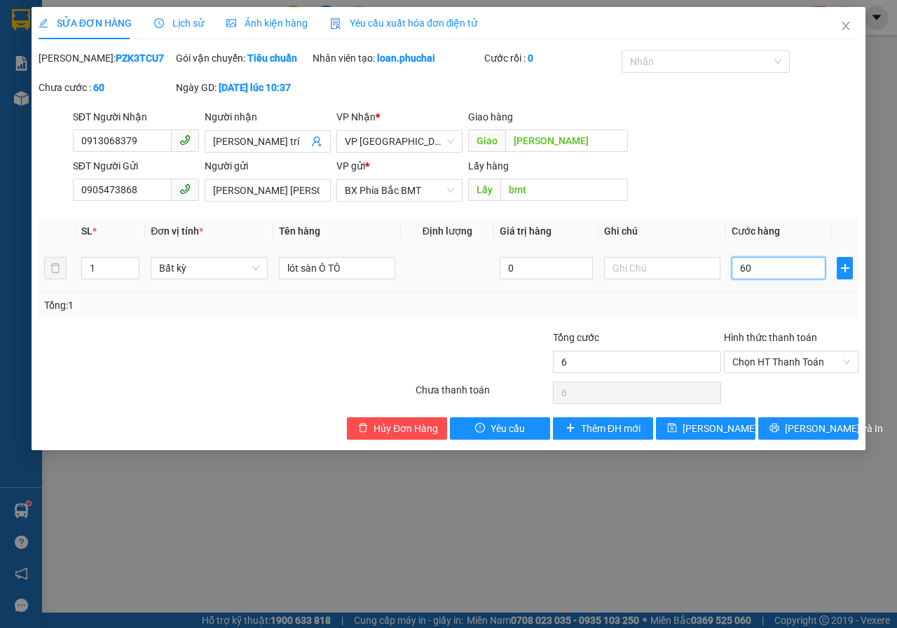
type input "60"
type input "600"
type input "6.000"
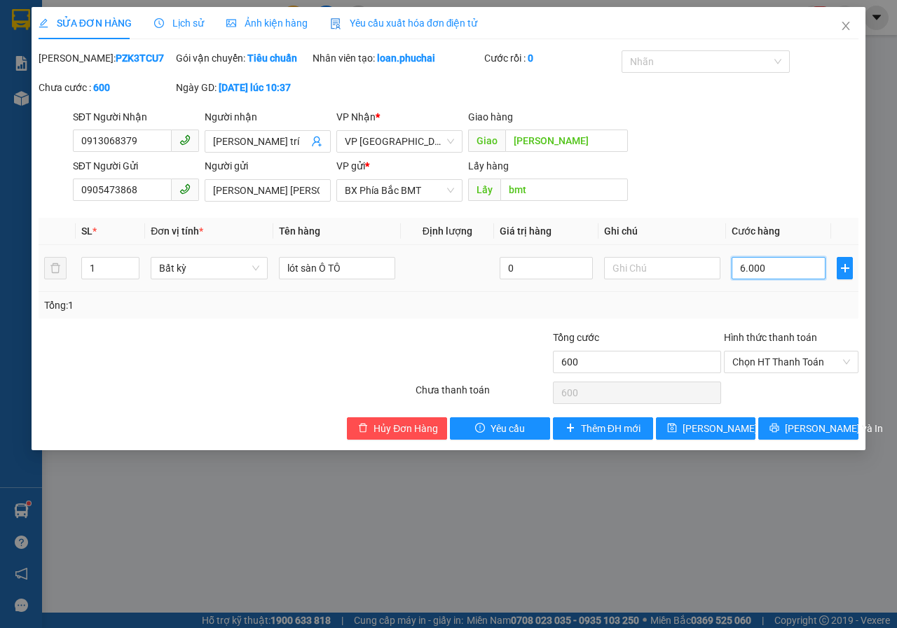
type input "6.000"
type input "60.000"
click at [689, 437] on span "[PERSON_NAME] đổi" at bounding box center [727, 428] width 90 height 15
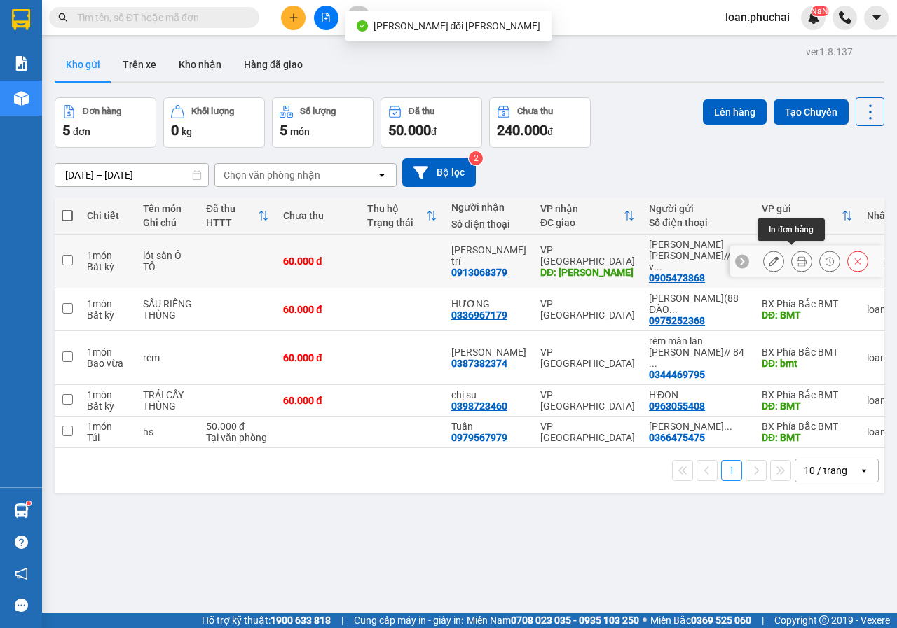
click at [795, 250] on button at bounding box center [802, 261] width 20 height 25
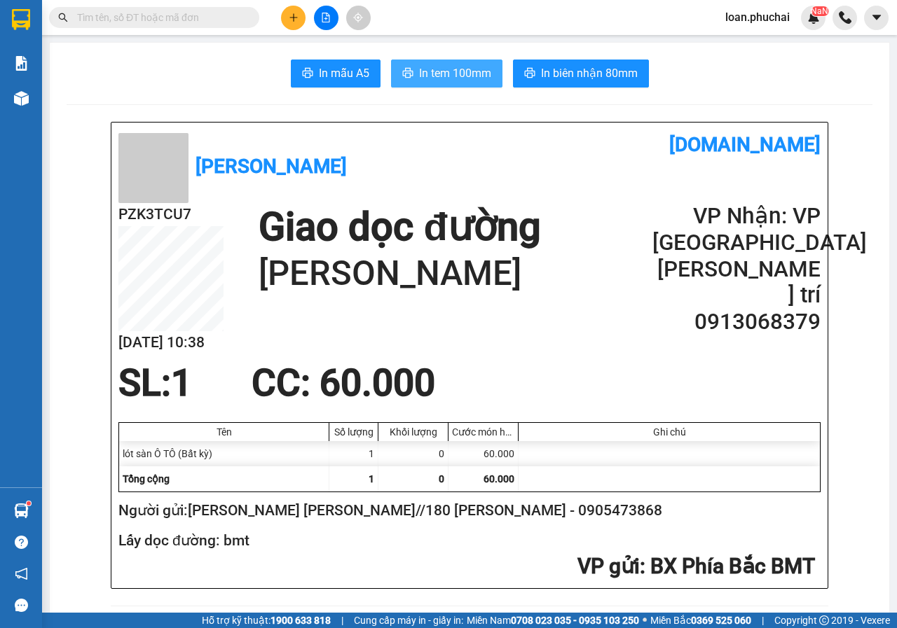
click at [463, 75] on span "In tem 100mm" at bounding box center [455, 73] width 72 height 18
click at [300, 15] on button at bounding box center [293, 18] width 25 height 25
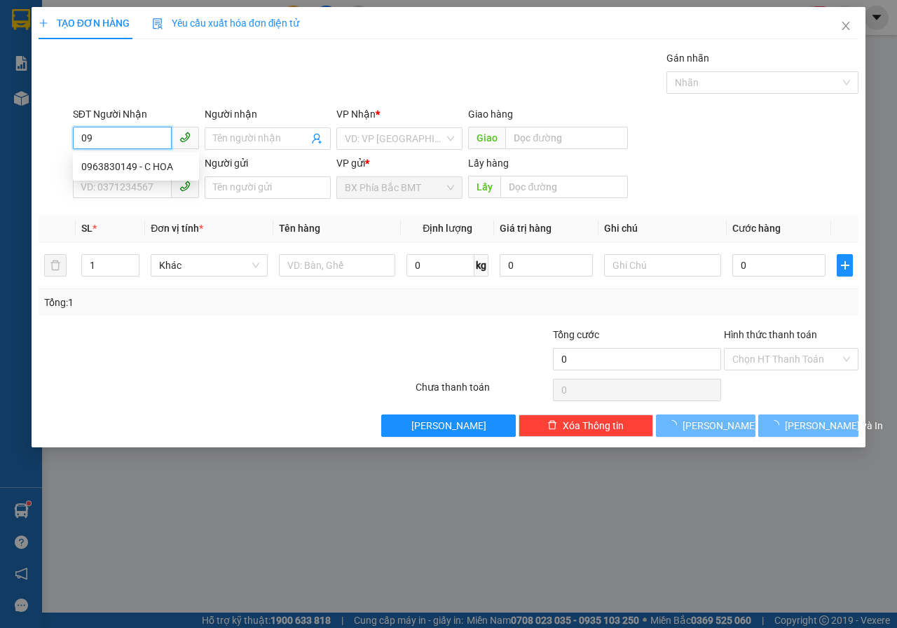
type input "0"
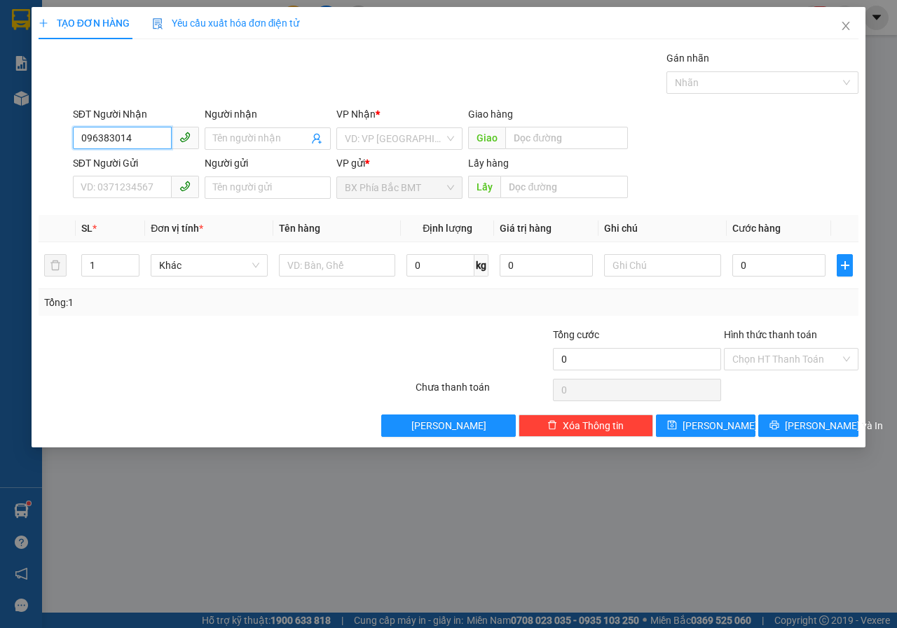
type input "0963830149"
click at [142, 170] on div "0963830149 - C HOA" at bounding box center [135, 166] width 109 height 15
type input "C HOA"
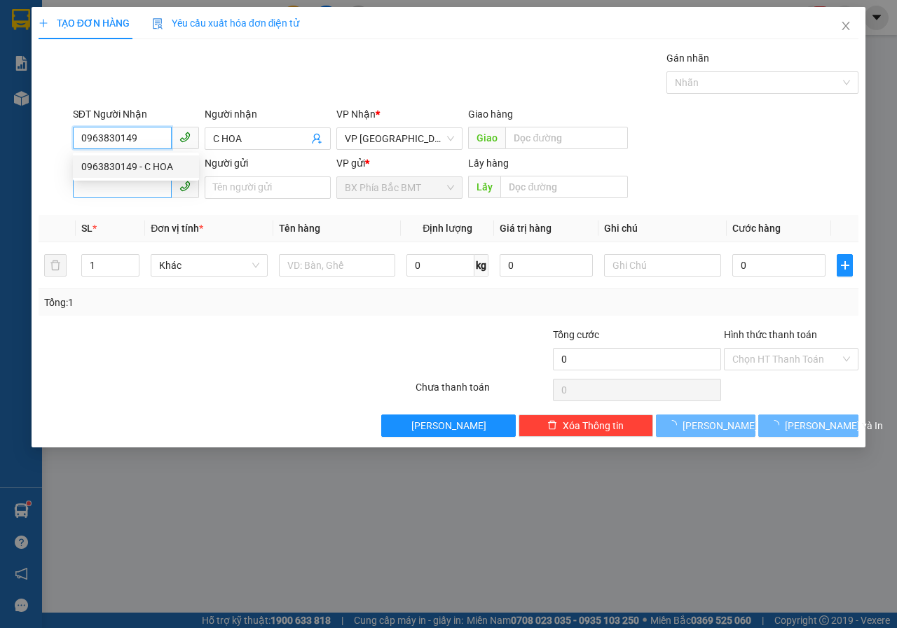
type input "50.000"
type input "0963830149"
click at [167, 186] on input "SĐT Người Gửi" at bounding box center [122, 187] width 99 height 22
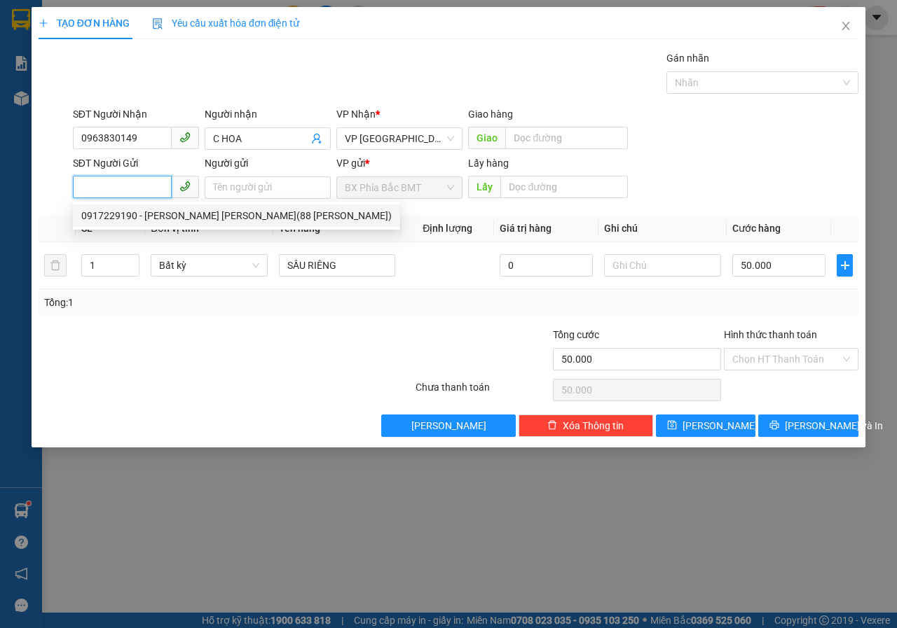
click at [182, 219] on div "0917229190 - [PERSON_NAME] [PERSON_NAME](88 [PERSON_NAME])" at bounding box center [236, 215] width 310 height 15
type input "0917229190"
type input "[PERSON_NAME] [PERSON_NAME](88 [PERSON_NAME])"
type input "BMT"
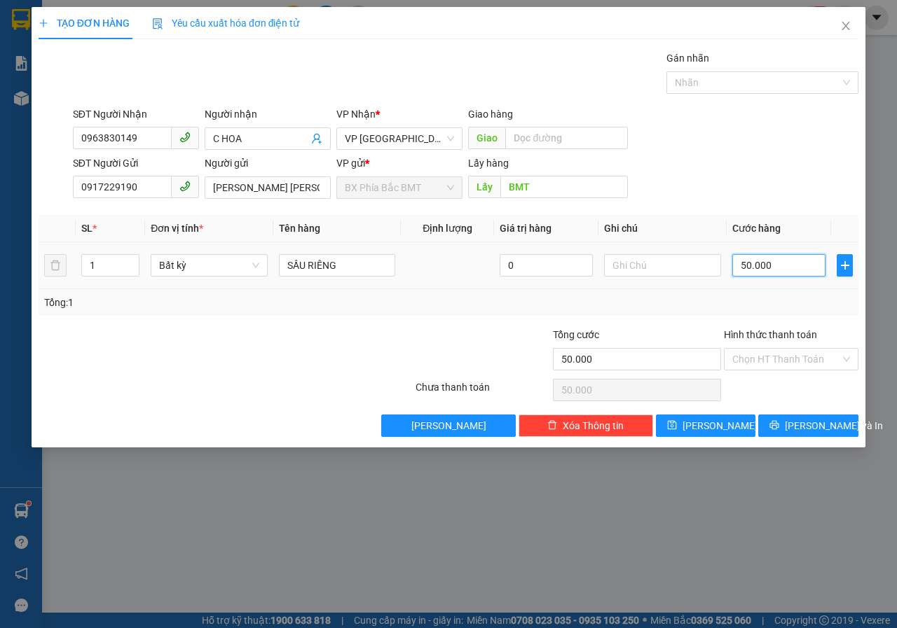
click at [780, 268] on input "50.000" at bounding box center [778, 265] width 93 height 22
type input "6"
type input "60"
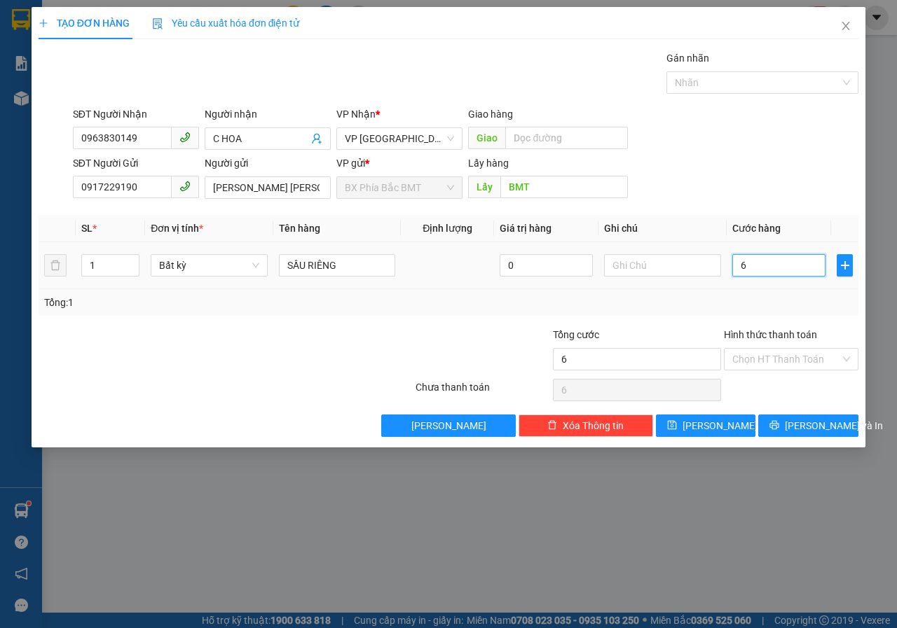
type input "60"
type input "600"
type input "6.000"
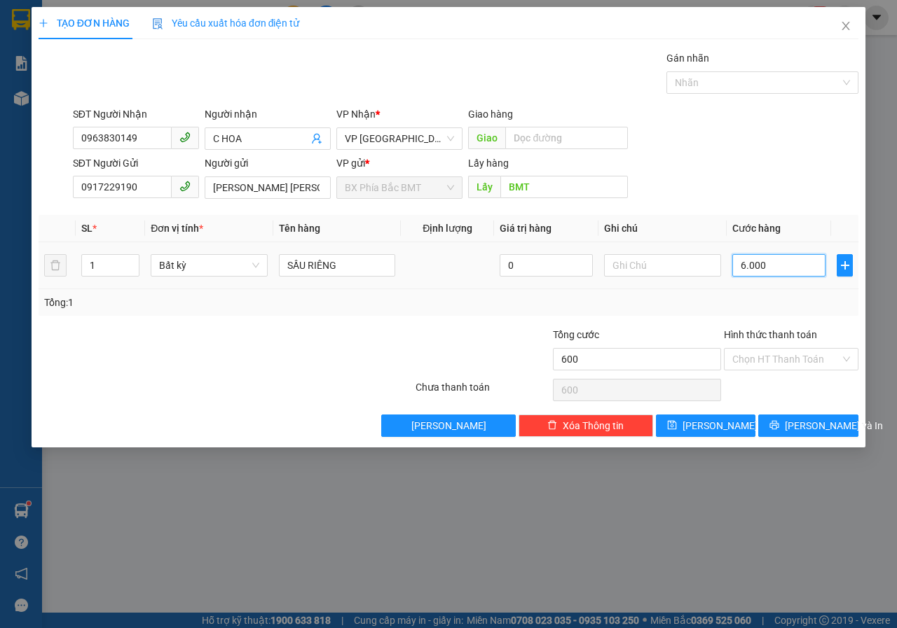
type input "6.000"
type input "60.000"
click at [238, 272] on span "Bất kỳ" at bounding box center [209, 265] width 100 height 21
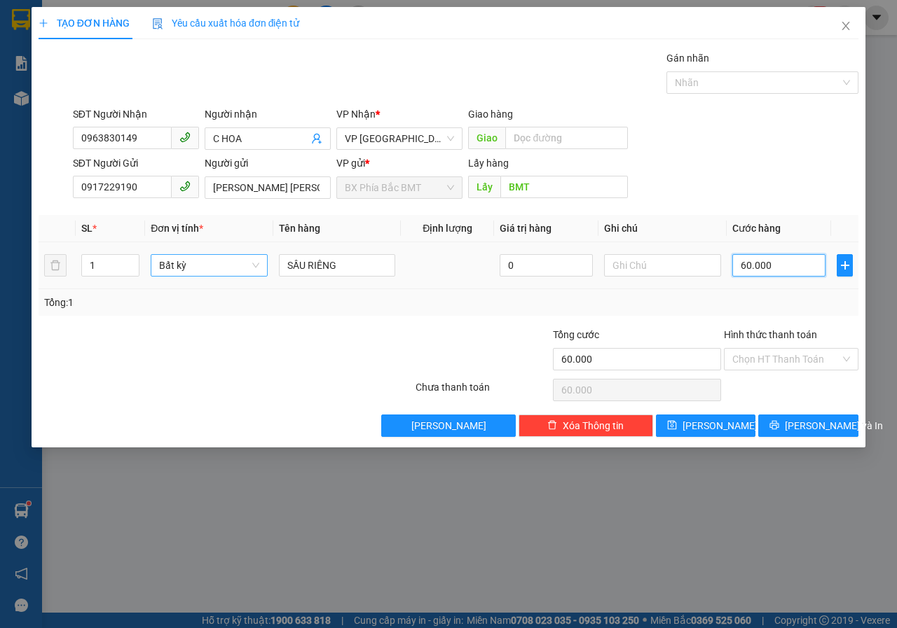
type input "60.000"
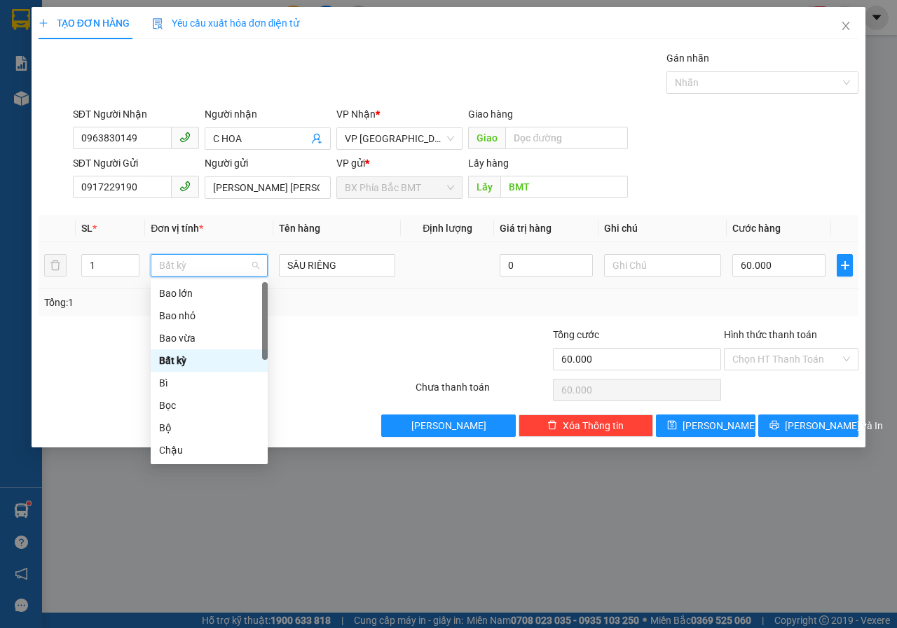
type input "t"
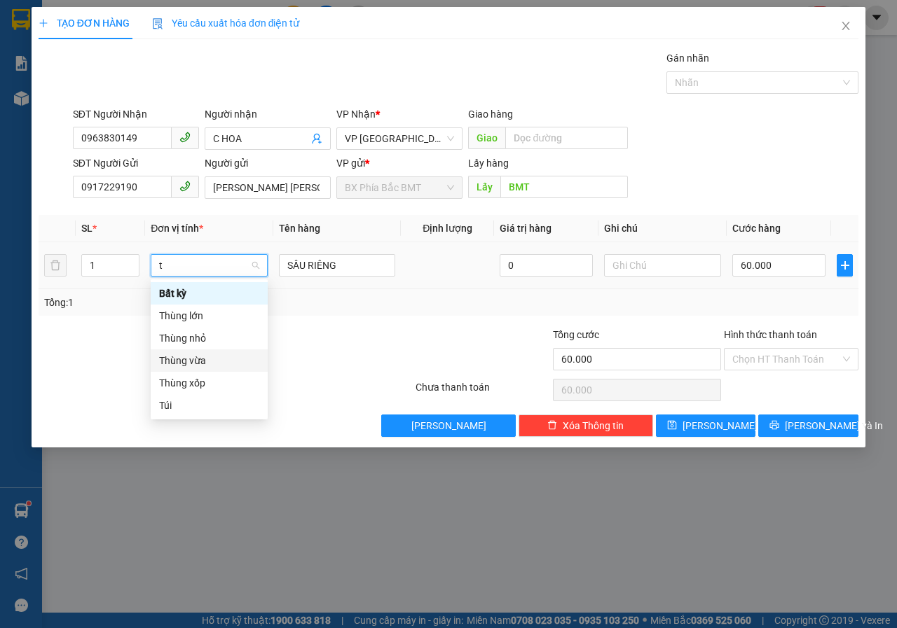
click at [199, 361] on div "Thùng vừa" at bounding box center [209, 360] width 100 height 15
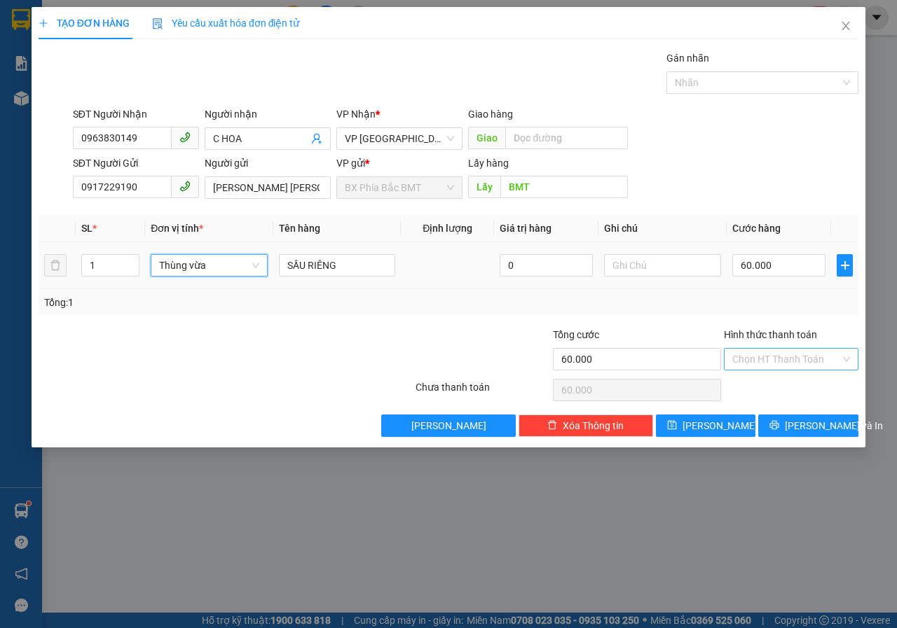
click at [794, 359] on input "Hình thức thanh toán" at bounding box center [786, 359] width 108 height 21
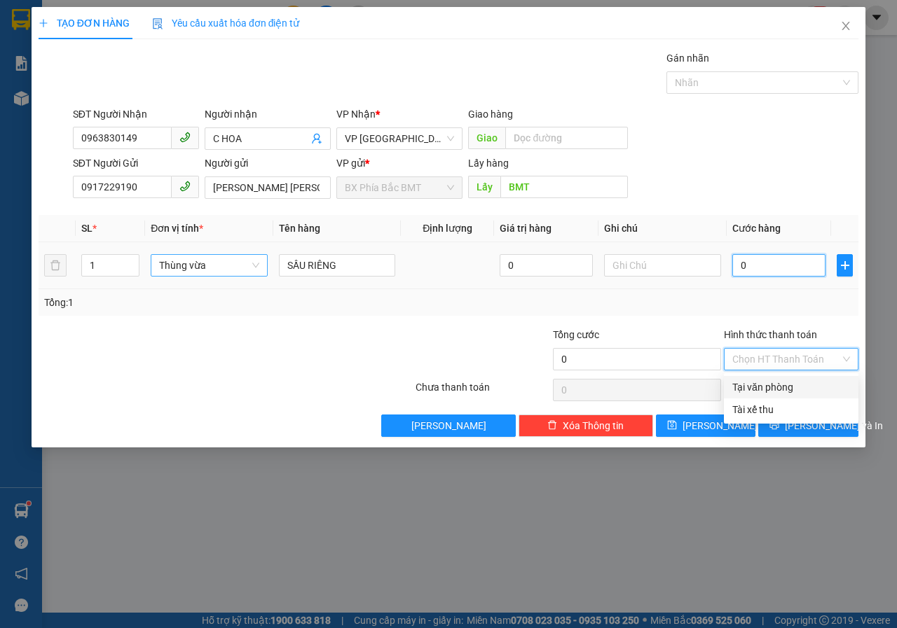
click at [765, 265] on input "0" at bounding box center [778, 265] width 93 height 22
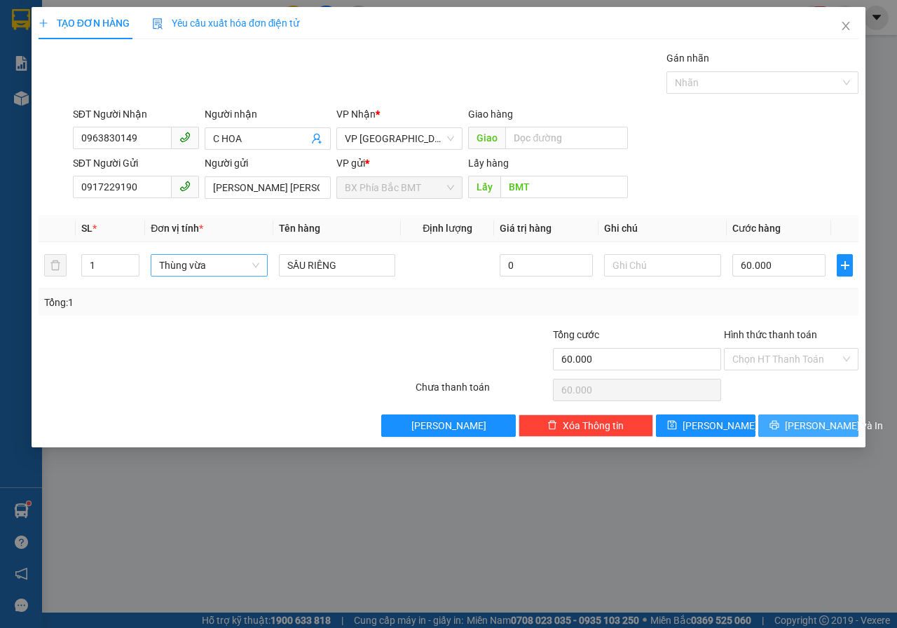
click at [776, 427] on button "[PERSON_NAME] và In" at bounding box center [808, 426] width 100 height 22
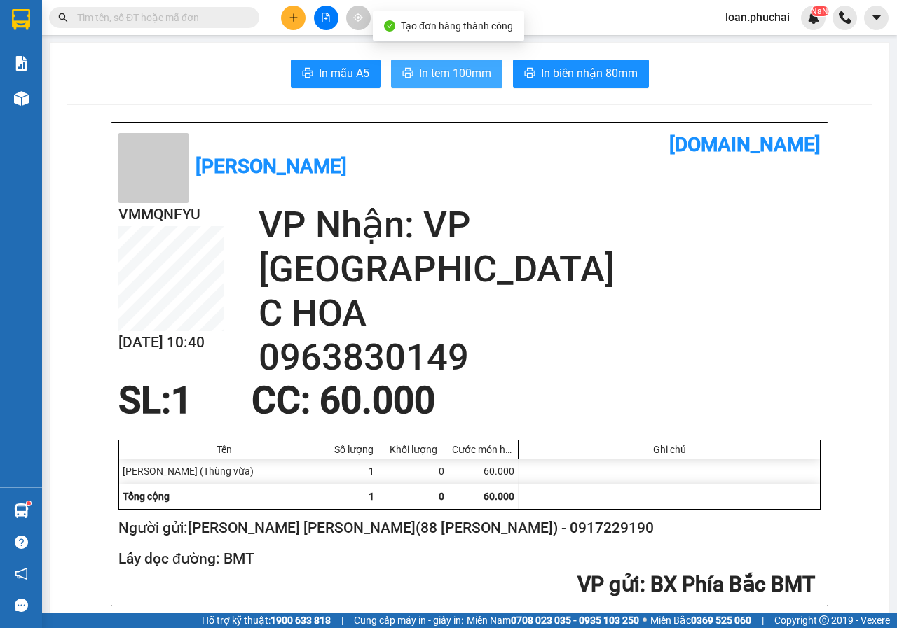
click at [494, 81] on button "In tem 100mm" at bounding box center [446, 74] width 111 height 28
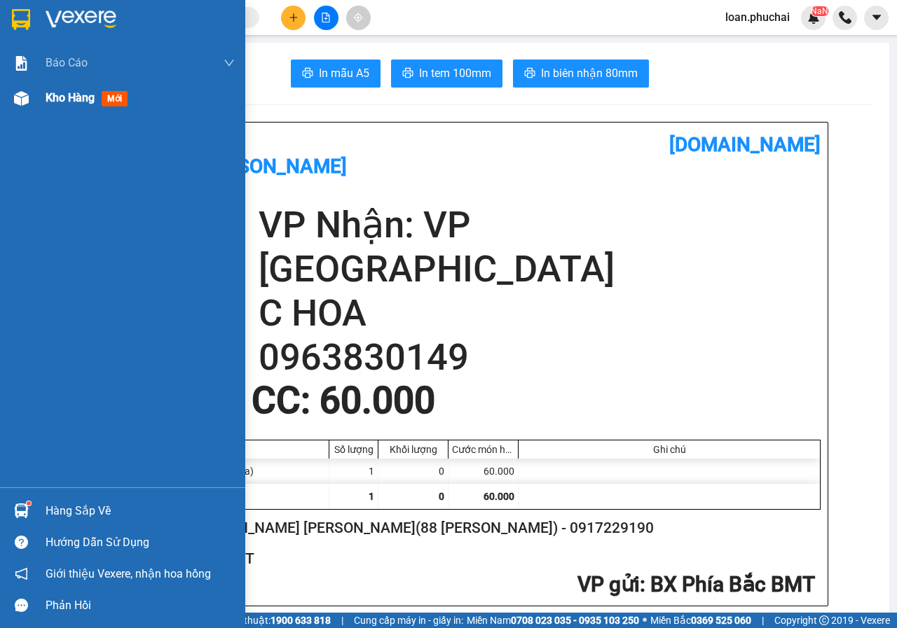
click at [39, 110] on div "Kho hàng mới" at bounding box center [122, 98] width 245 height 35
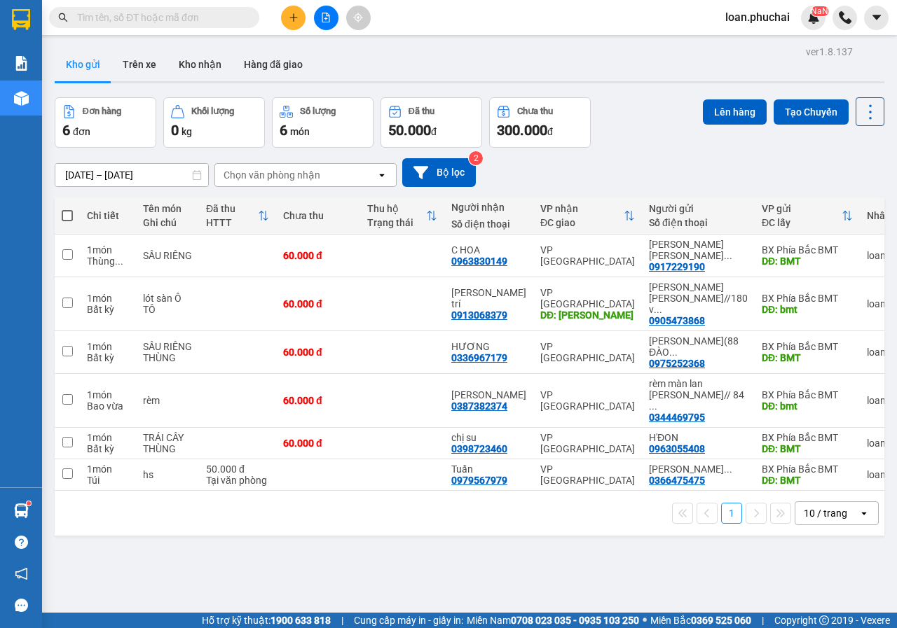
click at [285, 22] on button at bounding box center [293, 18] width 25 height 25
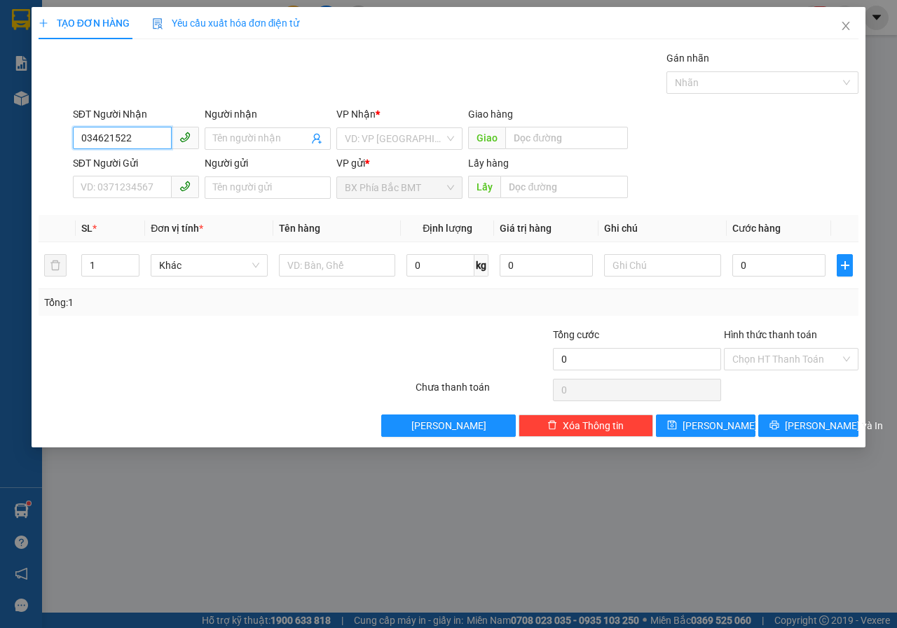
type input "0346215225"
click at [133, 163] on div "0346215225 - [PERSON_NAME]" at bounding box center [150, 166] width 138 height 15
type input "TRÚC LÂM"
type input "150.000"
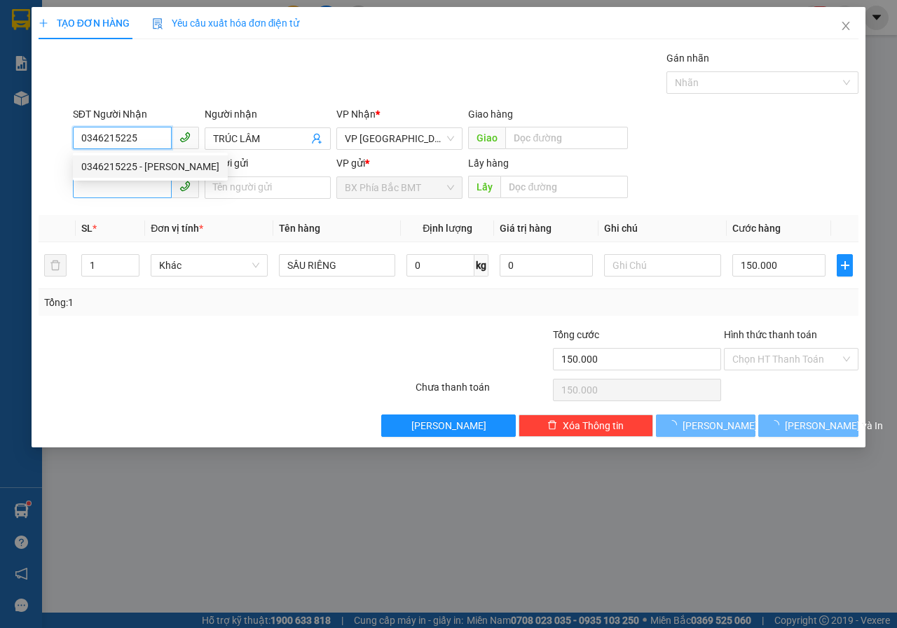
type input "0346215225"
click at [148, 184] on input "SĐT Người Gửi" at bounding box center [122, 187] width 99 height 22
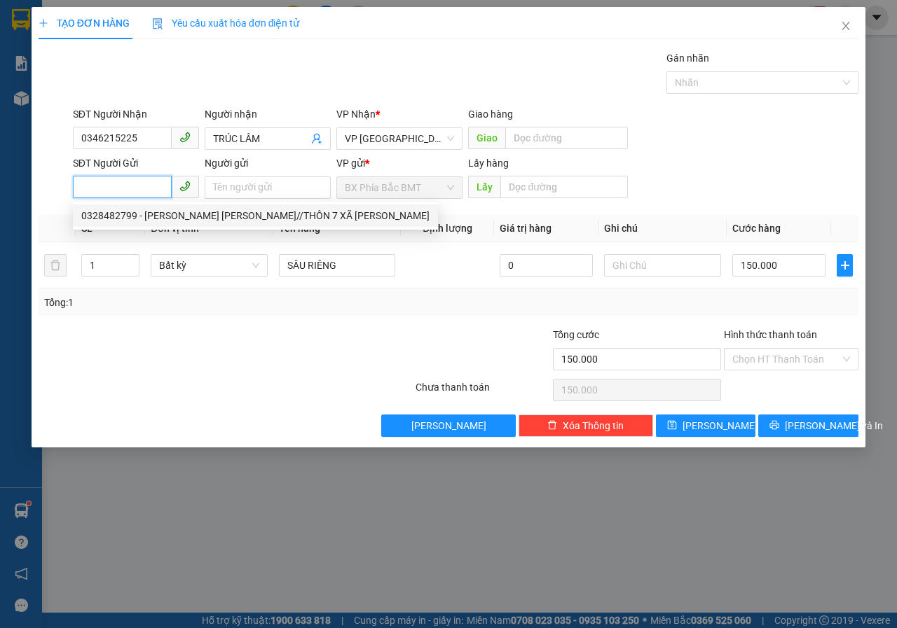
click at [174, 216] on div "0328482799 - [PERSON_NAME] [PERSON_NAME]//THÔN 7 XÃ [PERSON_NAME]" at bounding box center [255, 215] width 348 height 15
type input "0328482799"
type input "[PERSON_NAME] [PERSON_NAME]//THÔN 7 XÃ [PERSON_NAME]"
type input "BMT"
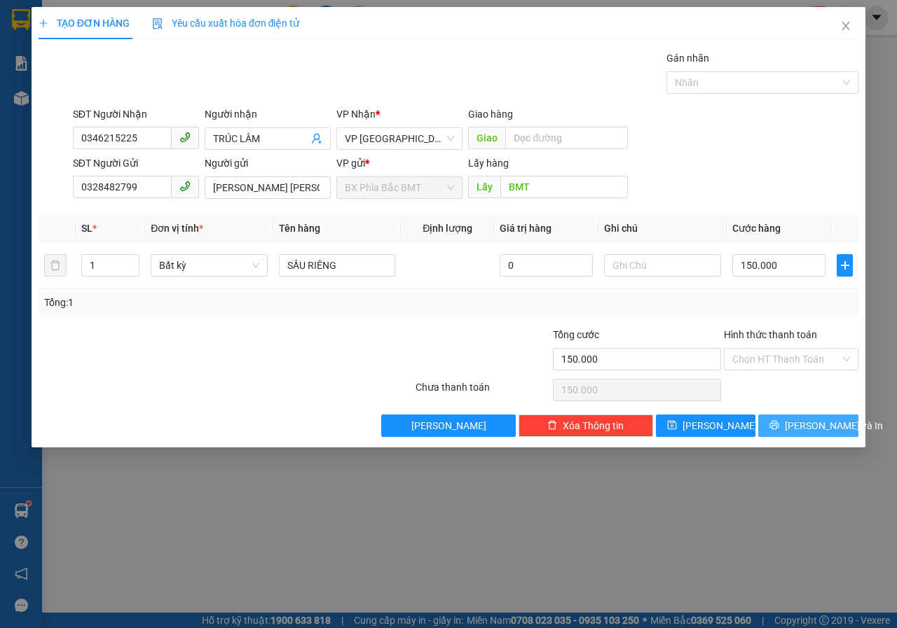
click at [790, 419] on button "[PERSON_NAME] và In" at bounding box center [808, 426] width 100 height 22
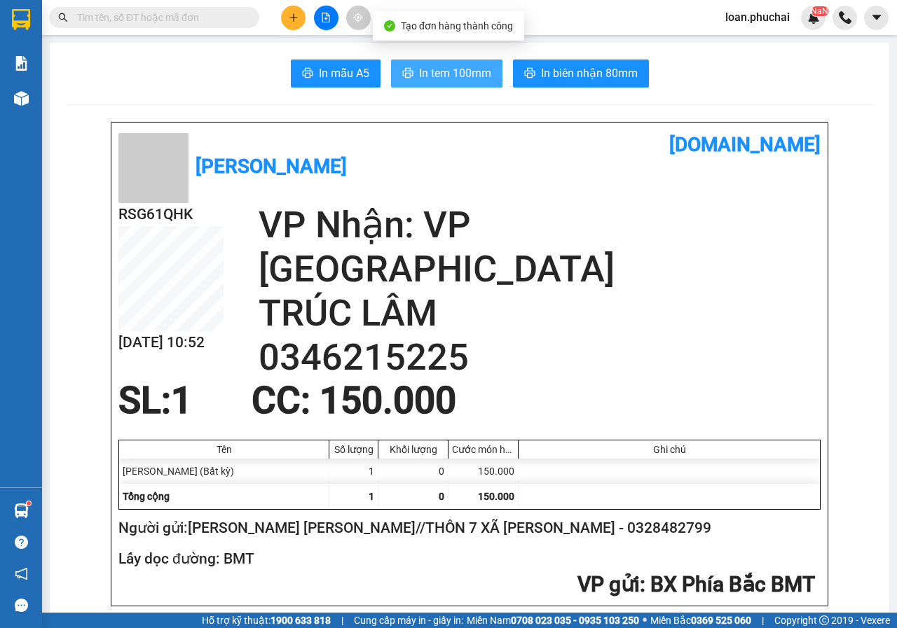
click at [453, 70] on span "In tem 100mm" at bounding box center [455, 73] width 72 height 18
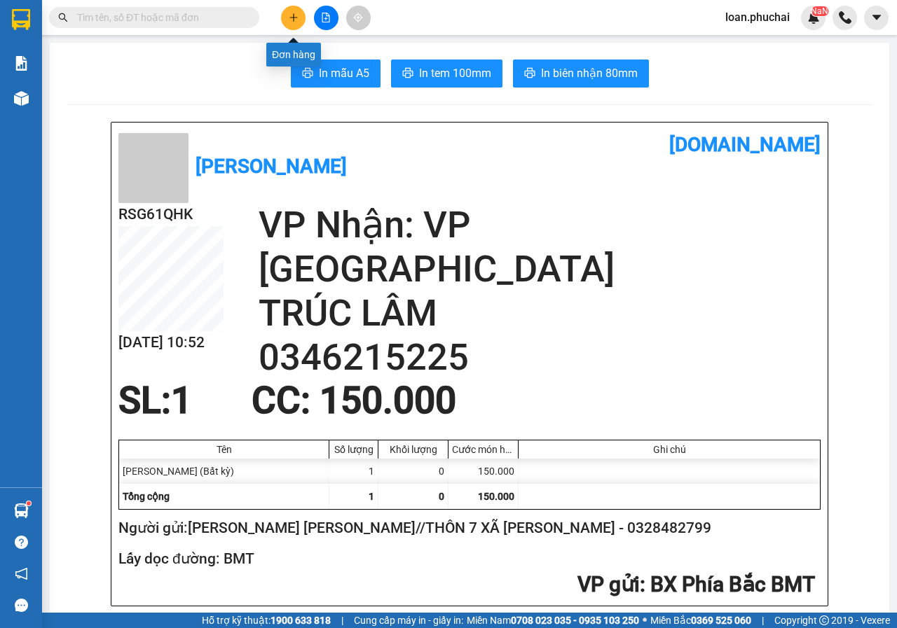
click at [292, 19] on icon "plus" at bounding box center [294, 18] width 10 height 10
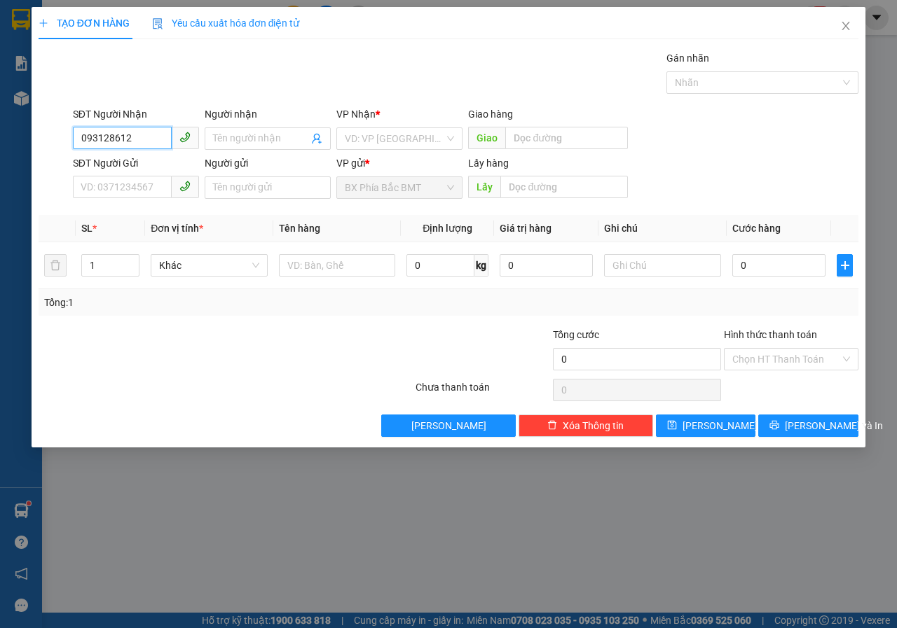
type input "0931286121"
click at [173, 168] on div "0931286121 - [PERSON_NAME]" at bounding box center [150, 166] width 138 height 15
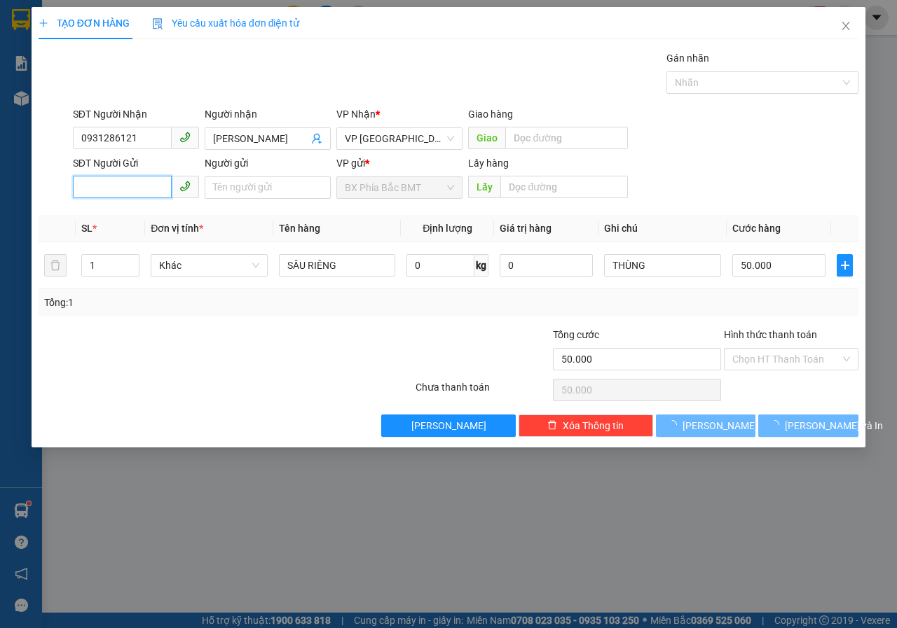
click at [141, 179] on input "SĐT Người Gửi" at bounding box center [122, 187] width 99 height 22
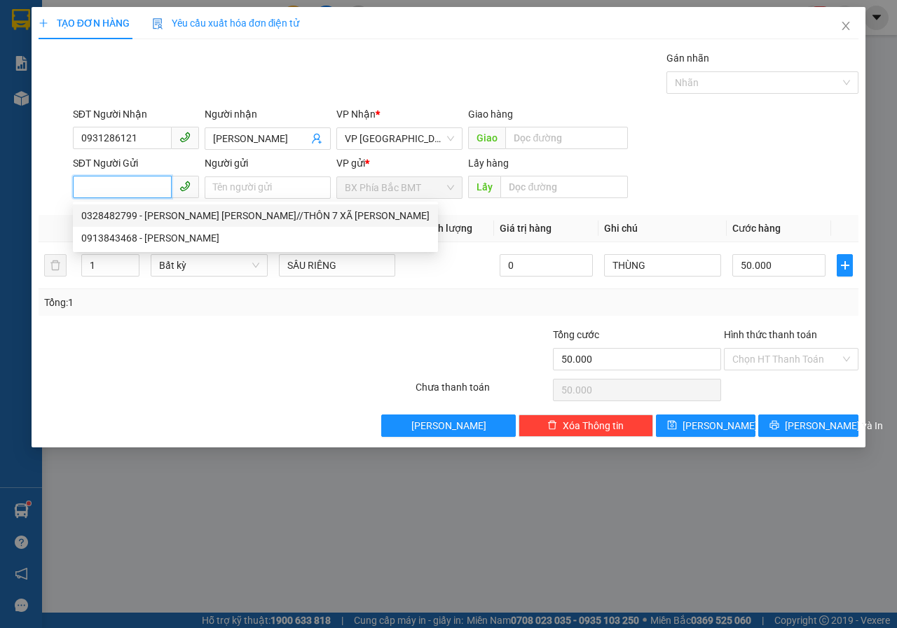
click at [170, 217] on div "0328482799 - [PERSON_NAME] [PERSON_NAME]//THÔN 7 XÃ [PERSON_NAME]" at bounding box center [255, 215] width 348 height 15
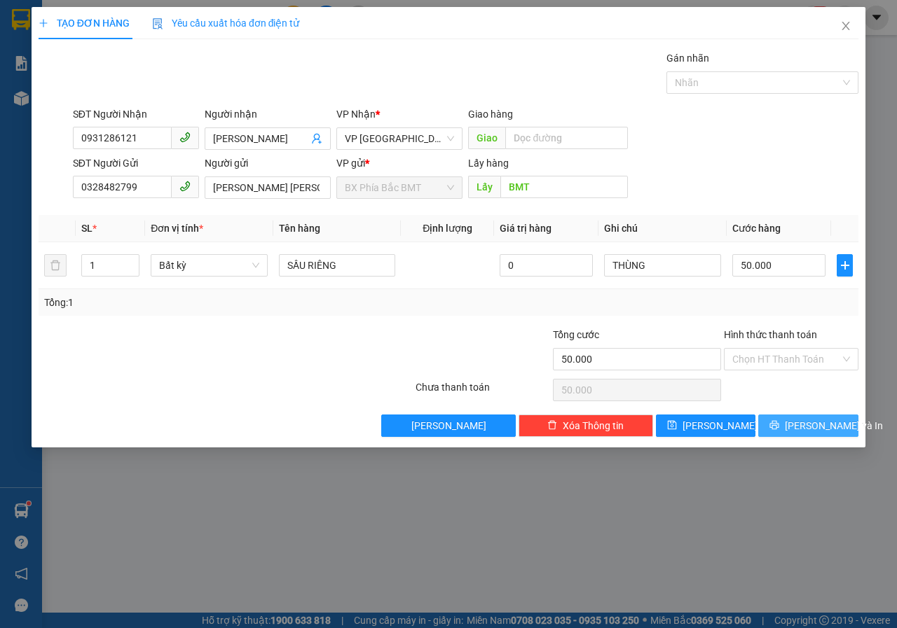
click at [837, 423] on button "[PERSON_NAME] và In" at bounding box center [808, 426] width 100 height 22
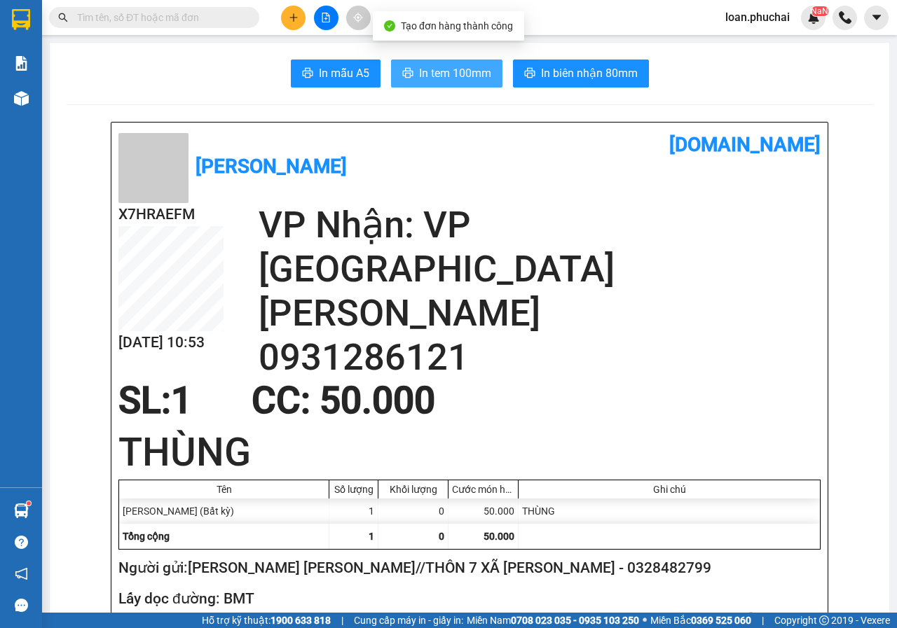
click at [419, 71] on span "In tem 100mm" at bounding box center [455, 73] width 72 height 18
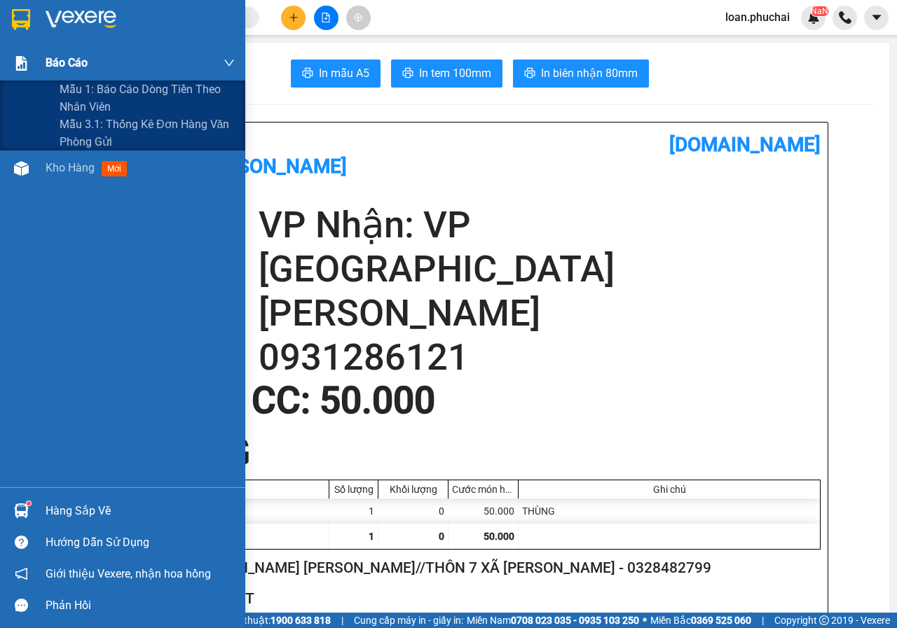
click at [14, 71] on div at bounding box center [21, 63] width 25 height 25
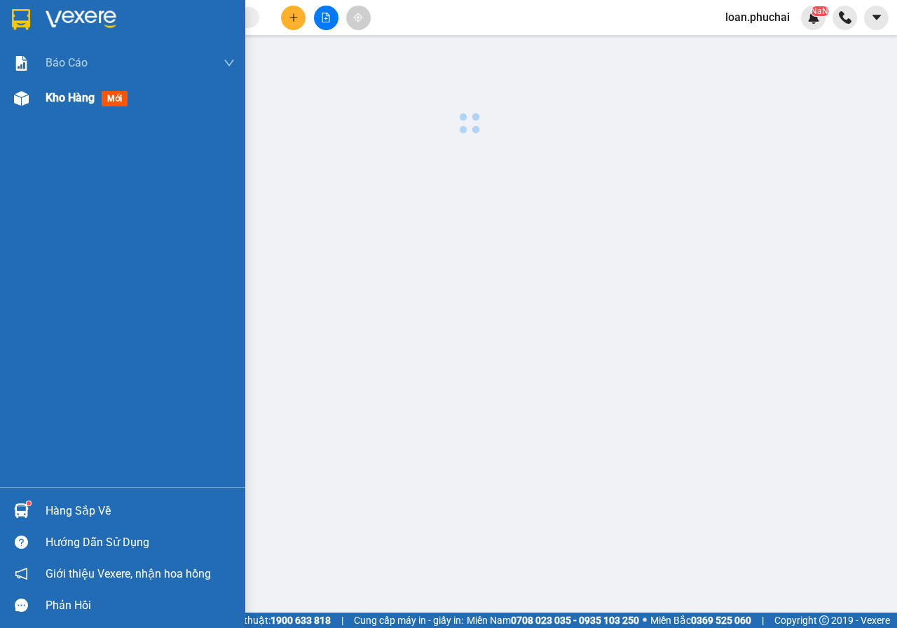
click at [38, 110] on div "Kho hàng mới" at bounding box center [122, 98] width 245 height 35
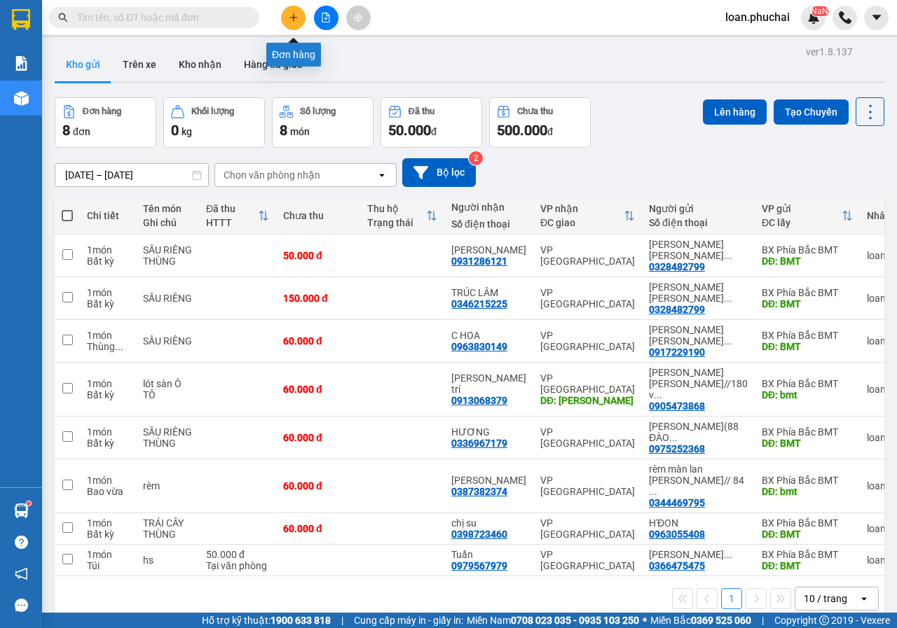
click at [291, 25] on button at bounding box center [293, 18] width 25 height 25
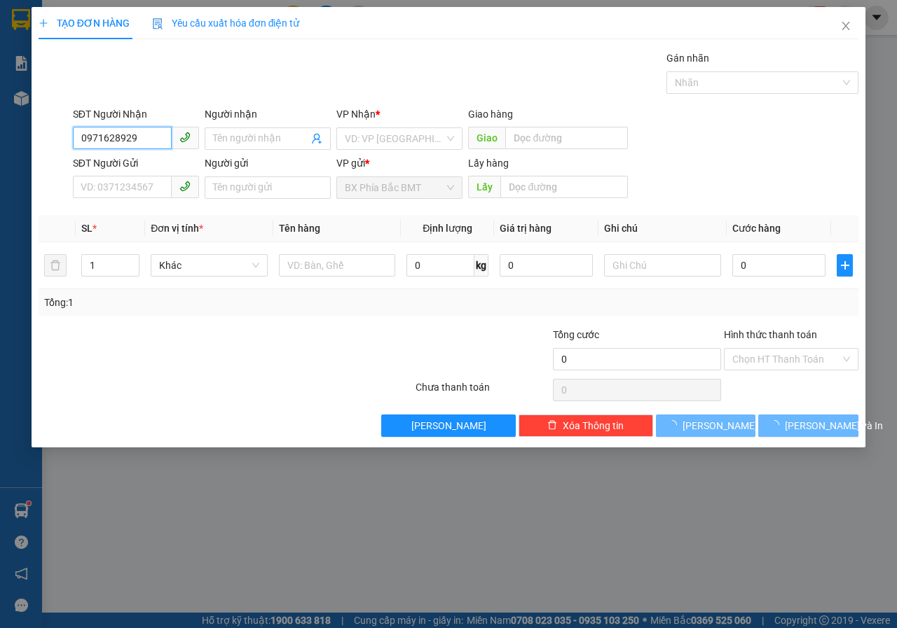
drag, startPoint x: 149, startPoint y: 136, endPoint x: 0, endPoint y: 159, distance: 150.3
click at [0, 158] on div "TẠO ĐƠN HÀNG Yêu cầu xuất [PERSON_NAME] điện tử Transit Pickup Surcharge Ids Tr…" at bounding box center [448, 314] width 897 height 628
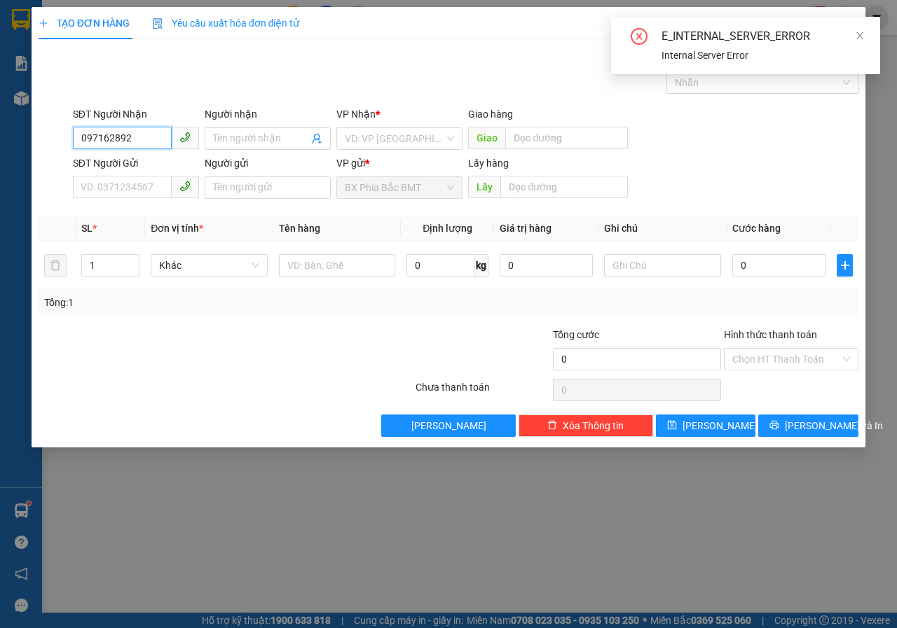
type input "0971628929"
drag, startPoint x: 189, startPoint y: 166, endPoint x: 182, endPoint y: 172, distance: 9.4
click at [189, 164] on div "0971628929 - [PERSON_NAME] [PERSON_NAME]" at bounding box center [188, 166] width 215 height 15
type input "[PERSON_NAME] [PERSON_NAME]"
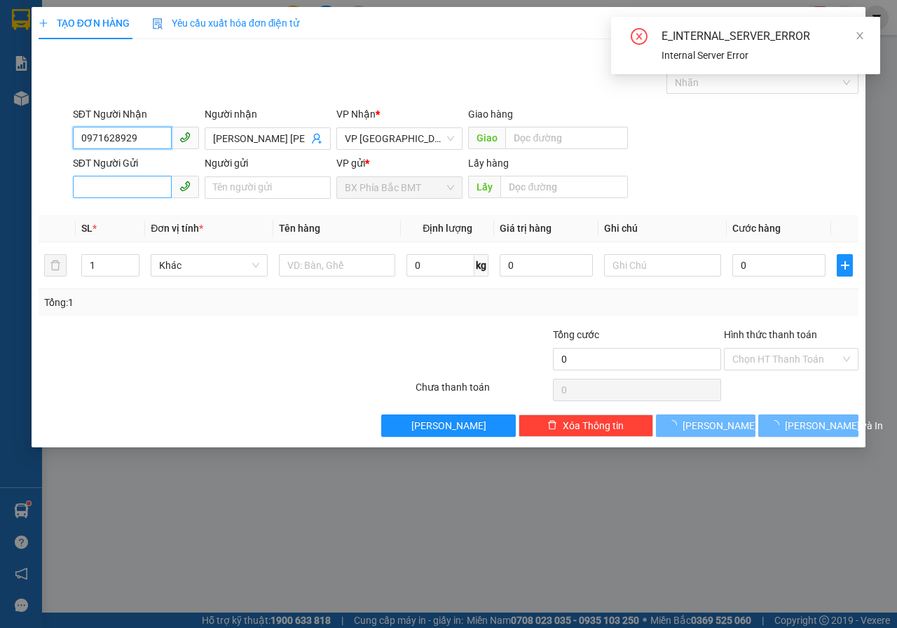
type input "0971628929"
click at [143, 177] on input "SĐT Người Gửi" at bounding box center [122, 187] width 99 height 22
type input "360.000"
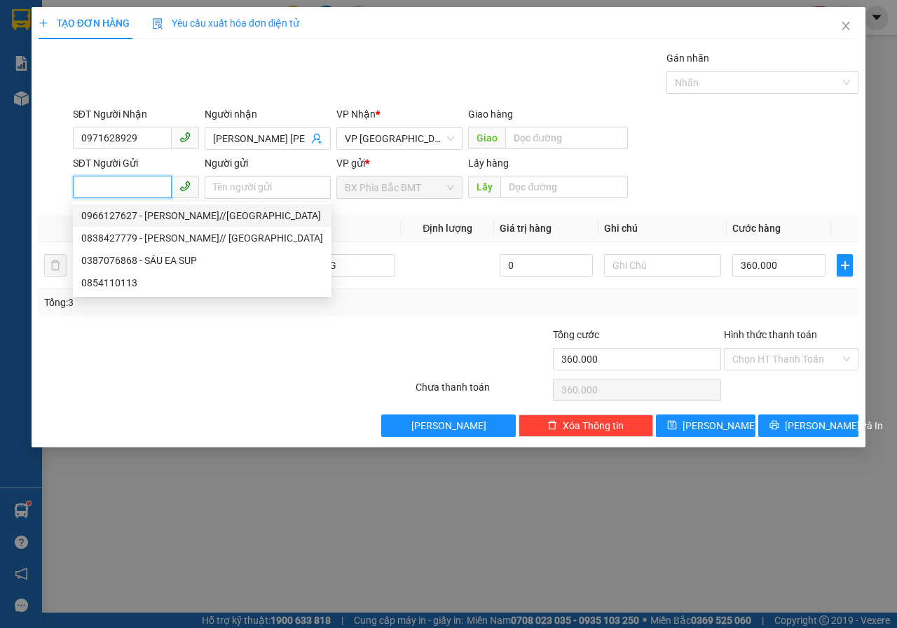
click at [186, 214] on div "0966127627 - [PERSON_NAME]//[GEOGRAPHIC_DATA]" at bounding box center [202, 215] width 242 height 15
type input "0966127627"
type input "[PERSON_NAME]//[GEOGRAPHIC_DATA]"
type input "BMT"
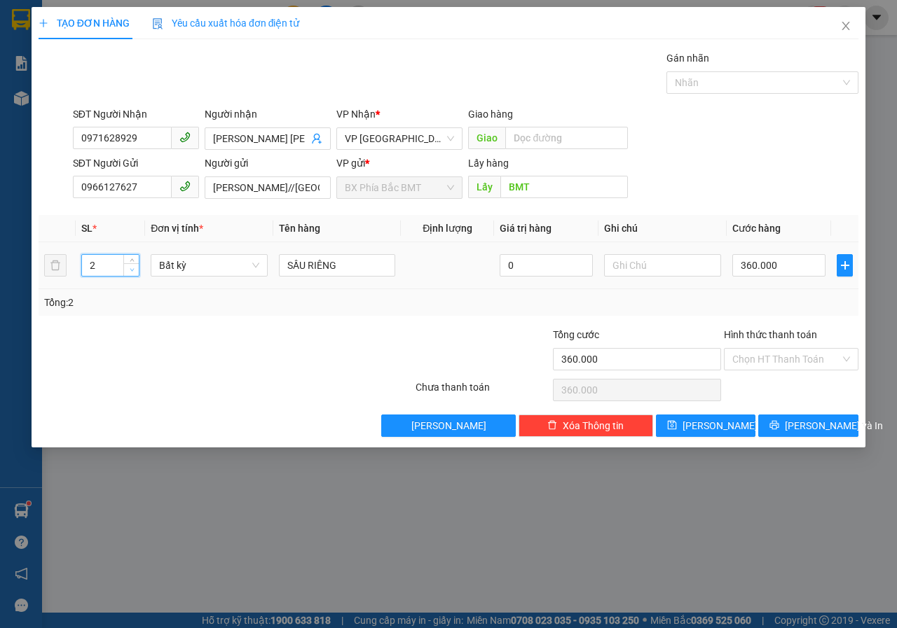
click at [136, 265] on span "Decrease Value" at bounding box center [130, 269] width 15 height 13
type input "1"
click at [136, 265] on span "Decrease Value" at bounding box center [130, 269] width 15 height 13
click at [781, 271] on input "360.000" at bounding box center [778, 265] width 93 height 22
type input "0"
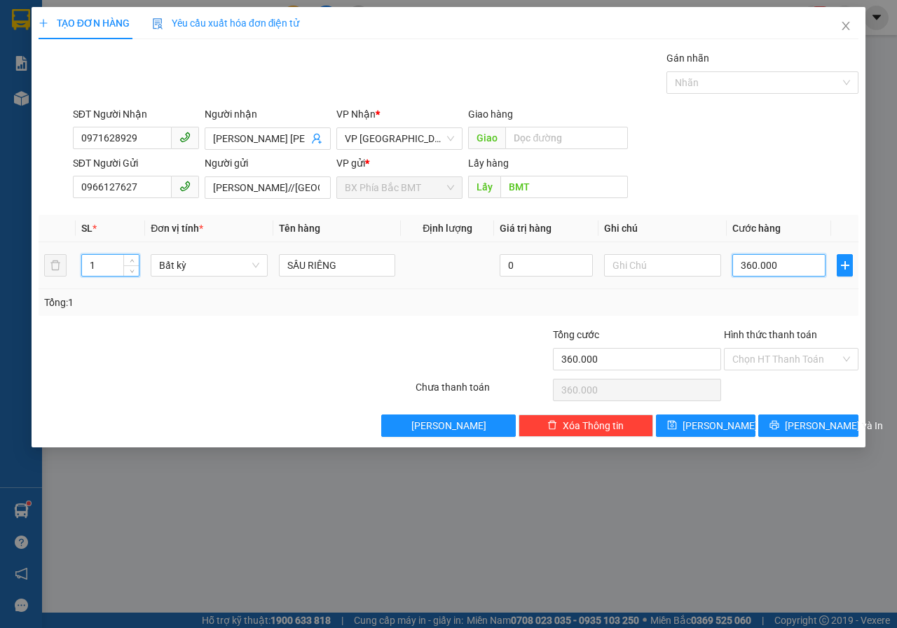
type input "0"
type input "1"
type input "01"
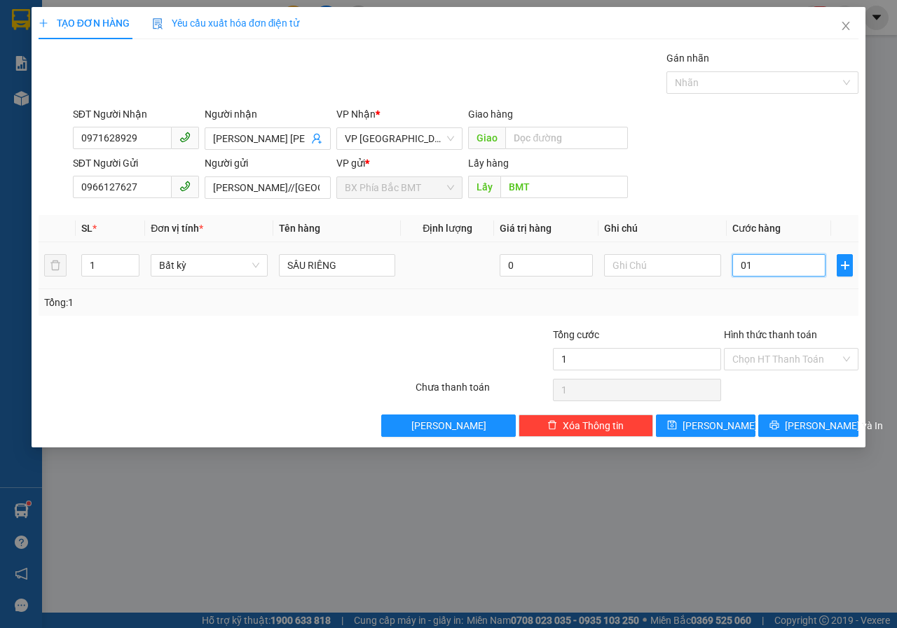
type input "15"
type input "015"
type input "150"
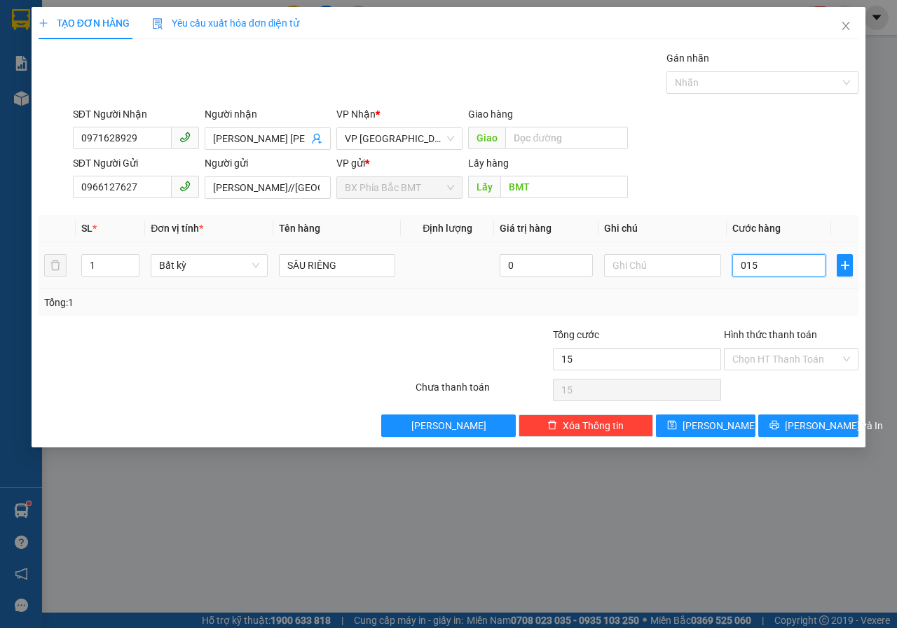
type input "0.150"
type input "1.500"
type input "015.000"
type input "15.000"
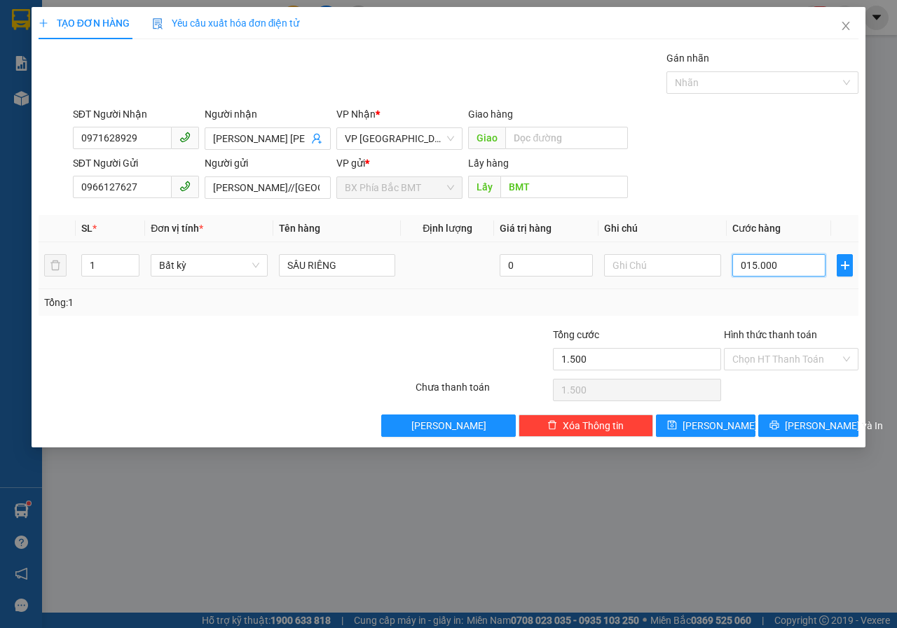
type input "15.000"
type input "150.000"
type input "0.150.000"
click at [806, 433] on span "[PERSON_NAME] và In" at bounding box center [834, 425] width 98 height 15
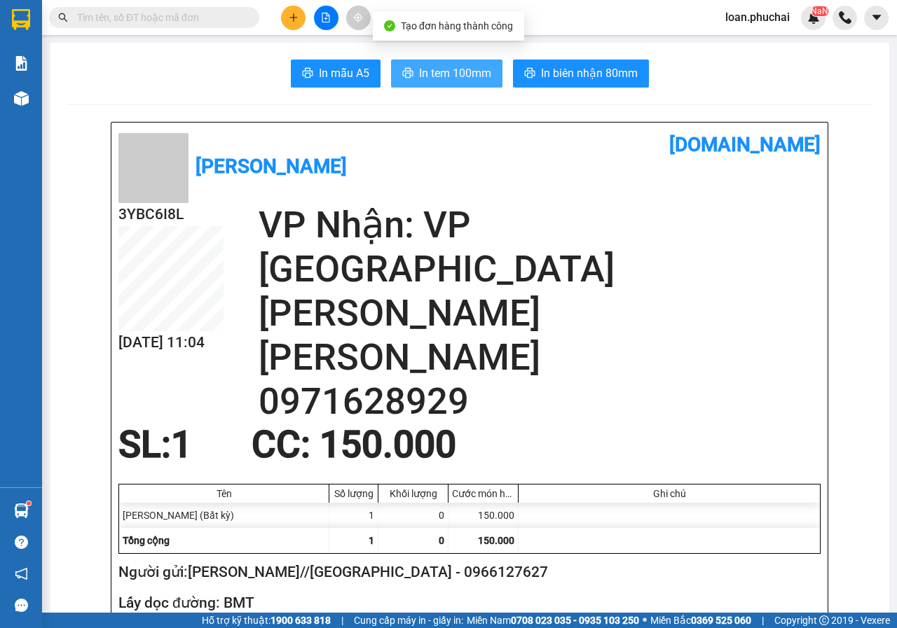
click at [489, 74] on button "In tem 100mm" at bounding box center [446, 74] width 111 height 28
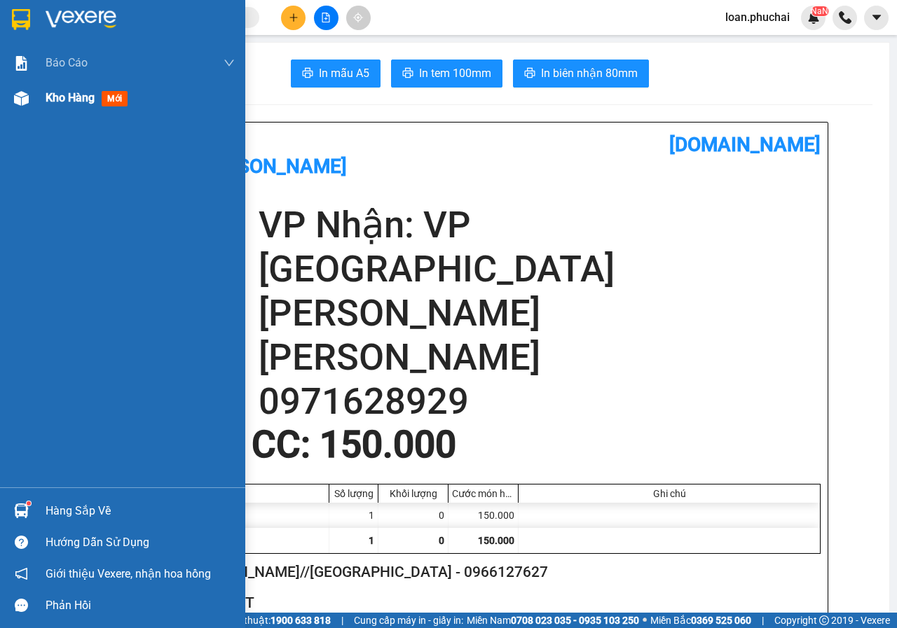
click at [21, 107] on div at bounding box center [21, 98] width 25 height 25
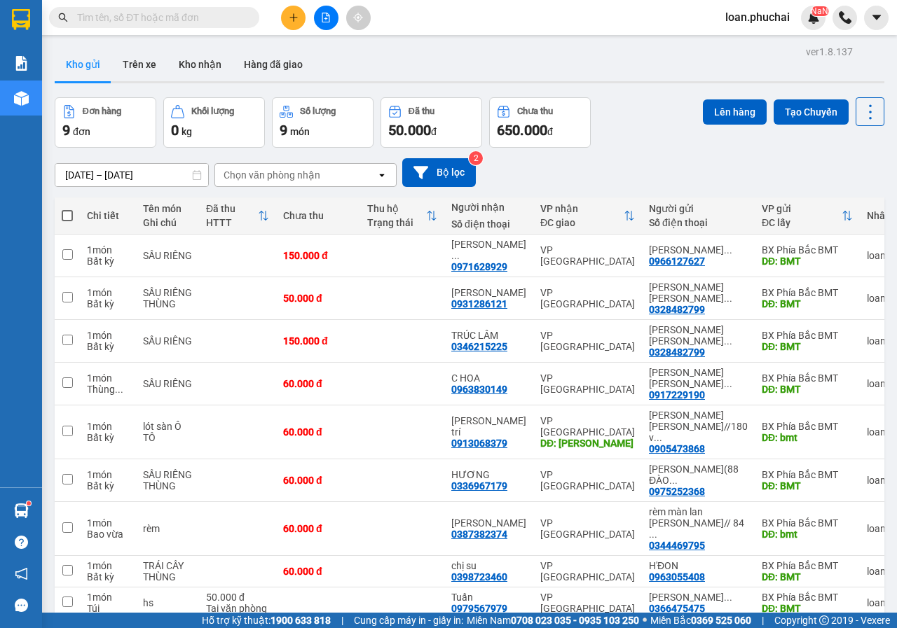
click at [67, 215] on span at bounding box center [67, 215] width 11 height 11
click at [67, 209] on input "checkbox" at bounding box center [67, 209] width 0 height 0
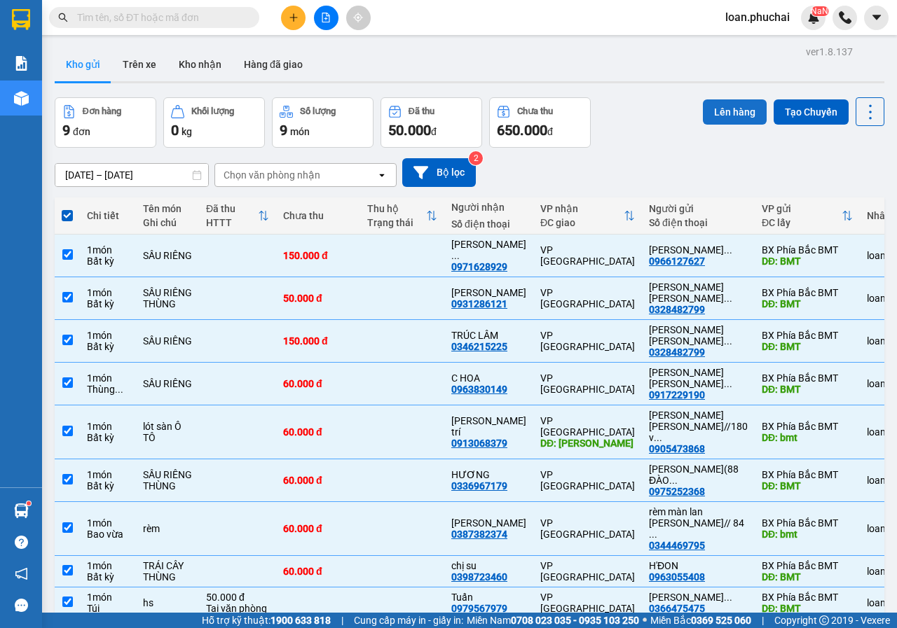
click at [718, 109] on button "Lên hàng" at bounding box center [735, 111] width 64 height 25
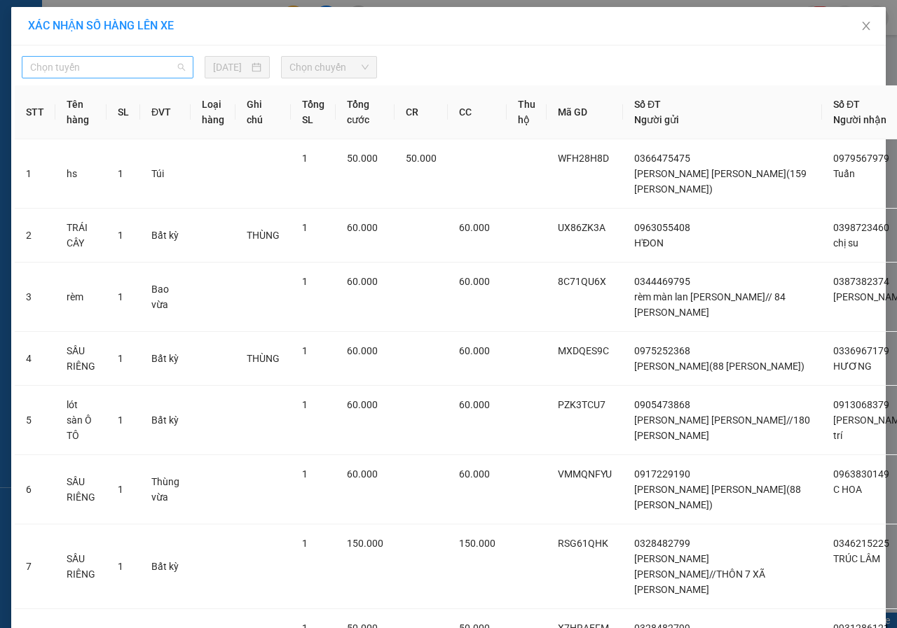
click at [140, 67] on span "Chọn tuyến" at bounding box center [107, 67] width 155 height 21
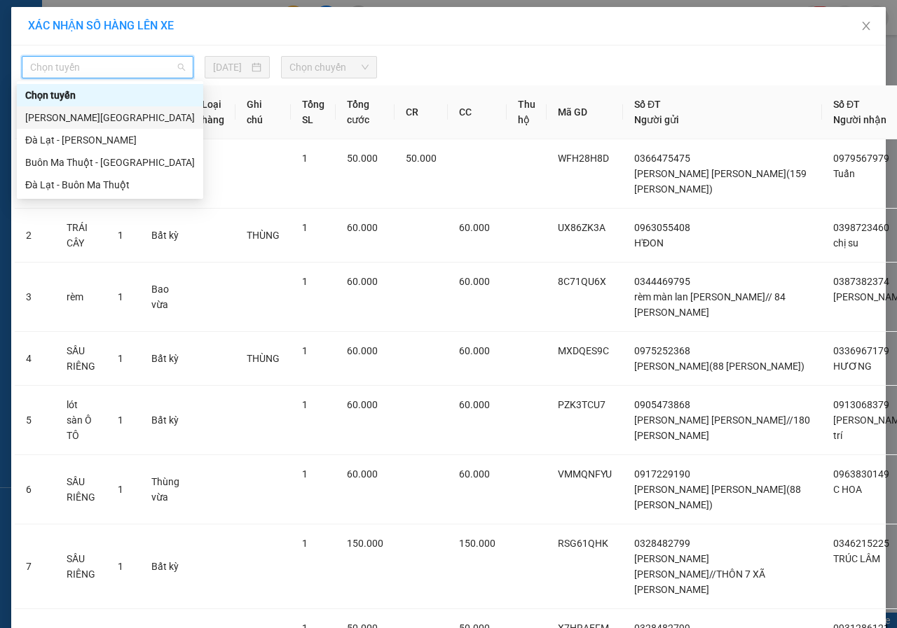
click at [80, 112] on div "[PERSON_NAME][GEOGRAPHIC_DATA]" at bounding box center [110, 117] width 170 height 15
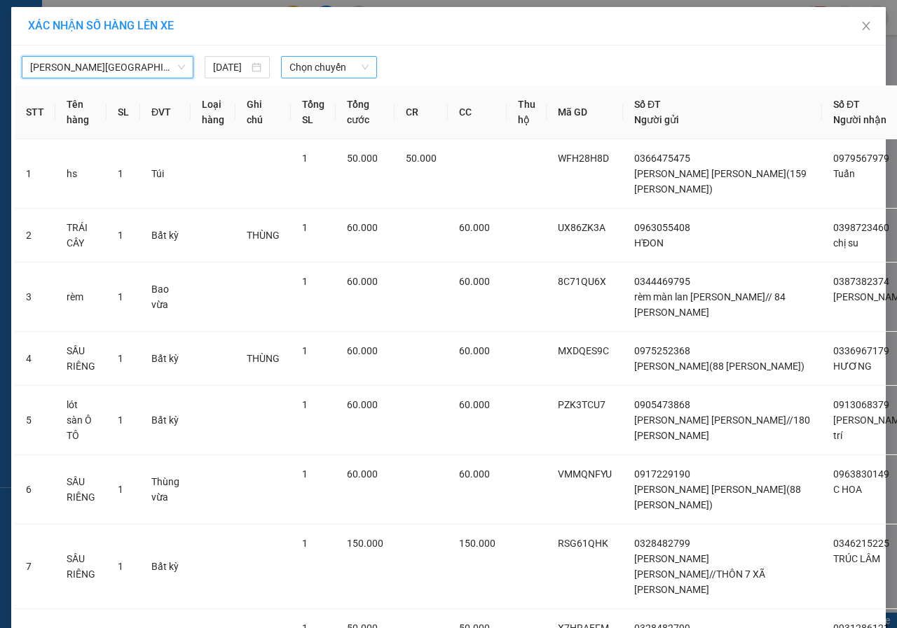
click at [322, 70] on span "Chọn chuyến" at bounding box center [328, 67] width 78 height 21
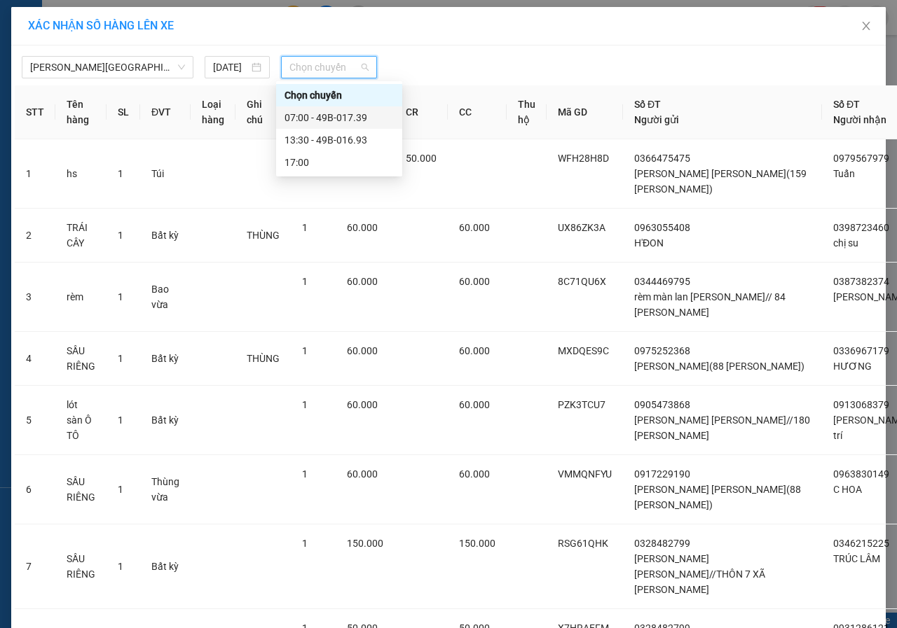
click at [343, 116] on div "07:00 - 49B-017.39" at bounding box center [338, 117] width 109 height 15
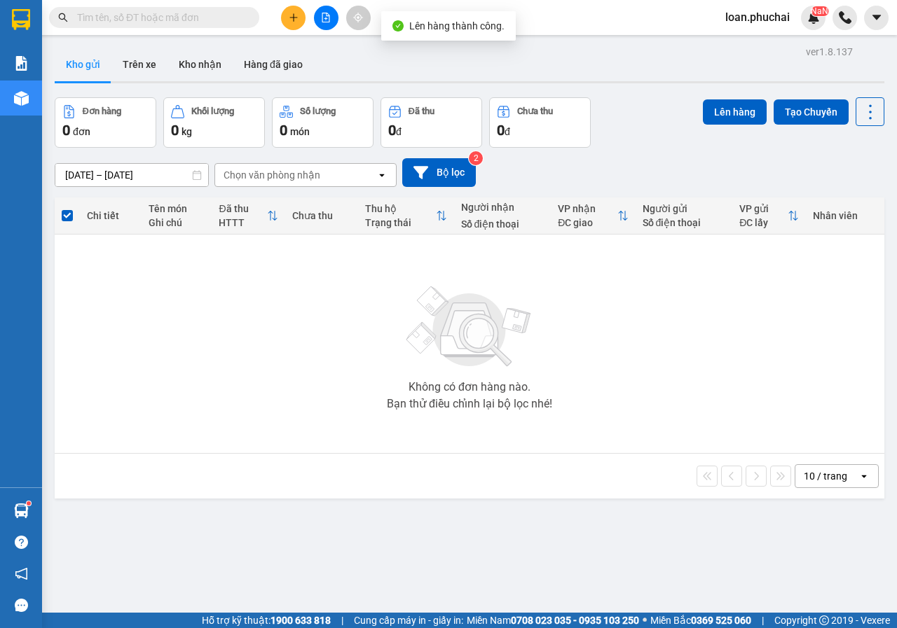
click at [319, 22] on button at bounding box center [326, 18] width 25 height 25
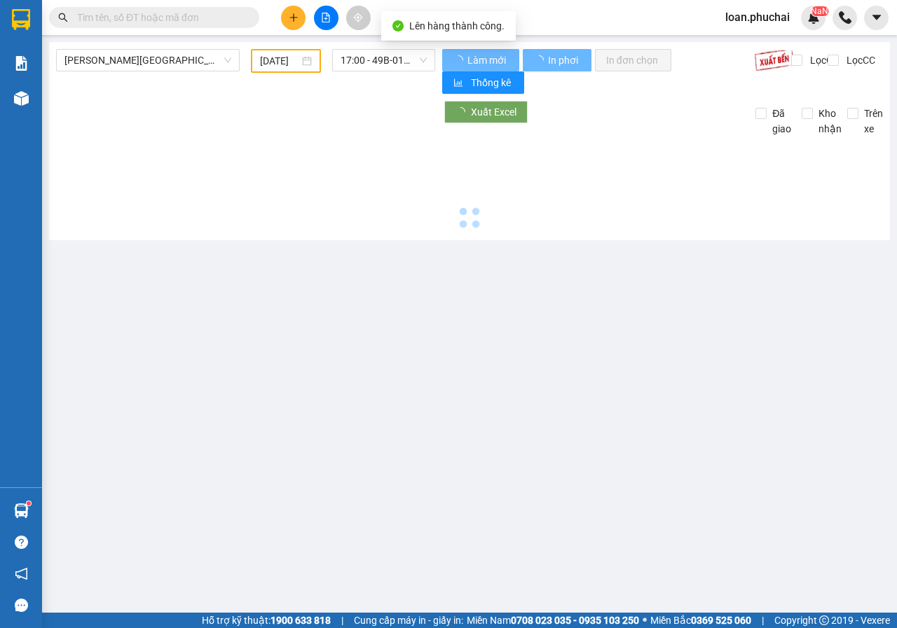
type input "[DATE]"
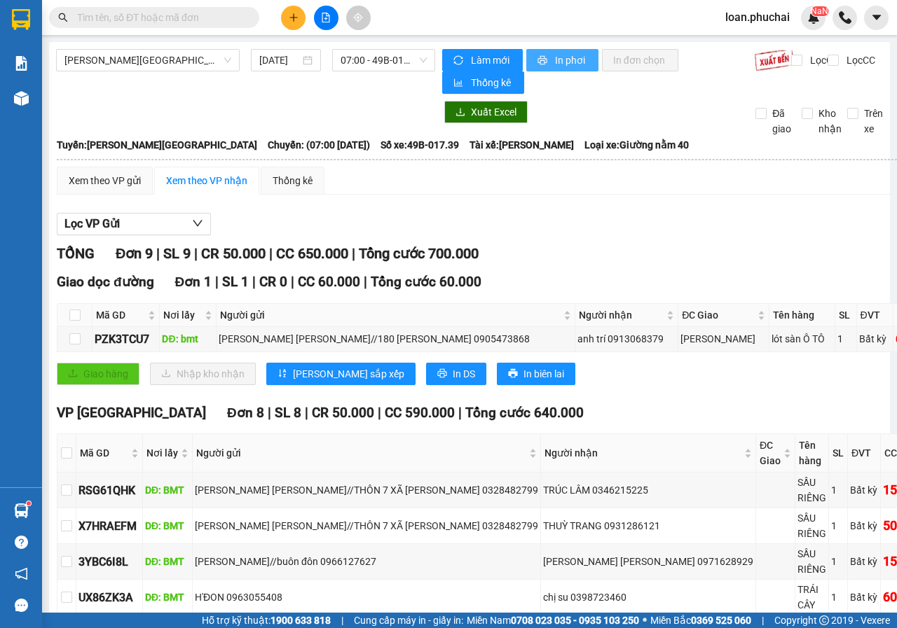
click at [565, 62] on span "In phơi" at bounding box center [571, 60] width 32 height 15
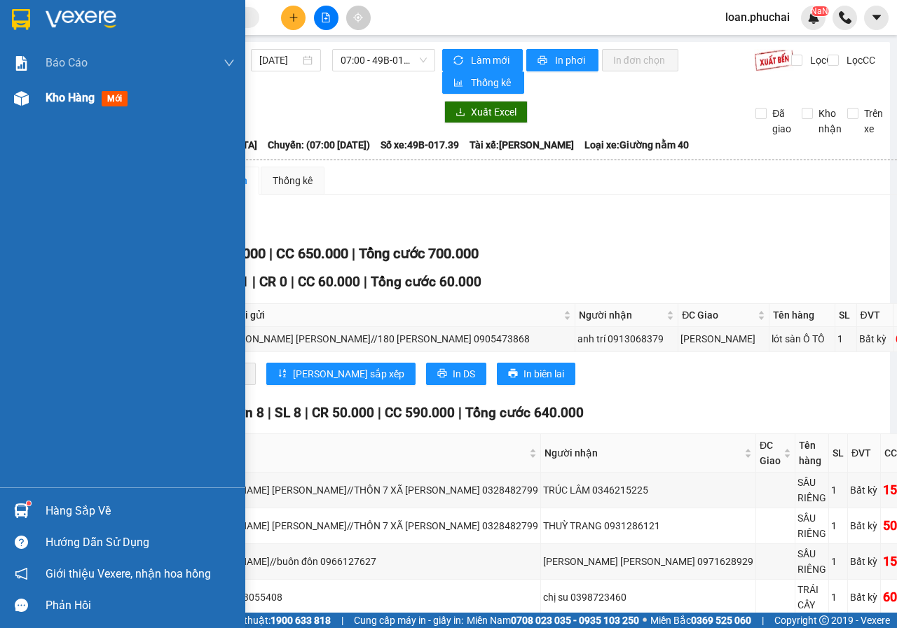
click at [18, 93] on img at bounding box center [21, 98] width 15 height 15
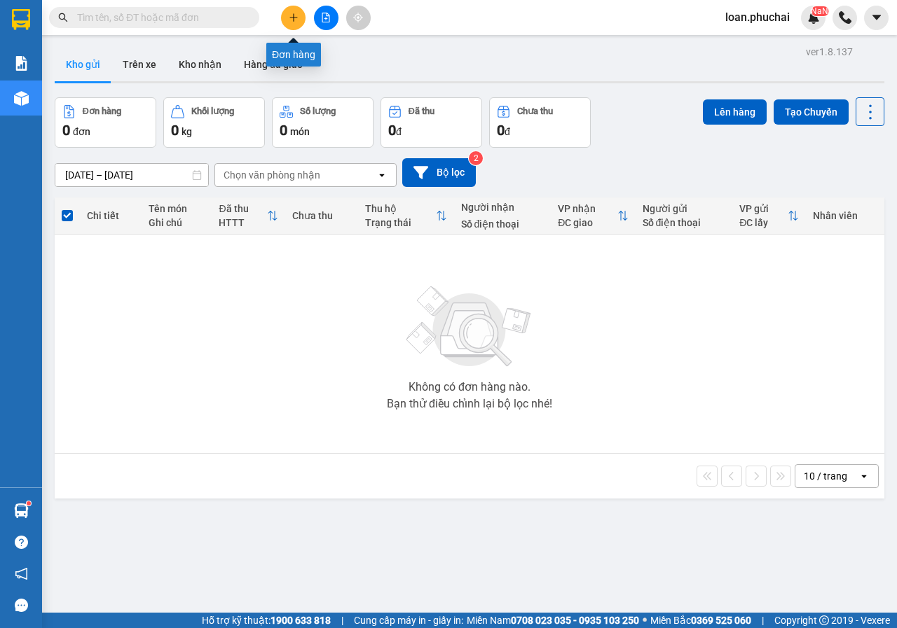
click at [296, 11] on button at bounding box center [293, 18] width 25 height 25
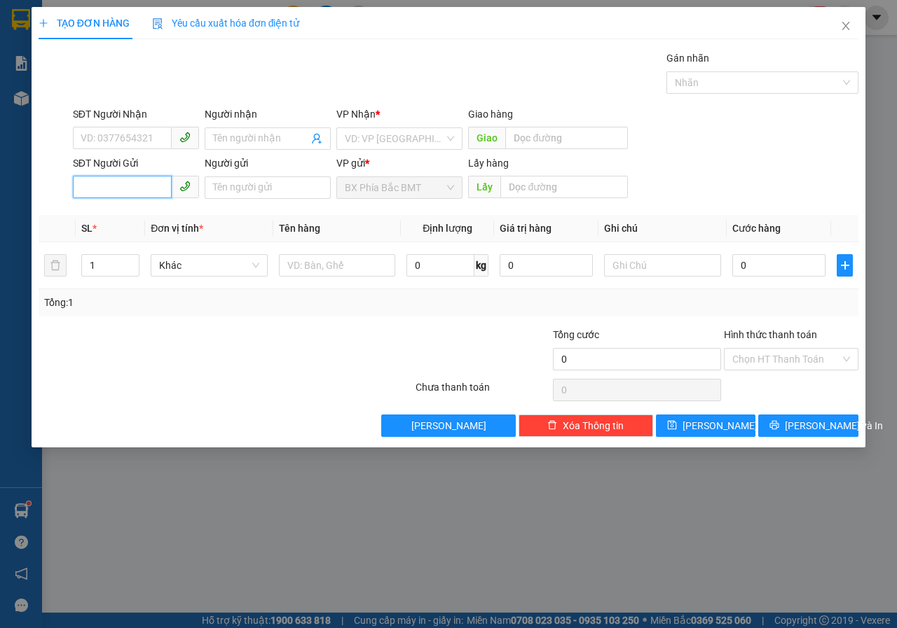
click at [124, 184] on input "SĐT Người Gửi" at bounding box center [122, 187] width 99 height 22
type input "0338149268"
click at [369, 141] on input "search" at bounding box center [394, 138] width 99 height 21
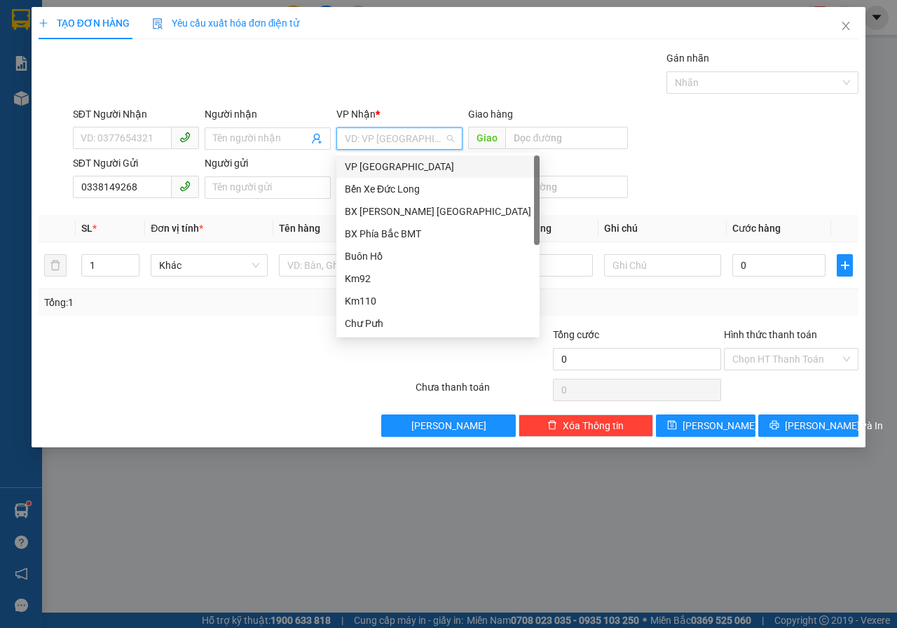
click at [378, 160] on div "VP [GEOGRAPHIC_DATA]" at bounding box center [438, 166] width 186 height 15
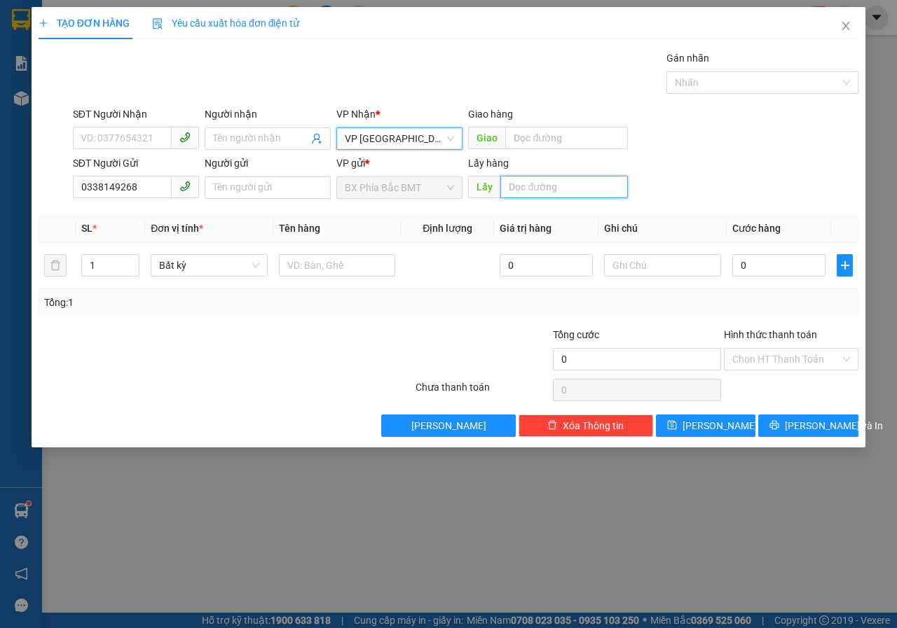
click at [540, 198] on input "text" at bounding box center [563, 187] width 127 height 22
type input "n3 sân bay"
click at [736, 438] on div "TẠO ĐƠN HÀNG Yêu cầu xuất [PERSON_NAME] điện tử Transit Pickup Surcharge Ids Tr…" at bounding box center [449, 227] width 834 height 441
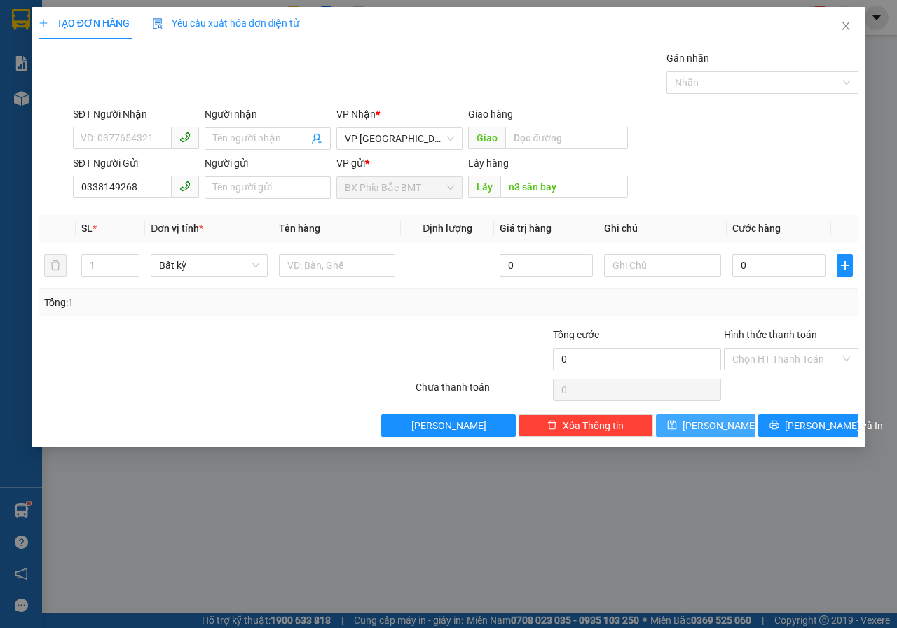
click at [735, 432] on button "[PERSON_NAME]" at bounding box center [706, 426] width 100 height 22
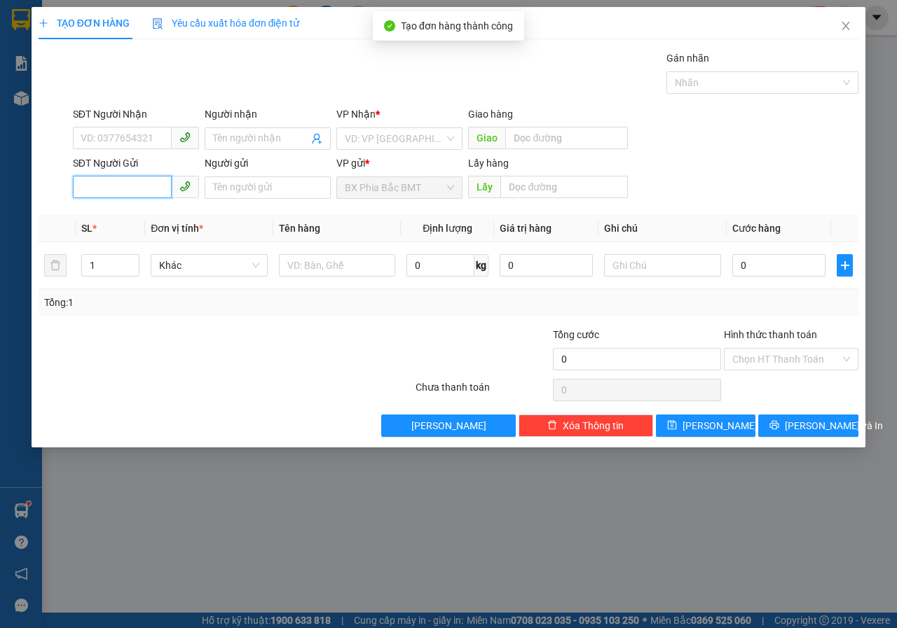
click at [136, 188] on input "SĐT Người Gửi" at bounding box center [122, 187] width 99 height 22
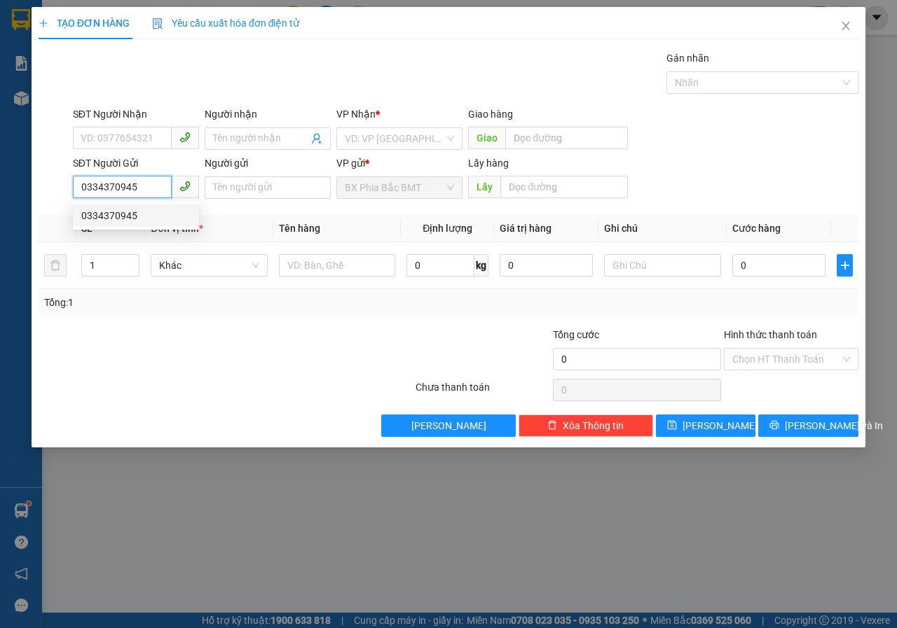
click at [117, 211] on div "0334370945" at bounding box center [135, 215] width 109 height 15
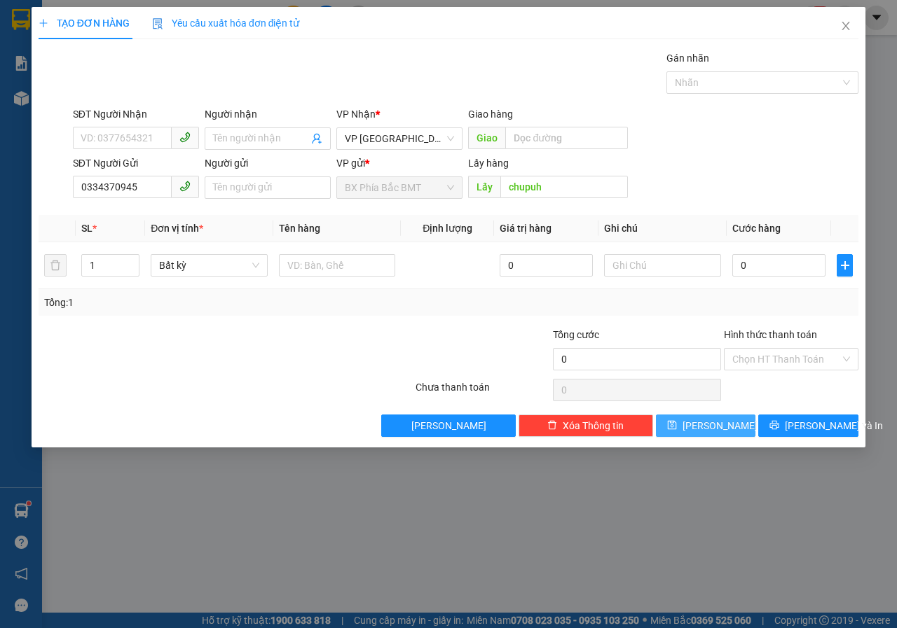
click at [724, 425] on button "[PERSON_NAME]" at bounding box center [706, 426] width 100 height 22
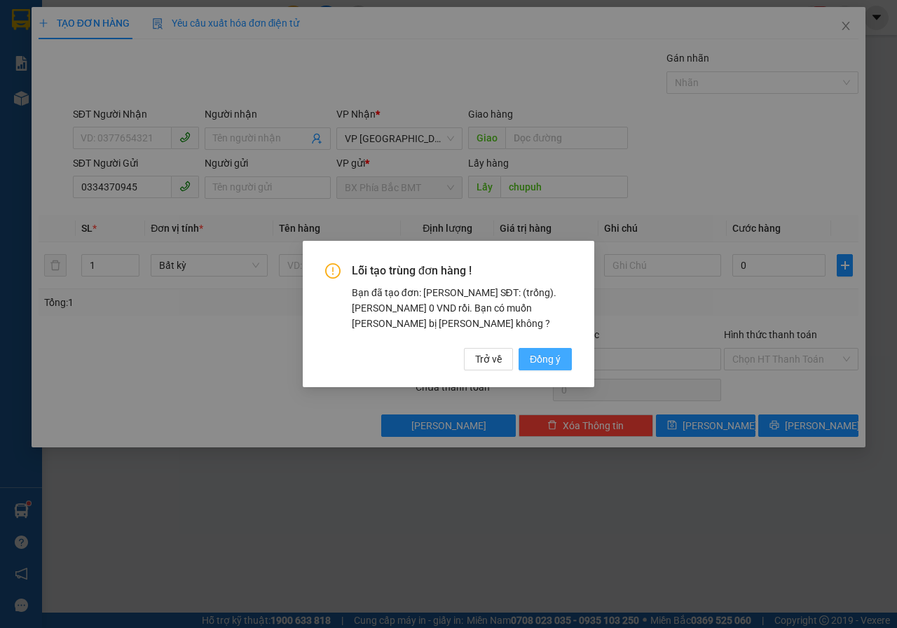
click at [552, 363] on span "Đồng ý" at bounding box center [545, 359] width 31 height 15
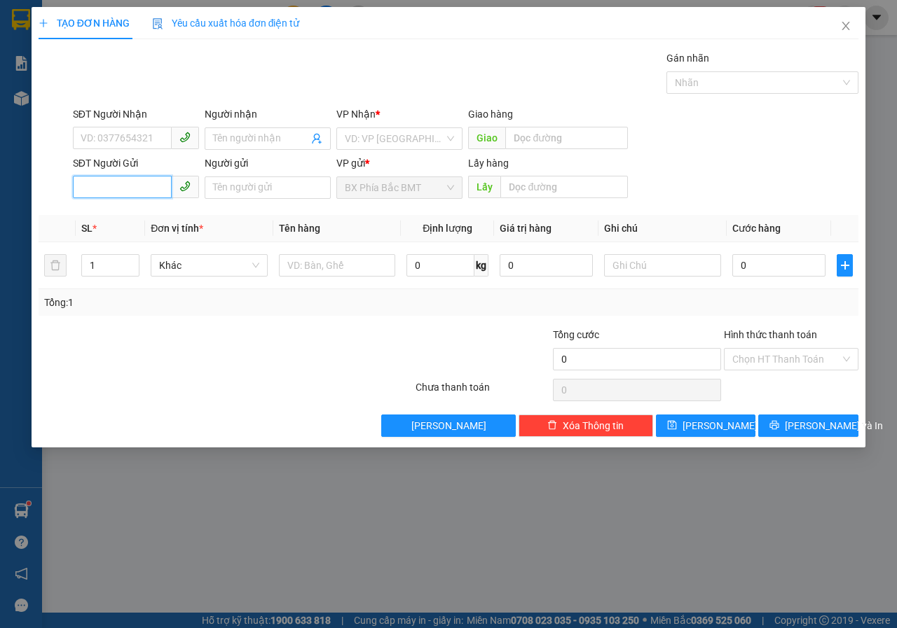
click at [141, 194] on input "SĐT Người Gửi" at bounding box center [122, 187] width 99 height 22
click at [387, 137] on input "search" at bounding box center [394, 138] width 99 height 21
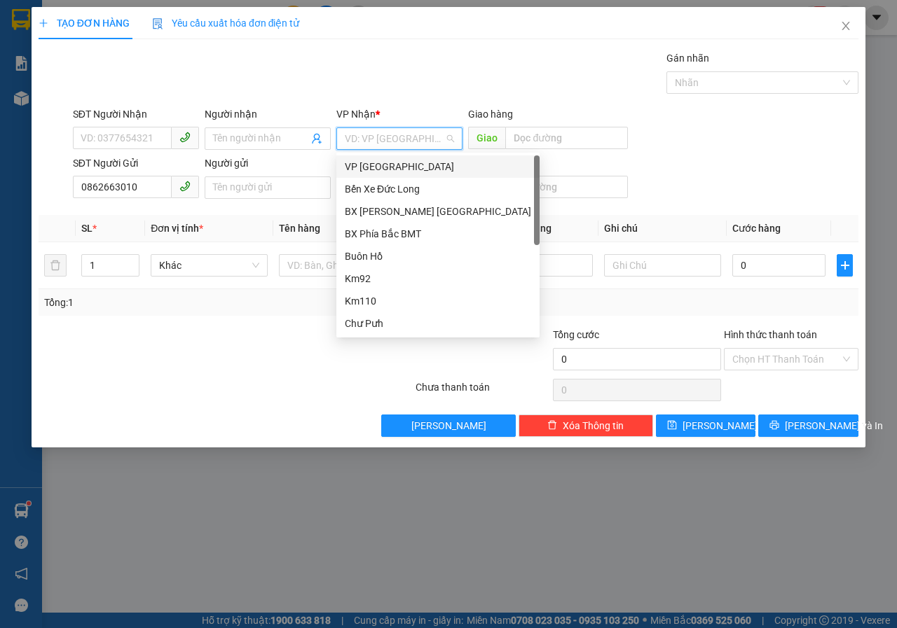
click at [385, 165] on div "VP [GEOGRAPHIC_DATA]" at bounding box center [438, 166] width 186 height 15
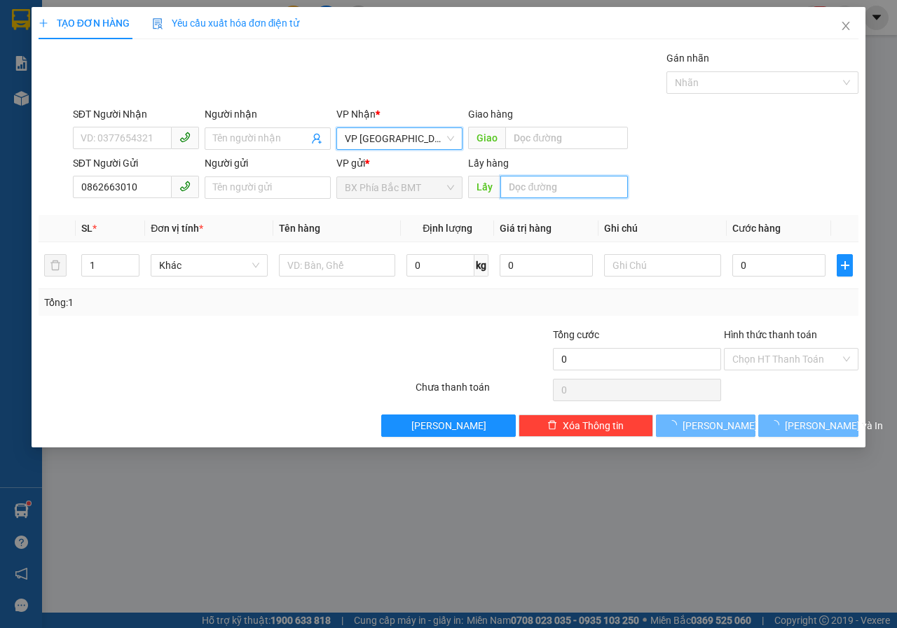
click at [540, 177] on input "text" at bounding box center [563, 187] width 127 height 22
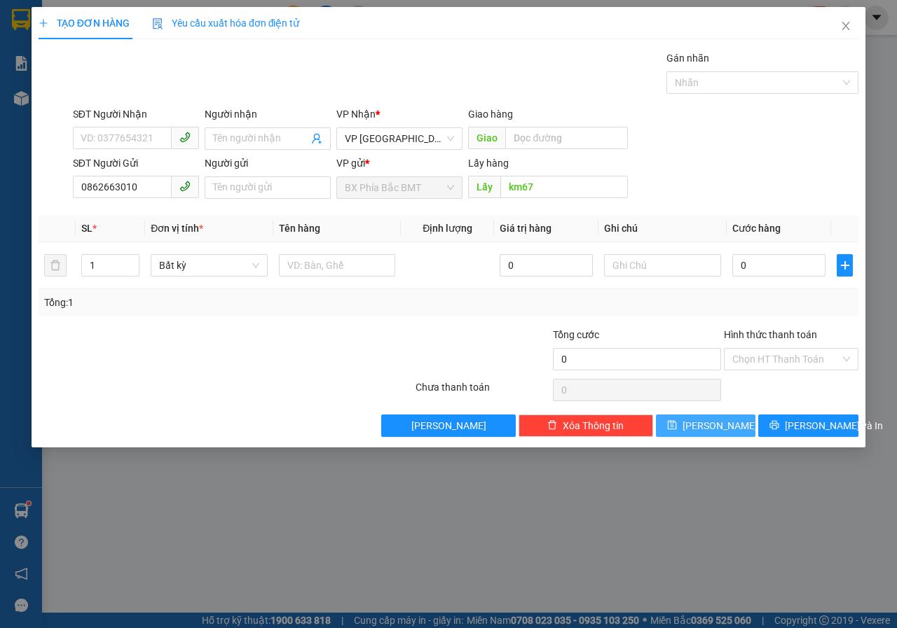
click at [685, 435] on button "[PERSON_NAME]" at bounding box center [706, 426] width 100 height 22
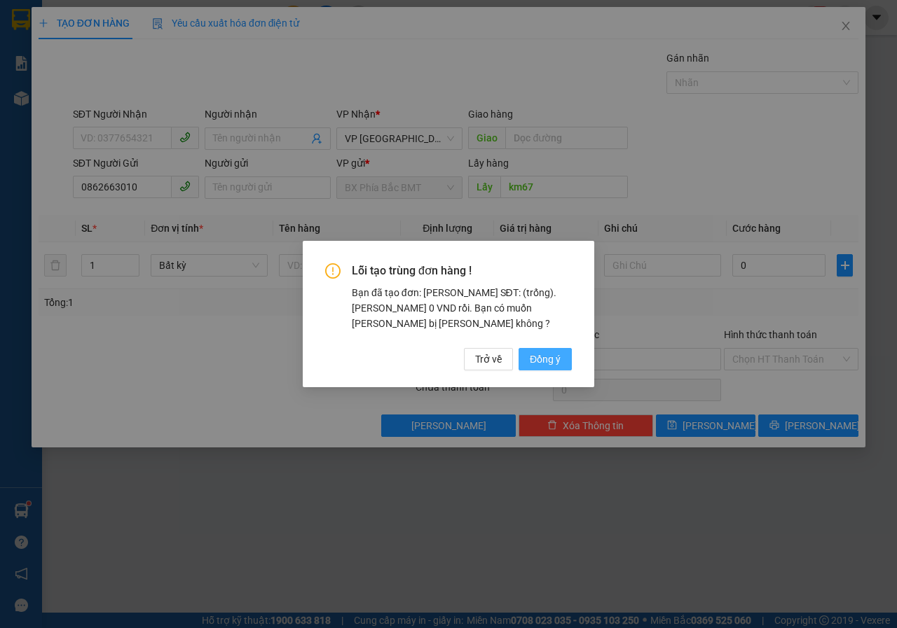
click at [547, 358] on span "Đồng ý" at bounding box center [545, 359] width 31 height 15
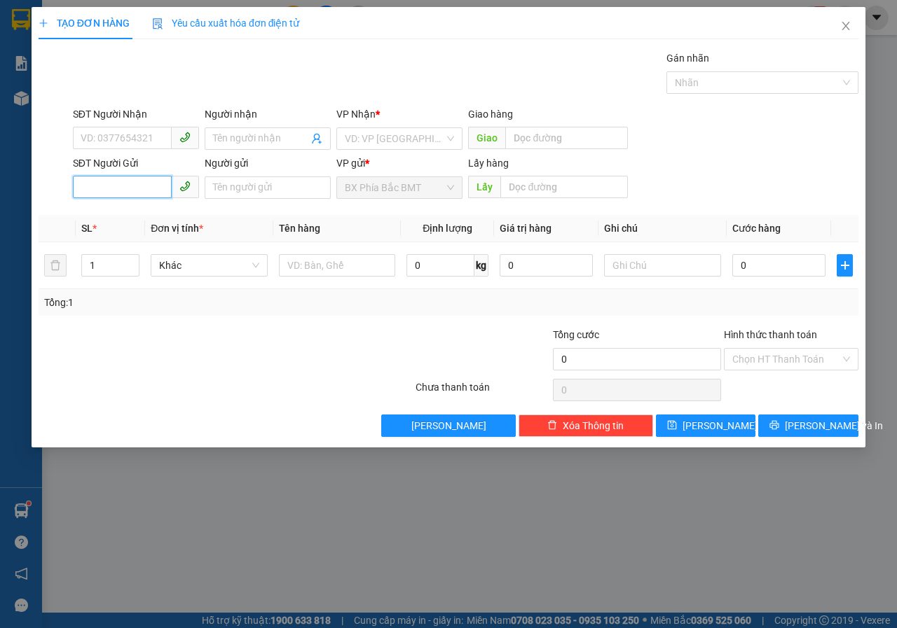
click at [158, 191] on input "SĐT Người Gửi" at bounding box center [122, 187] width 99 height 22
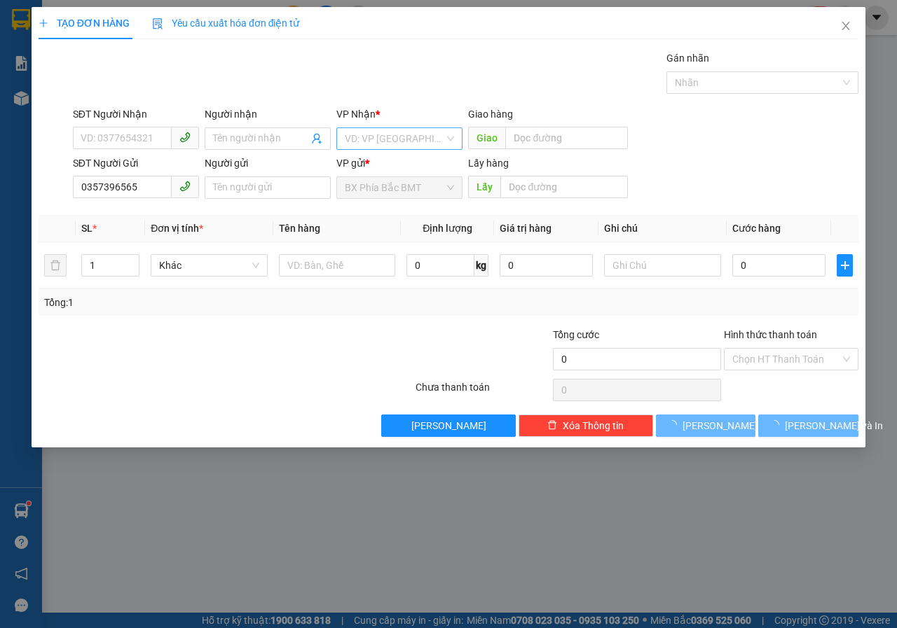
click at [394, 135] on input "search" at bounding box center [394, 138] width 99 height 21
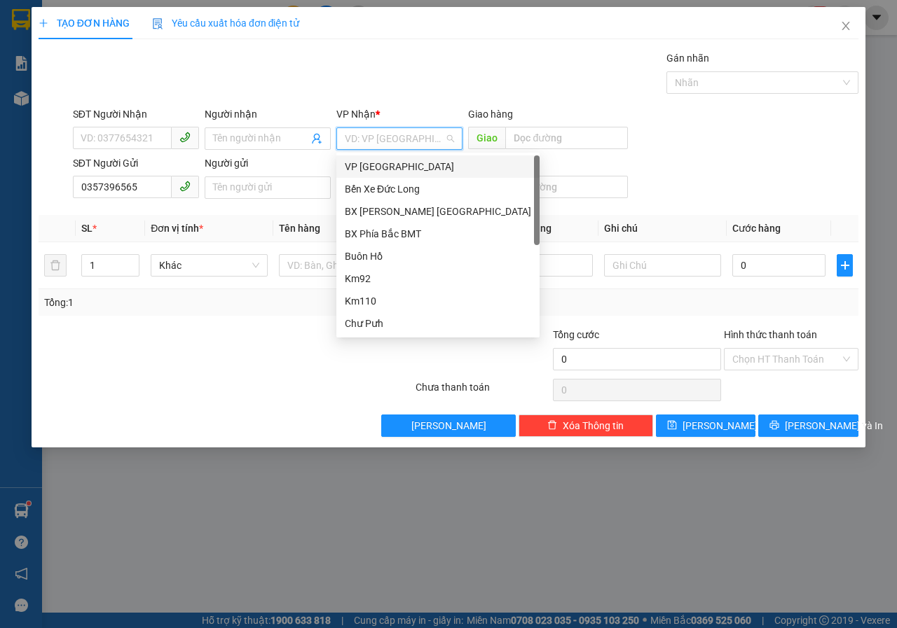
click at [371, 163] on div "VP [GEOGRAPHIC_DATA]" at bounding box center [438, 166] width 186 height 15
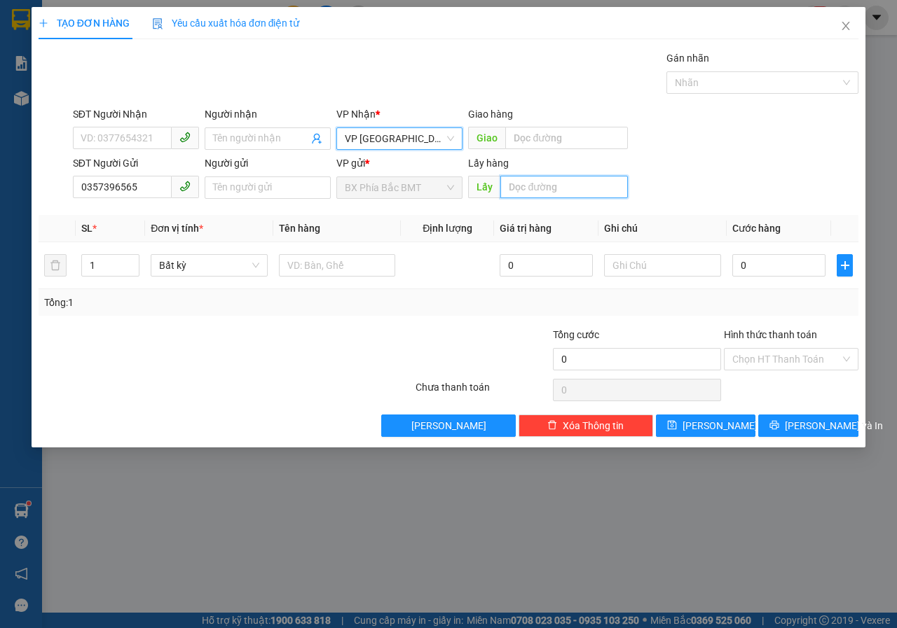
click at [542, 181] on input "text" at bounding box center [563, 187] width 127 height 22
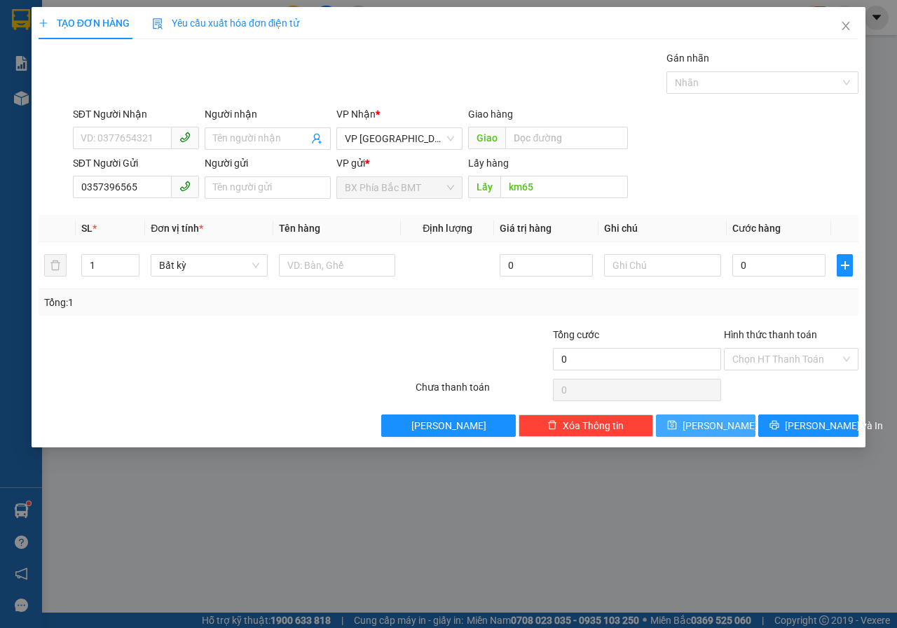
click at [677, 430] on icon "save" at bounding box center [672, 425] width 10 height 10
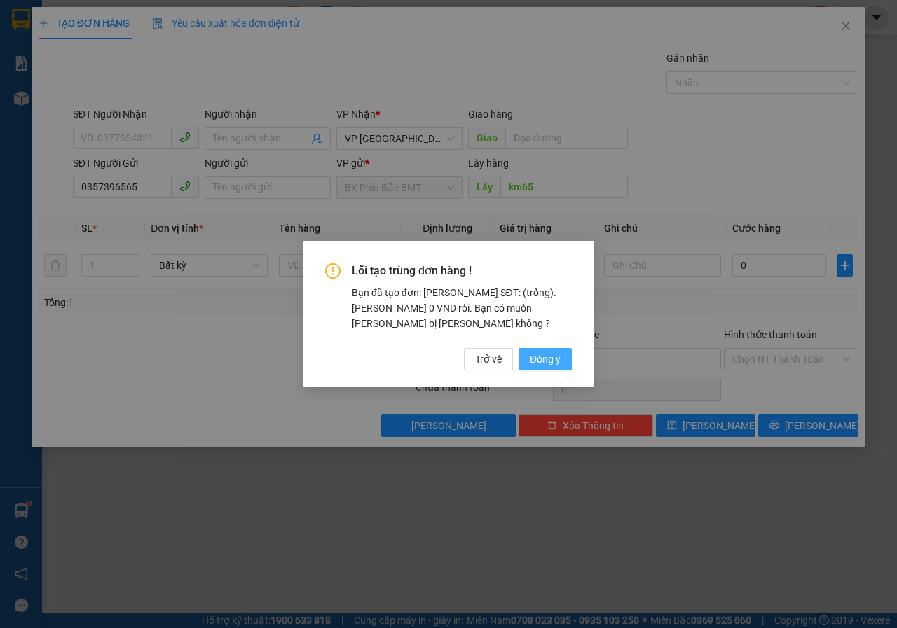
click at [544, 352] on span "Đồng ý" at bounding box center [545, 359] width 31 height 15
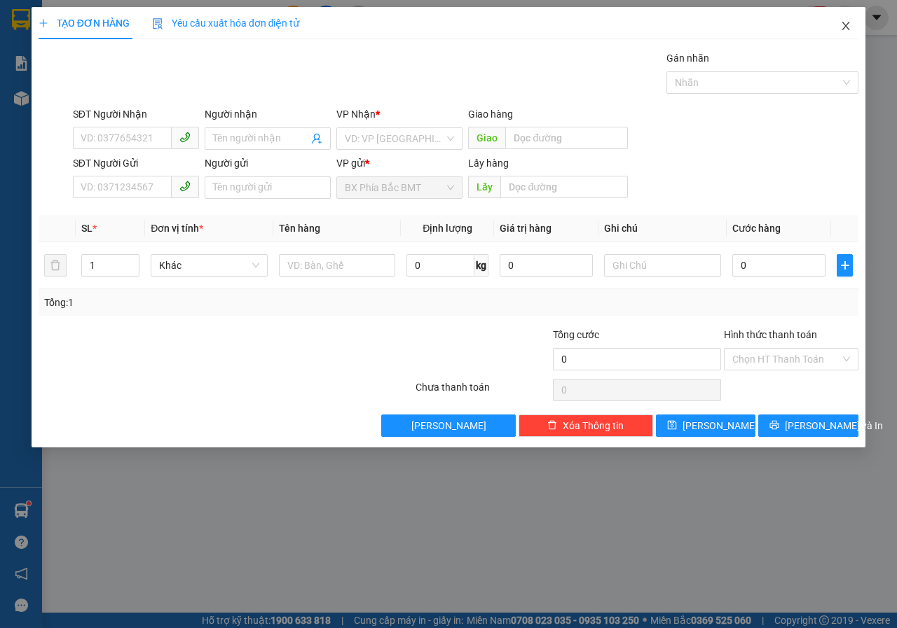
click at [842, 30] on icon "close" at bounding box center [845, 25] width 11 height 11
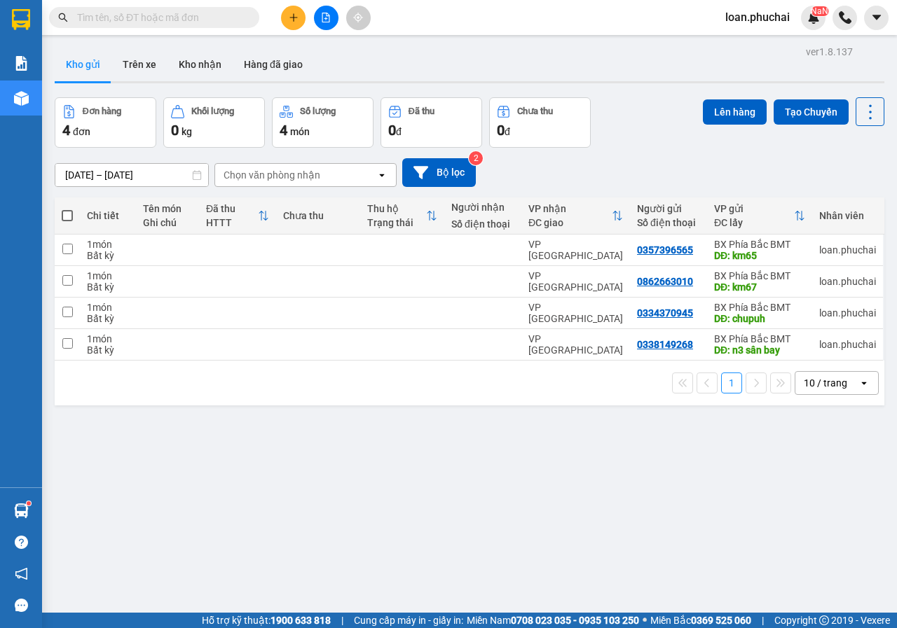
click at [69, 216] on span at bounding box center [67, 215] width 11 height 11
click at [67, 209] on input "checkbox" at bounding box center [67, 209] width 0 height 0
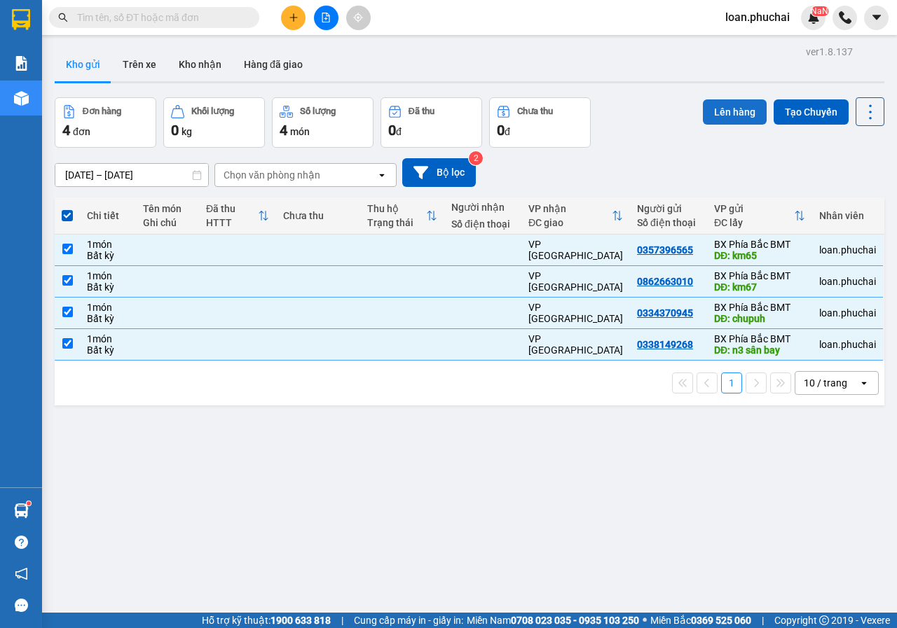
click at [703, 119] on button "Lên hàng" at bounding box center [735, 111] width 64 height 25
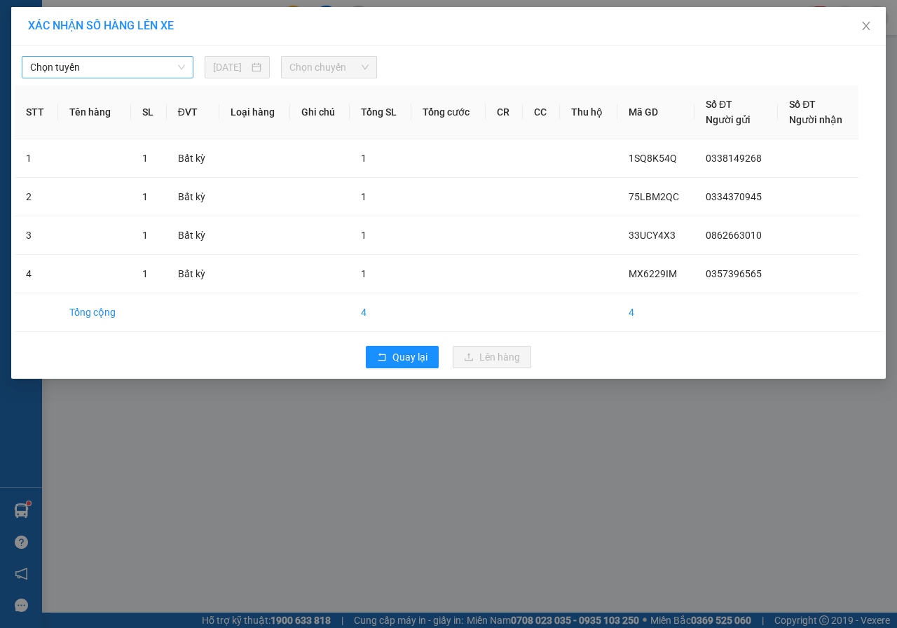
click at [150, 64] on span "Chọn tuyến" at bounding box center [107, 67] width 155 height 21
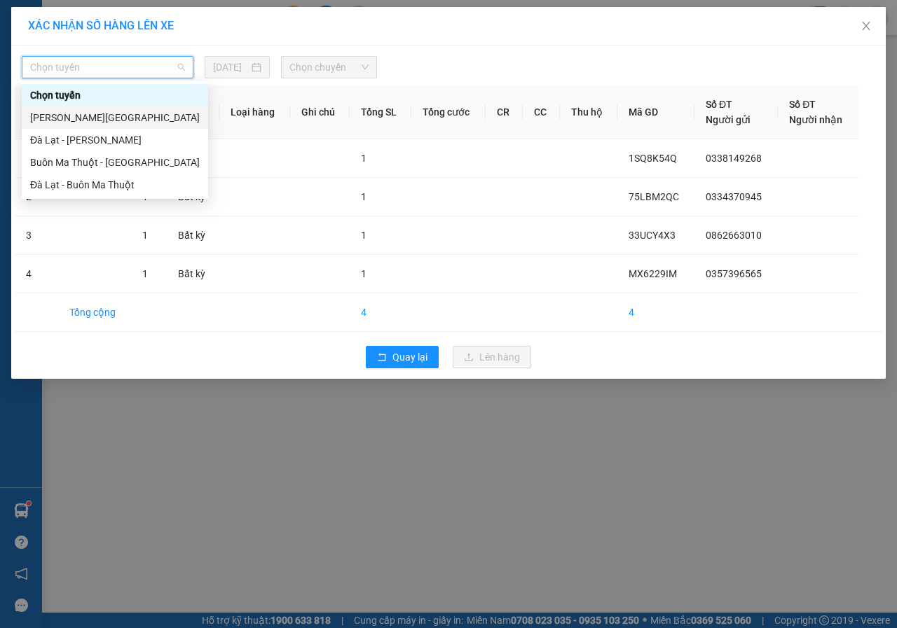
click at [60, 115] on div "[PERSON_NAME][GEOGRAPHIC_DATA]" at bounding box center [115, 117] width 170 height 15
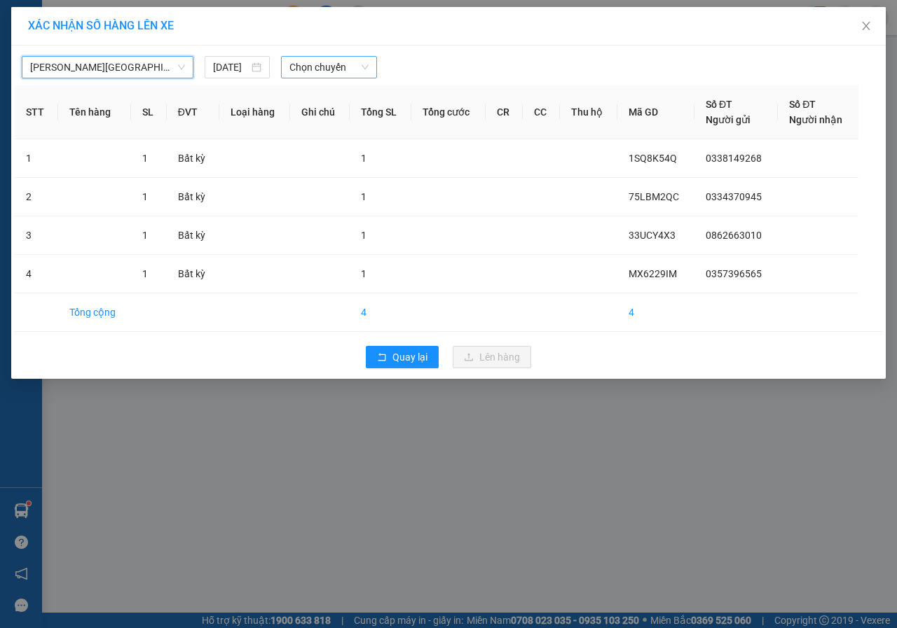
click at [307, 67] on span "Chọn chuyến" at bounding box center [328, 67] width 78 height 21
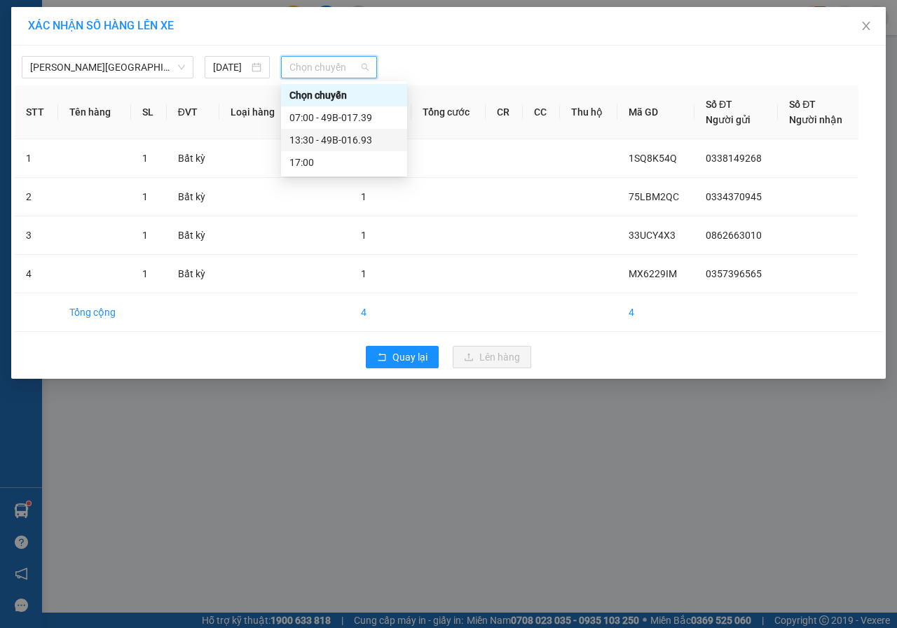
click at [324, 139] on div "13:30 - 49B-016.93" at bounding box center [343, 139] width 109 height 15
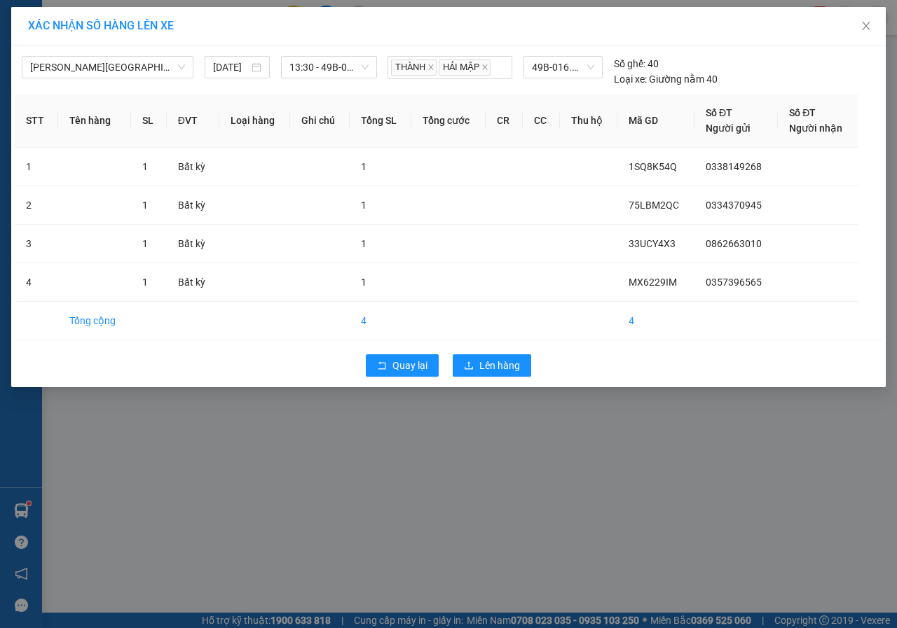
click at [523, 353] on div "Quay lại Lên hàng" at bounding box center [448, 366] width 867 height 36
click at [514, 365] on span "Lên hàng" at bounding box center [499, 365] width 41 height 15
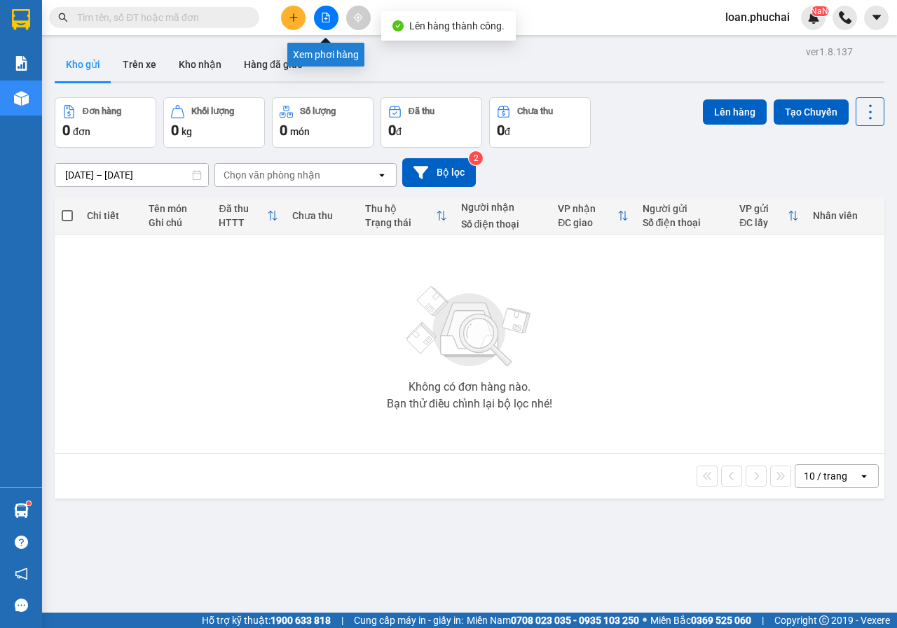
click at [327, 17] on icon "file-add" at bounding box center [326, 18] width 10 height 10
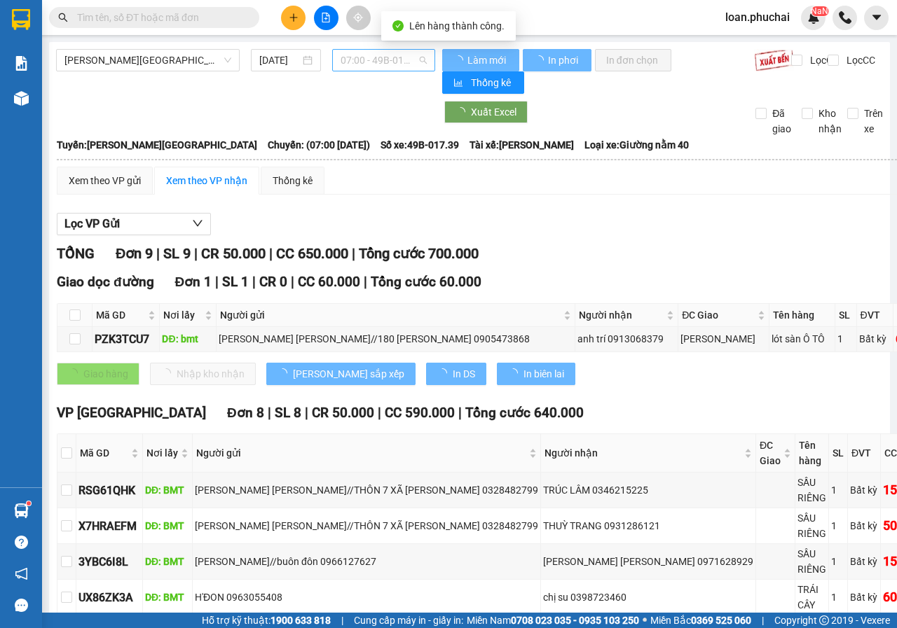
click at [378, 57] on span "07:00 - 49B-017.39" at bounding box center [383, 60] width 85 height 21
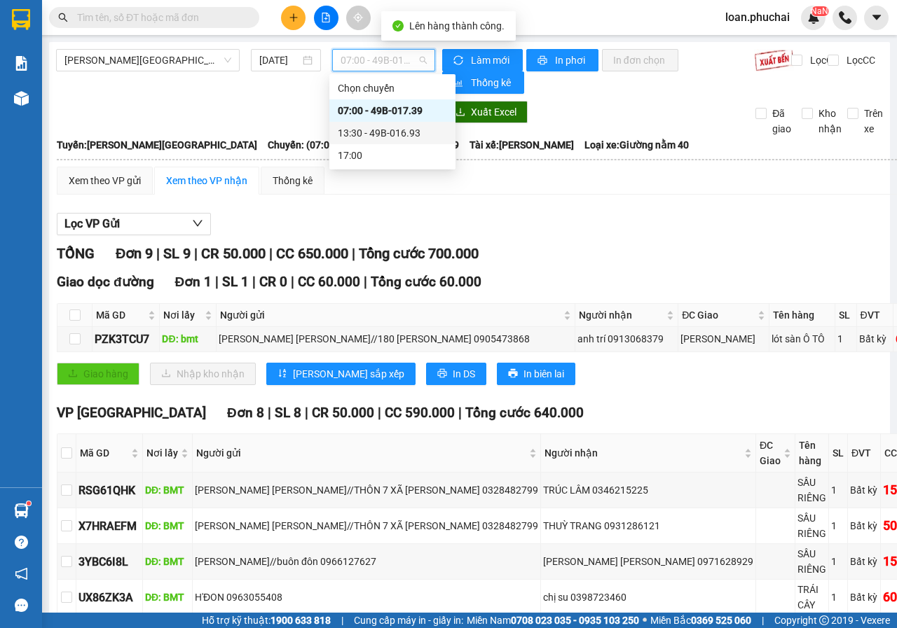
click at [379, 135] on div "13:30 - 49B-016.93" at bounding box center [392, 132] width 109 height 15
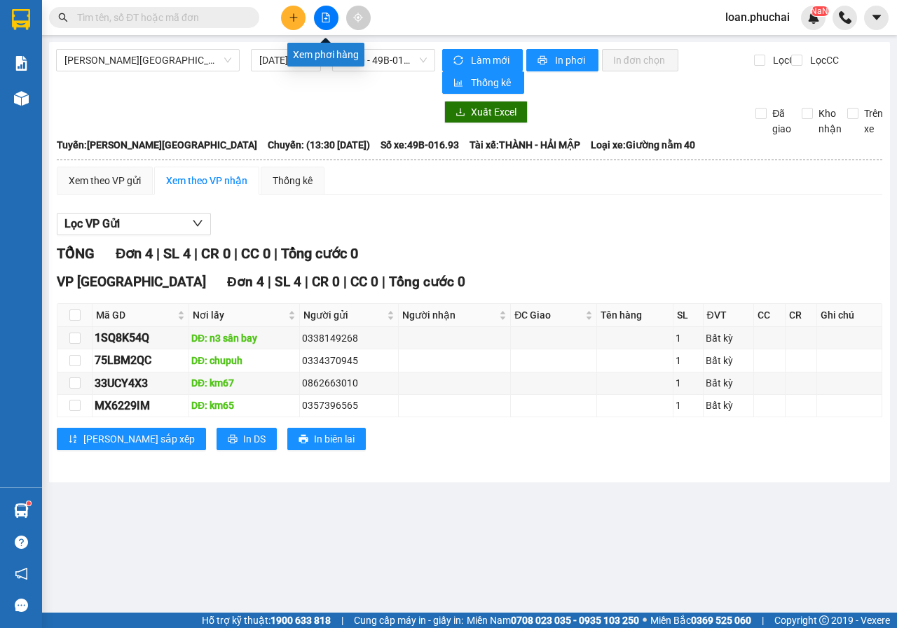
click at [323, 25] on button at bounding box center [326, 18] width 25 height 25
click at [175, 65] on span "[PERSON_NAME][GEOGRAPHIC_DATA]" at bounding box center [147, 60] width 167 height 21
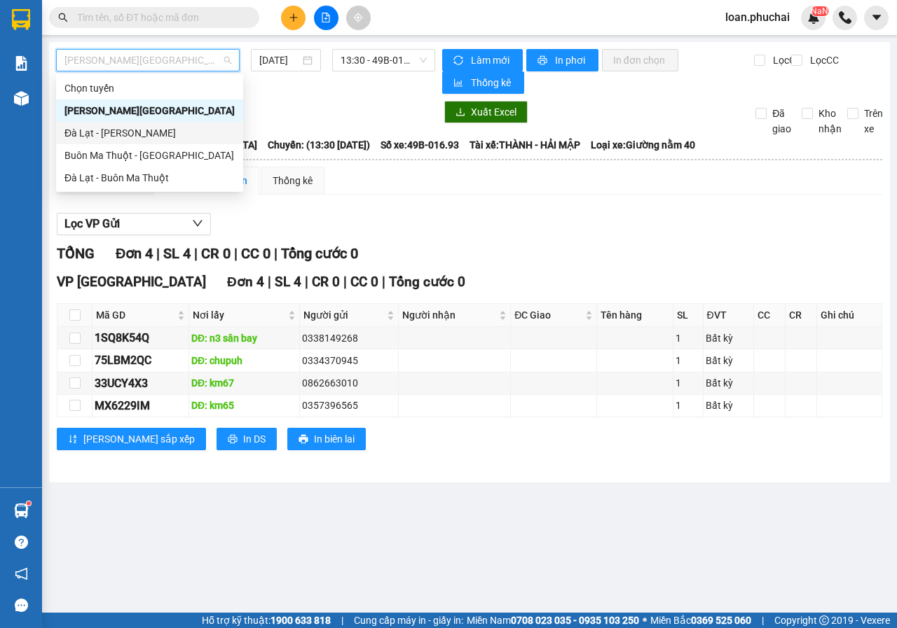
click at [106, 126] on div "Đà Lạt - [PERSON_NAME]" at bounding box center [149, 132] width 170 height 15
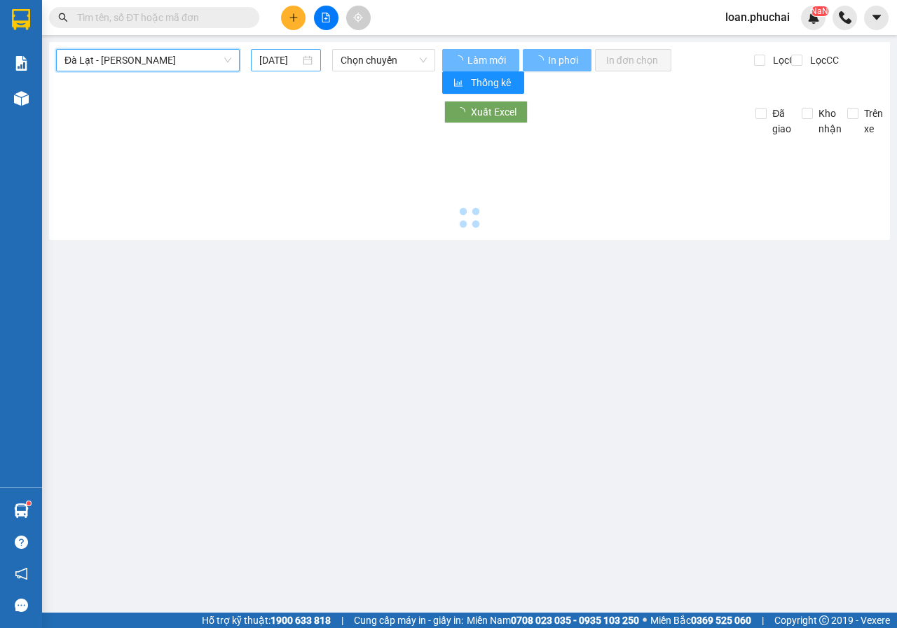
click at [288, 60] on input "[DATE]" at bounding box center [279, 60] width 41 height 15
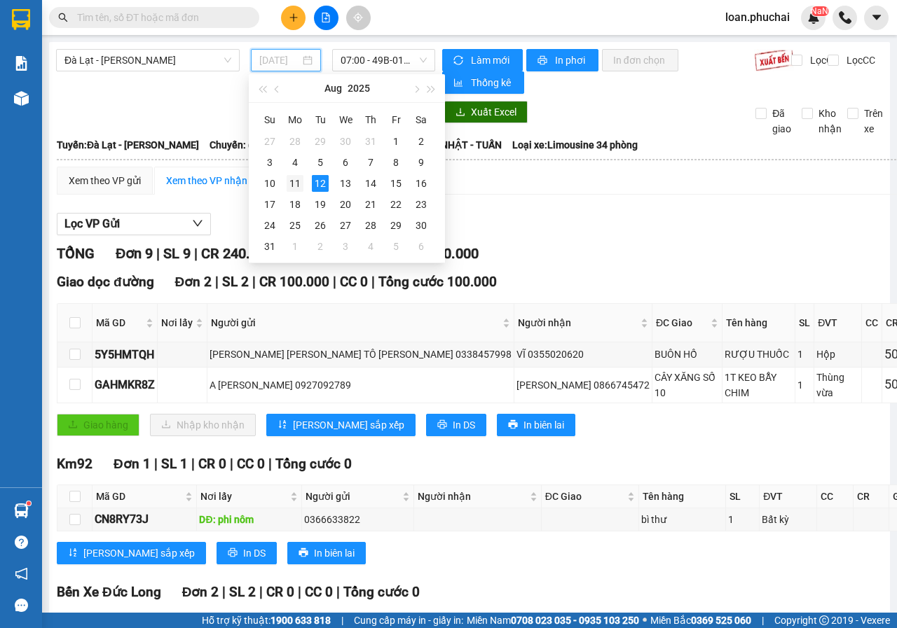
click at [293, 185] on div "11" at bounding box center [295, 183] width 17 height 17
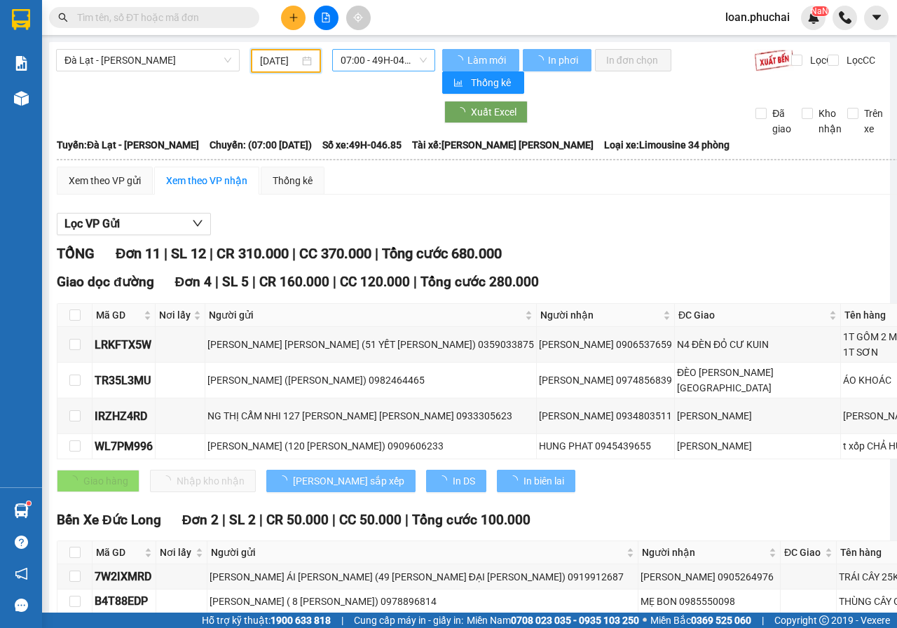
click at [382, 69] on span "07:00 - 49H-046.85" at bounding box center [383, 60] width 85 height 21
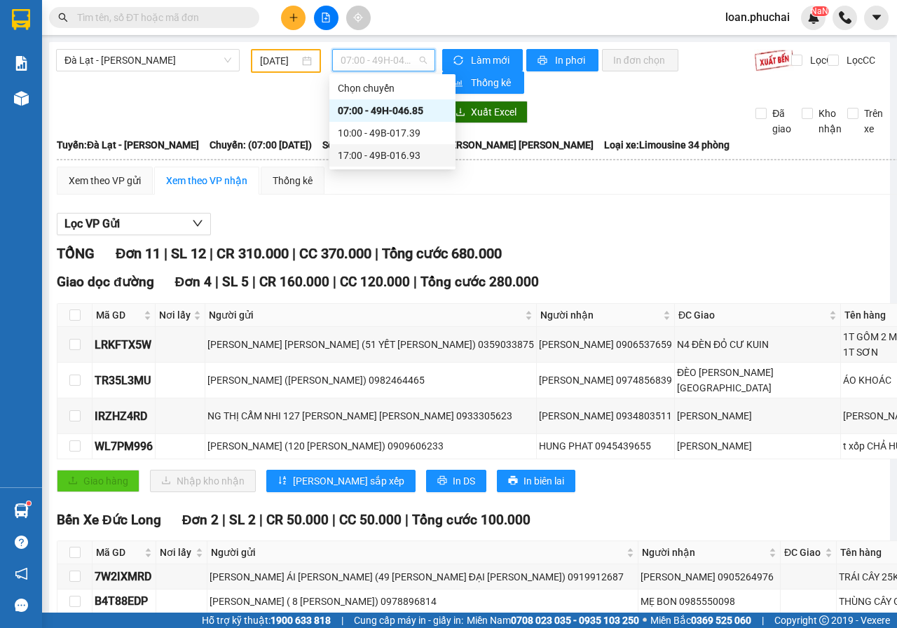
click at [384, 151] on div "17:00 - 49B-016.93" at bounding box center [392, 155] width 109 height 15
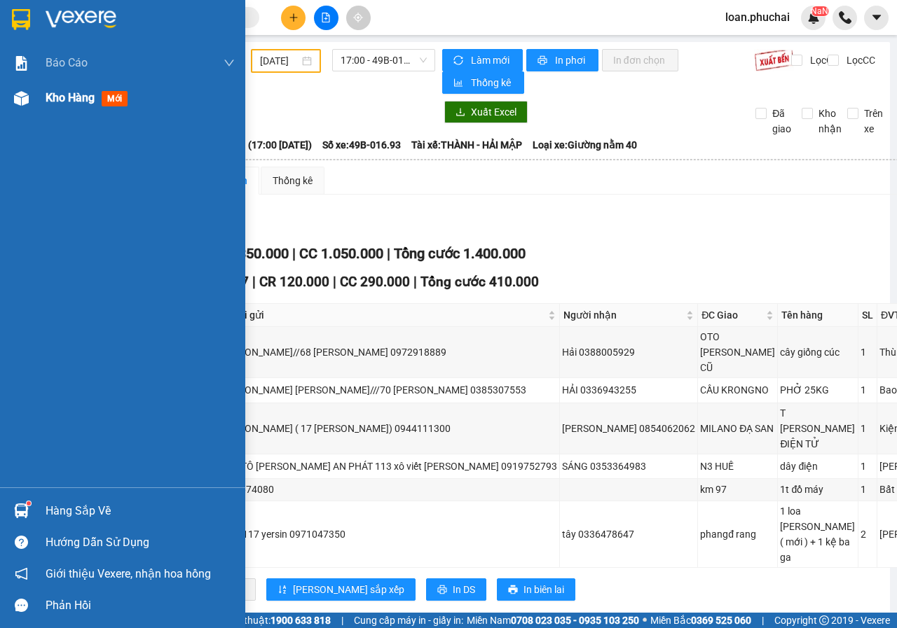
click at [0, 90] on div "Kho hàng mới" at bounding box center [122, 98] width 245 height 35
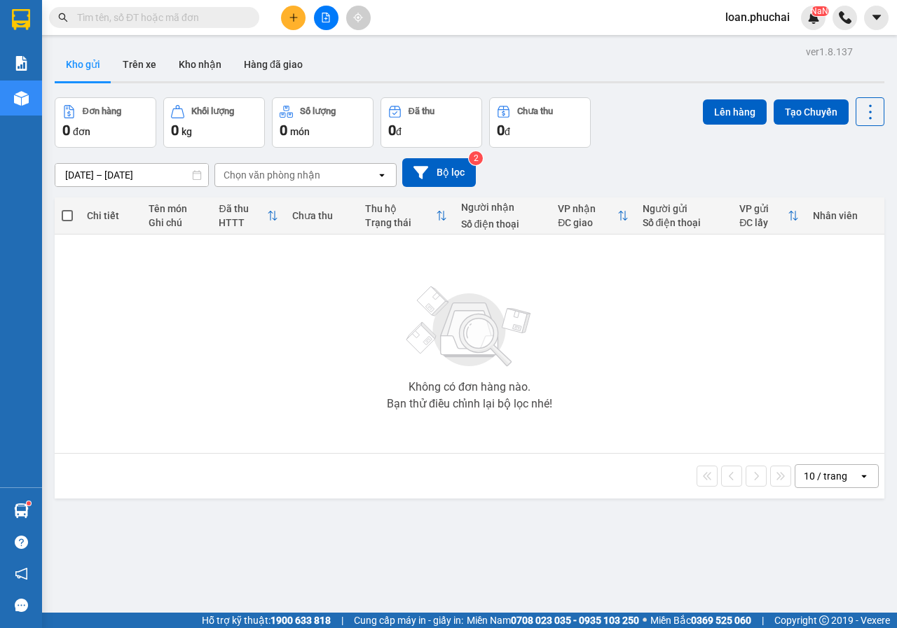
click at [318, 18] on button at bounding box center [326, 18] width 25 height 25
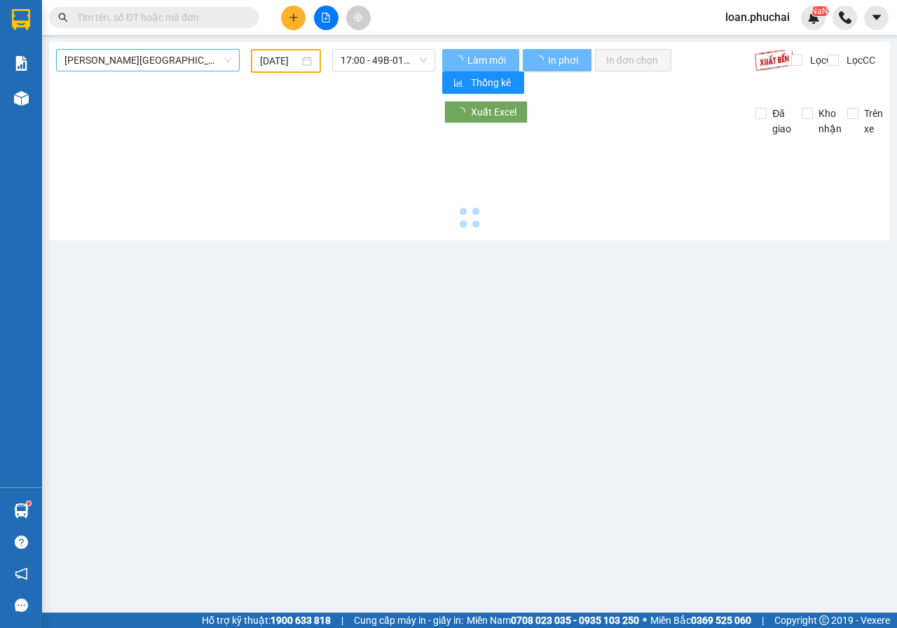
click at [151, 63] on span "[PERSON_NAME][GEOGRAPHIC_DATA]" at bounding box center [147, 60] width 167 height 21
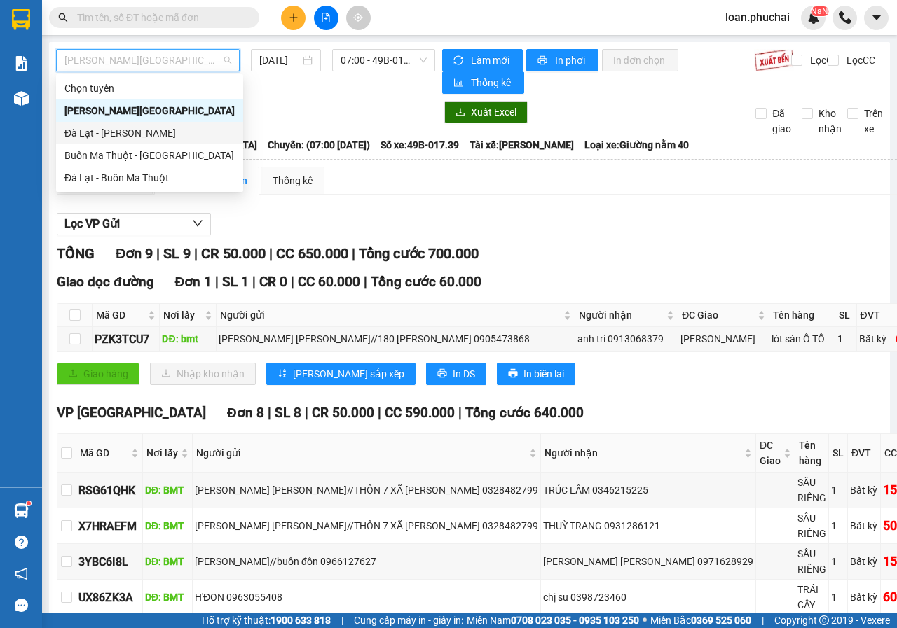
click at [123, 128] on div "Đà Lạt - [PERSON_NAME]" at bounding box center [149, 132] width 170 height 15
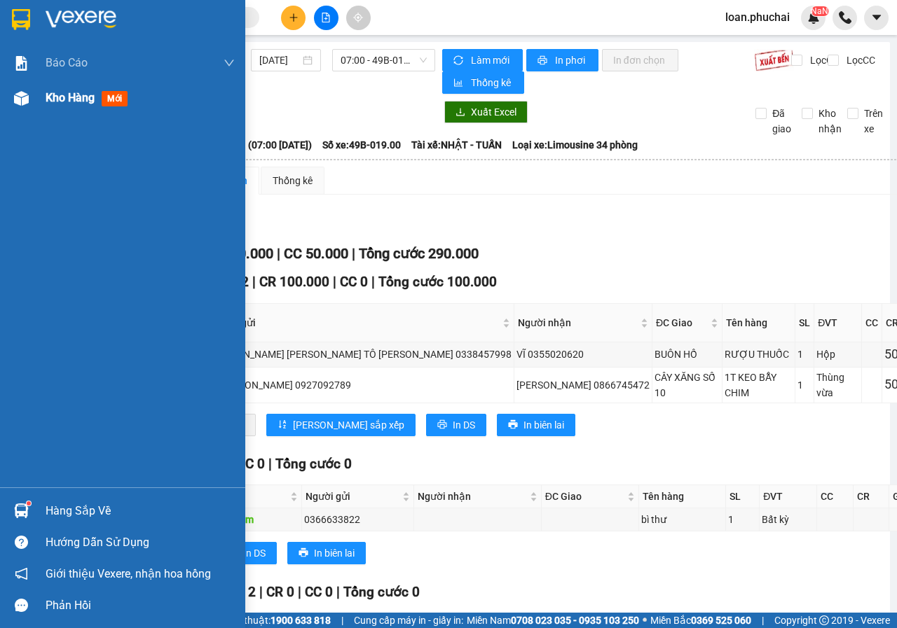
click at [19, 96] on img at bounding box center [21, 98] width 15 height 15
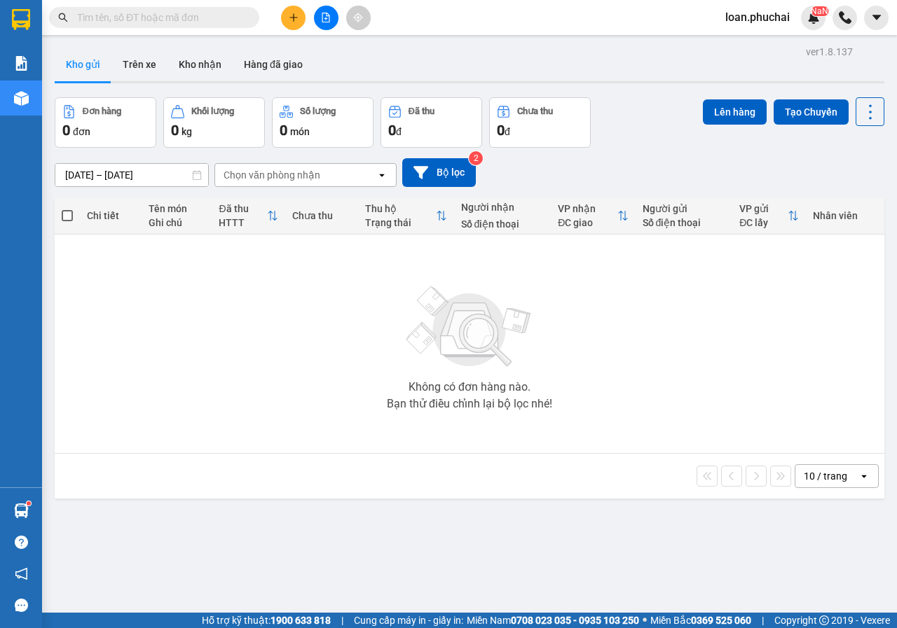
click at [298, 17] on icon "plus" at bounding box center [294, 18] width 10 height 10
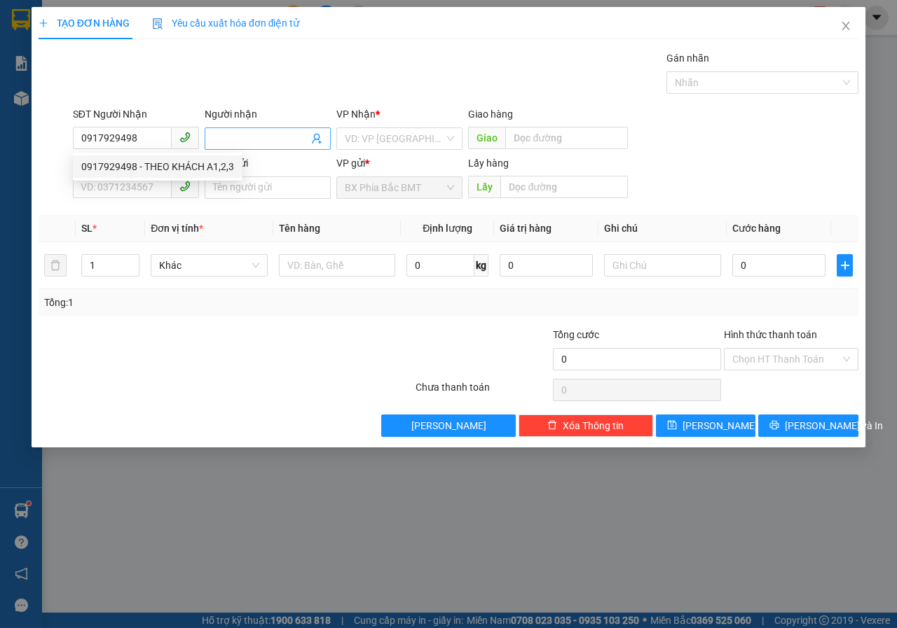
click at [219, 132] on input "Người nhận" at bounding box center [260, 138] width 95 height 15
click at [356, 130] on input "search" at bounding box center [394, 138] width 99 height 21
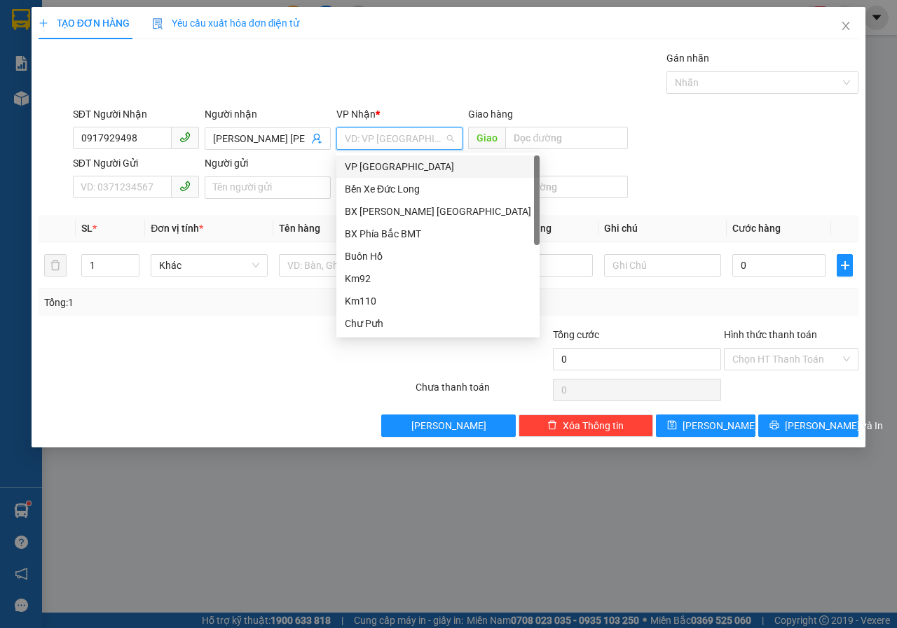
click at [376, 160] on div "VP [GEOGRAPHIC_DATA]" at bounding box center [438, 166] width 186 height 15
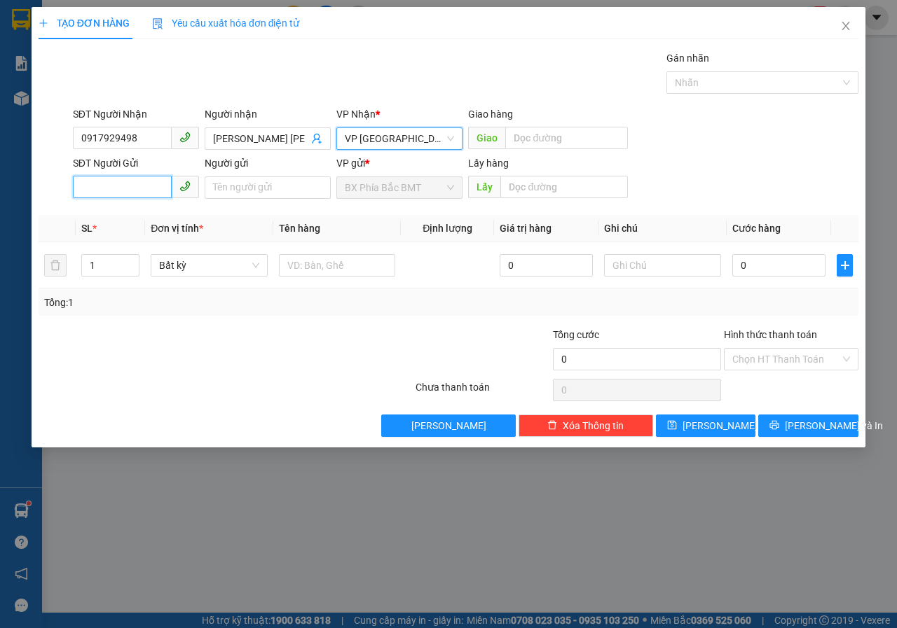
click at [97, 193] on input "SĐT Người Gửi" at bounding box center [122, 187] width 99 height 22
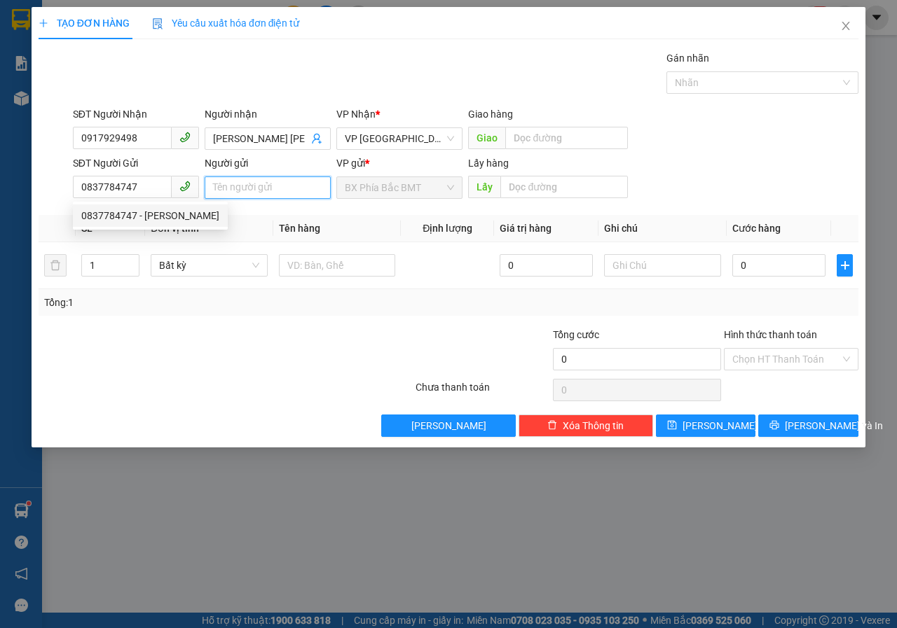
click at [247, 186] on input "Người gửi" at bounding box center [268, 188] width 126 height 22
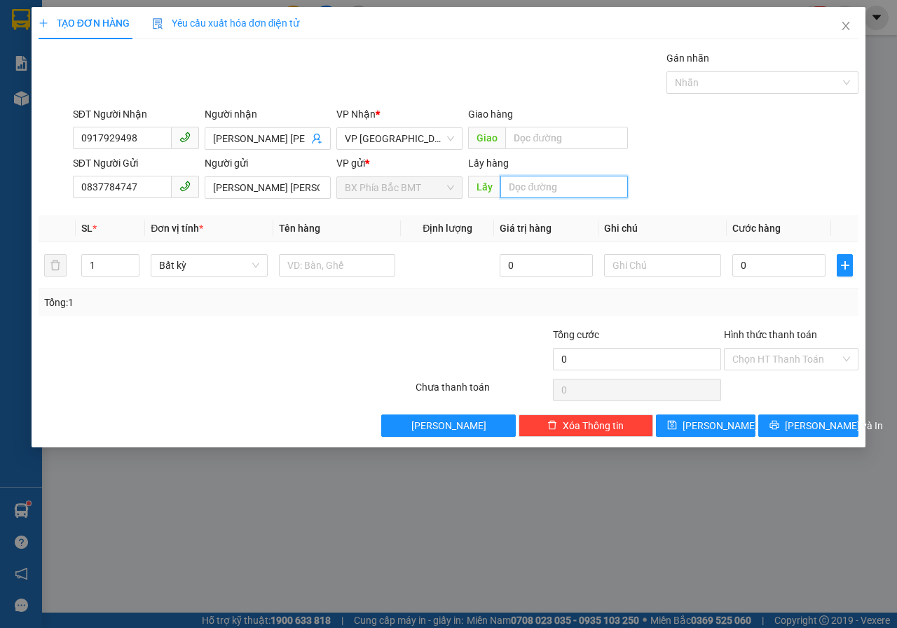
click at [537, 194] on input "text" at bounding box center [563, 187] width 127 height 22
click at [219, 264] on span "Bất kỳ" at bounding box center [209, 265] width 100 height 21
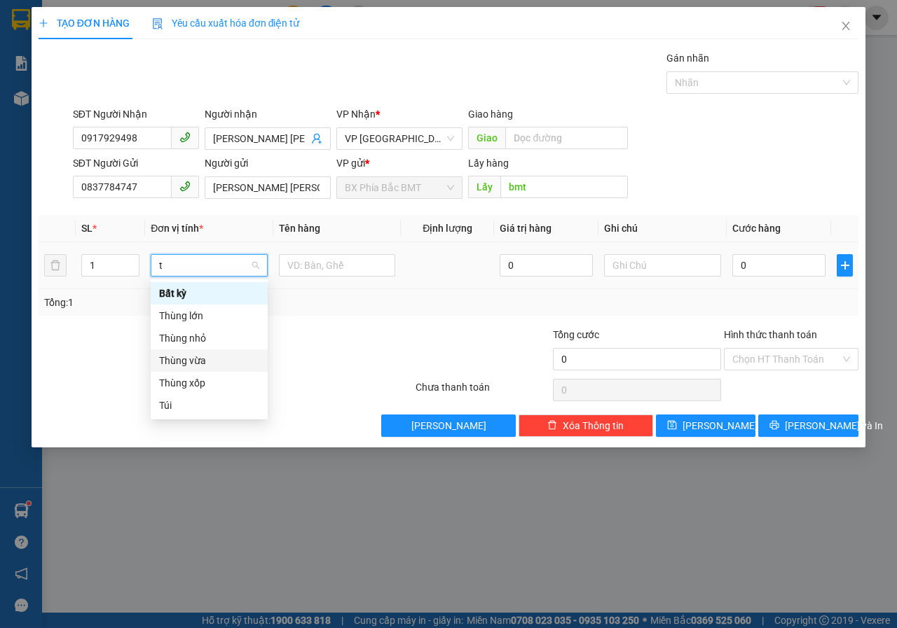
click at [198, 362] on div "Thùng vừa" at bounding box center [209, 360] width 100 height 15
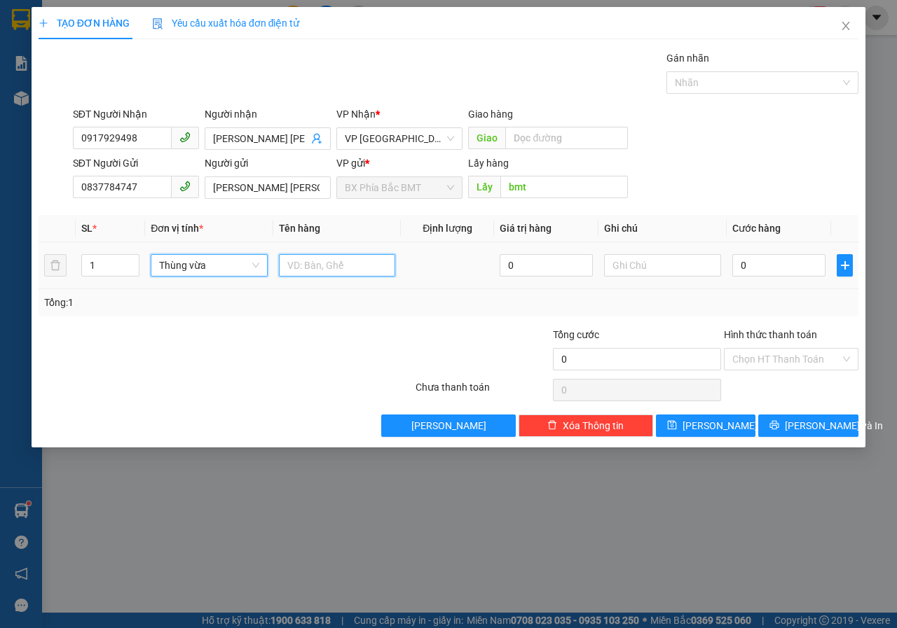
click at [308, 271] on input "text" at bounding box center [337, 265] width 117 height 22
click at [762, 268] on input "0" at bounding box center [778, 265] width 93 height 22
click at [789, 345] on div "Hình thức thanh toán" at bounding box center [791, 337] width 135 height 21
click at [790, 356] on input "Hình thức thanh toán" at bounding box center [786, 359] width 108 height 21
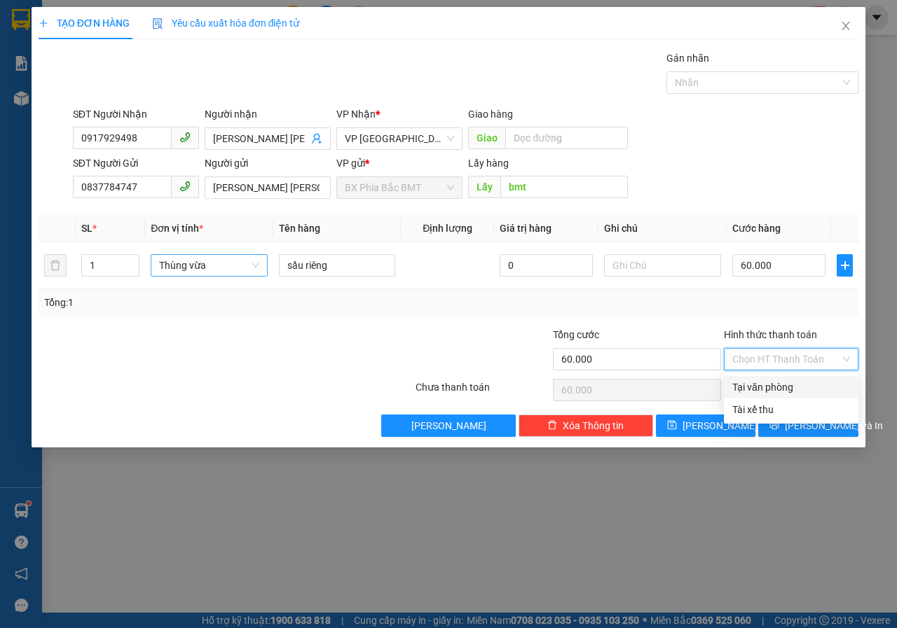
click at [774, 386] on div "Tại văn phòng" at bounding box center [791, 387] width 118 height 15
click at [795, 424] on button "[PERSON_NAME] và In" at bounding box center [808, 426] width 100 height 22
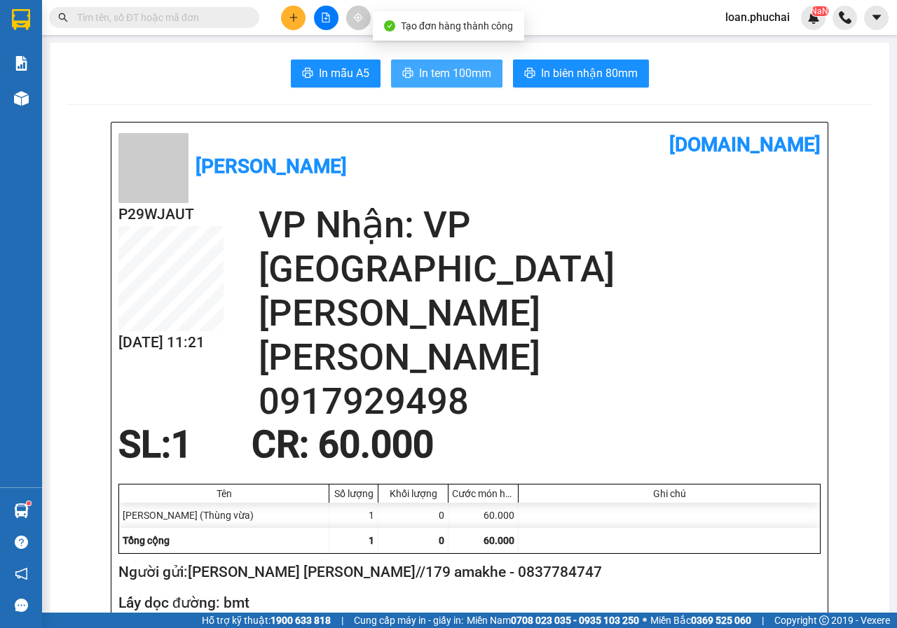
click at [441, 62] on button "In tem 100mm" at bounding box center [446, 74] width 111 height 28
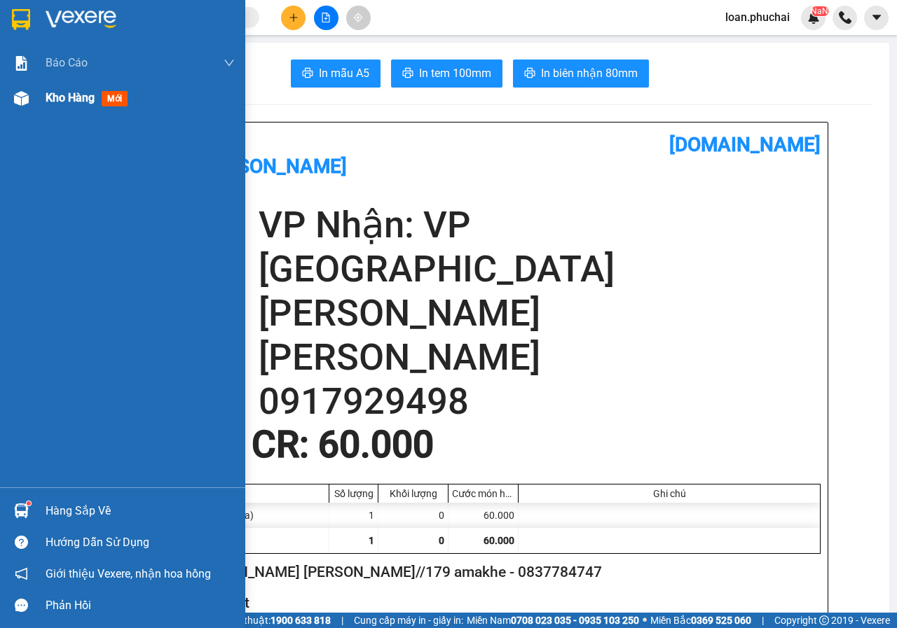
click at [66, 104] on span "Kho hàng" at bounding box center [70, 97] width 49 height 13
